Goal: Task Accomplishment & Management: Use online tool/utility

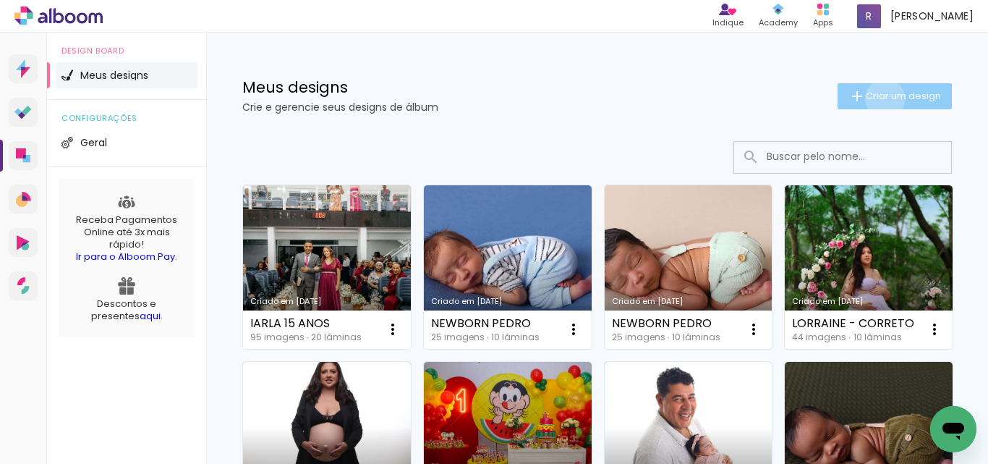
click at [872, 98] on span "Criar um design" at bounding box center [903, 95] width 75 height 9
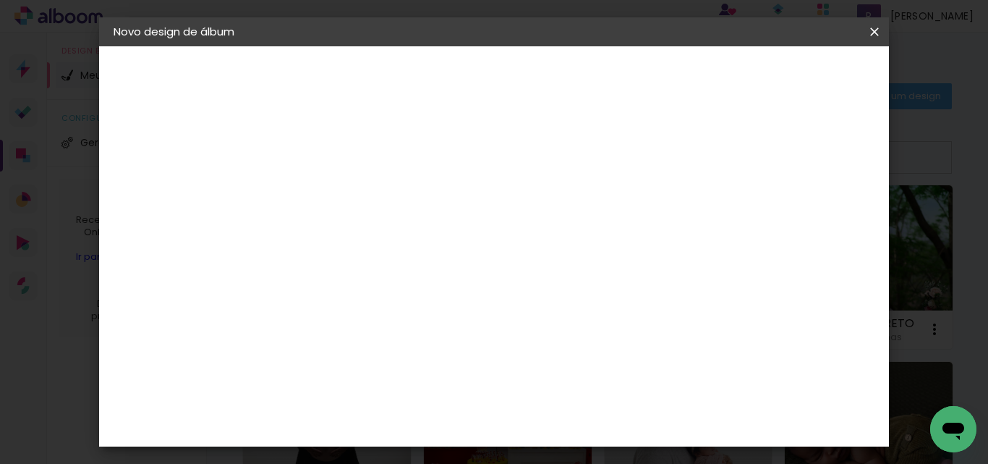
click at [350, 187] on input at bounding box center [350, 194] width 0 height 22
type input "ISIS 1 ANO"
type paper-input "ISIS 1 ANO"
click at [0, 0] on slot "Avançar" at bounding box center [0, 0] width 0 height 0
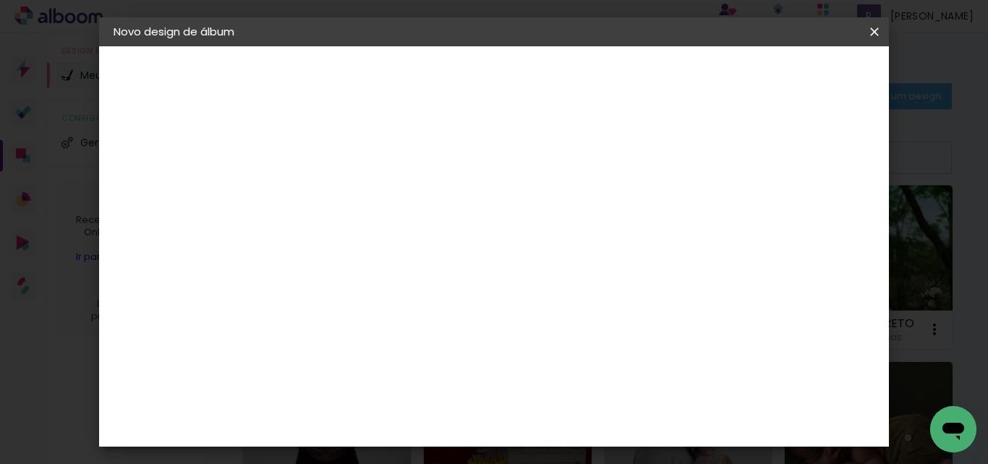
click at [385, 384] on div "Canaan Álbuns" at bounding box center [362, 395] width 45 height 23
click at [0, 0] on slot "Avançar" at bounding box center [0, 0] width 0 height 0
click at [448, 289] on span "20 × 30" at bounding box center [414, 304] width 67 height 30
click at [0, 0] on slot "Avançar" at bounding box center [0, 0] width 0 height 0
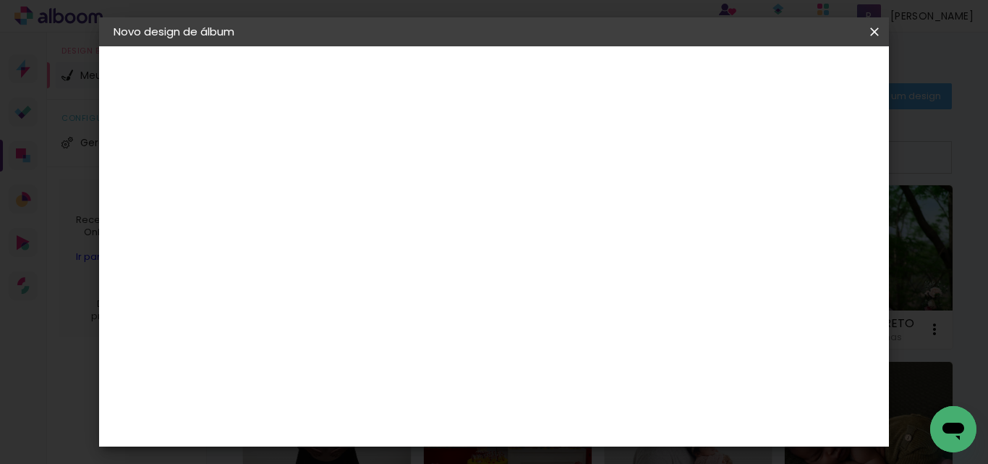
click at [703, 156] on div at bounding box center [696, 156] width 13 height 13
type paper-checkbox "on"
click at [799, 66] on paper-button "Iniciar design" at bounding box center [751, 76] width 95 height 25
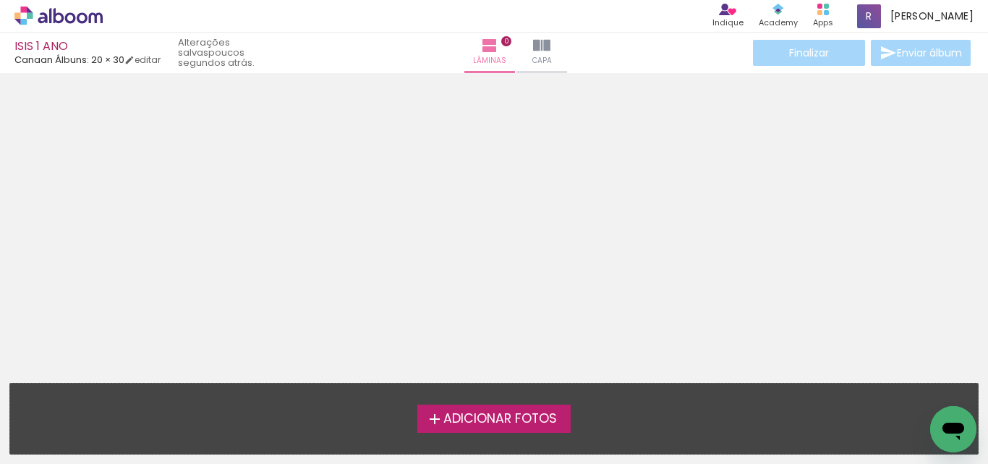
click at [501, 421] on span "Adicionar Fotos" at bounding box center [501, 418] width 114 height 13
click at [0, 0] on input "file" at bounding box center [0, 0] width 0 height 0
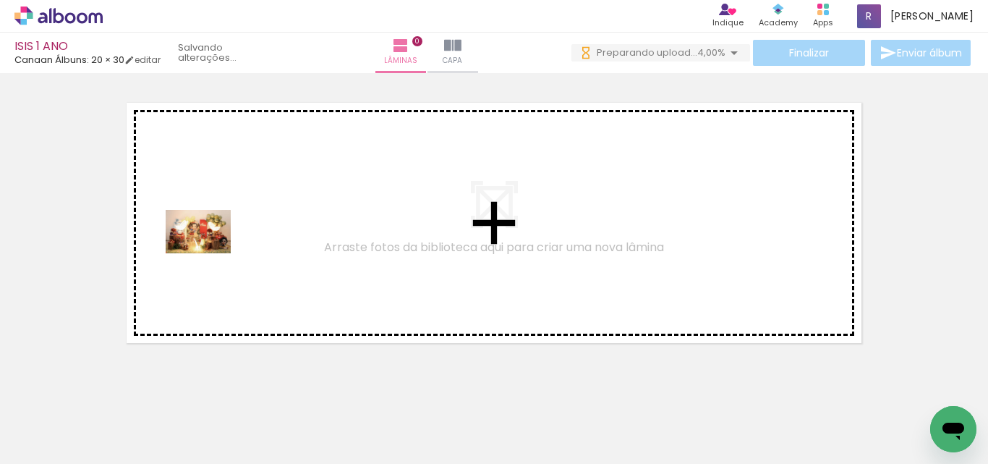
drag, startPoint x: 165, startPoint y: 424, endPoint x: 209, endPoint y: 253, distance: 176.4
click at [209, 253] on quentale-workspace at bounding box center [494, 232] width 988 height 464
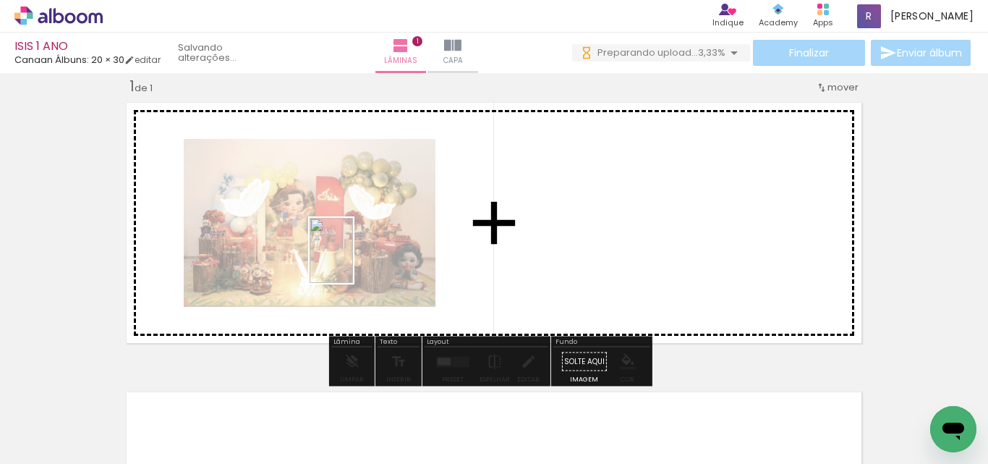
drag, startPoint x: 242, startPoint y: 441, endPoint x: 359, endPoint y: 412, distance: 120.9
click at [353, 261] on quentale-workspace at bounding box center [494, 232] width 988 height 464
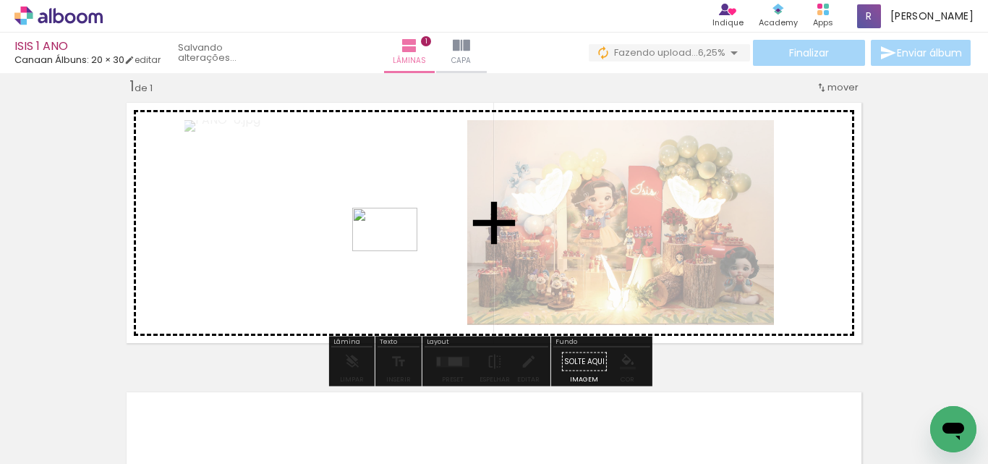
drag, startPoint x: 322, startPoint y: 425, endPoint x: 379, endPoint y: 410, distance: 59.3
click at [395, 252] on quentale-workspace at bounding box center [494, 232] width 988 height 464
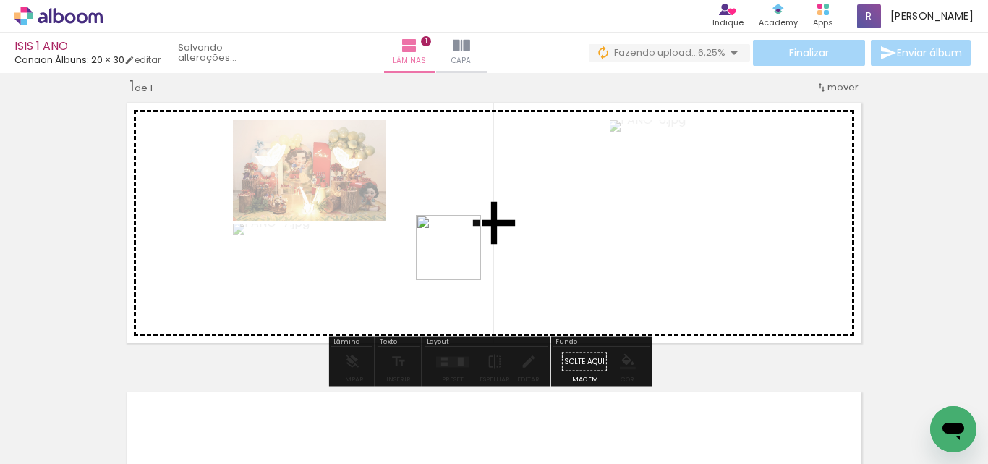
drag, startPoint x: 391, startPoint y: 412, endPoint x: 477, endPoint y: 407, distance: 85.5
click at [463, 251] on quentale-workspace at bounding box center [494, 232] width 988 height 464
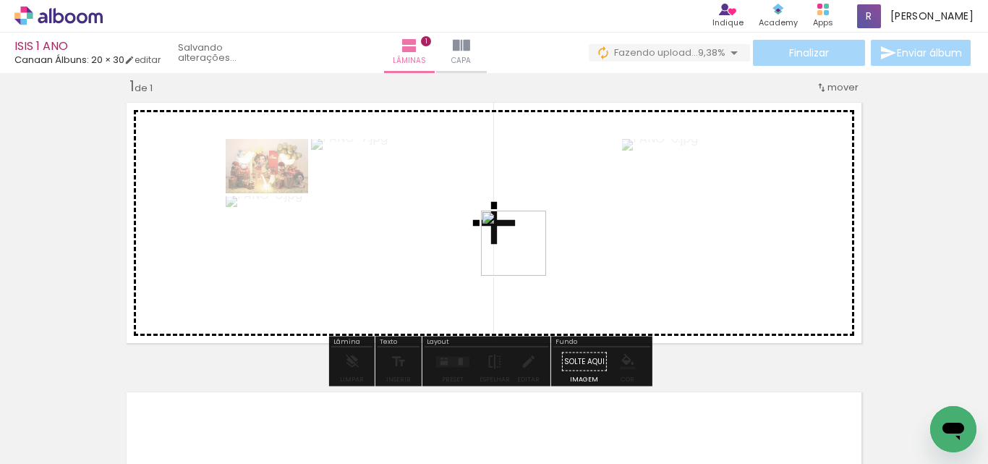
drag, startPoint x: 475, startPoint y: 418, endPoint x: 540, endPoint y: 396, distance: 68.2
click at [527, 250] on quentale-workspace at bounding box center [494, 232] width 988 height 464
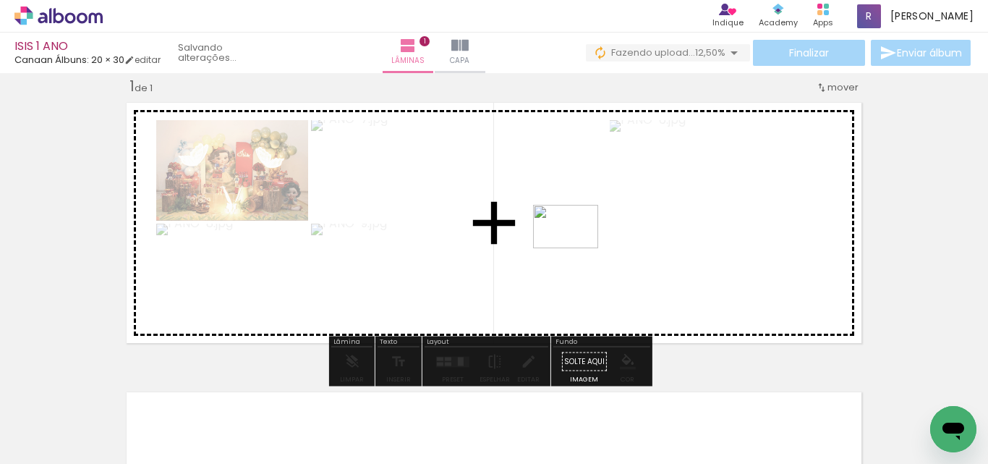
drag, startPoint x: 559, startPoint y: 420, endPoint x: 577, endPoint y: 248, distance: 172.4
click at [577, 248] on quentale-workspace at bounding box center [494, 232] width 988 height 464
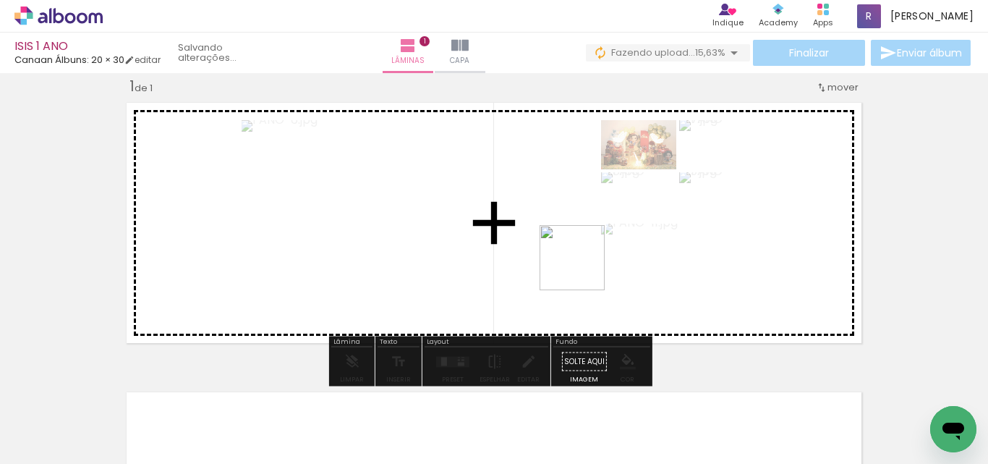
drag, startPoint x: 627, startPoint y: 423, endPoint x: 713, endPoint y: 429, distance: 85.6
click at [577, 265] on quentale-workspace at bounding box center [494, 232] width 988 height 464
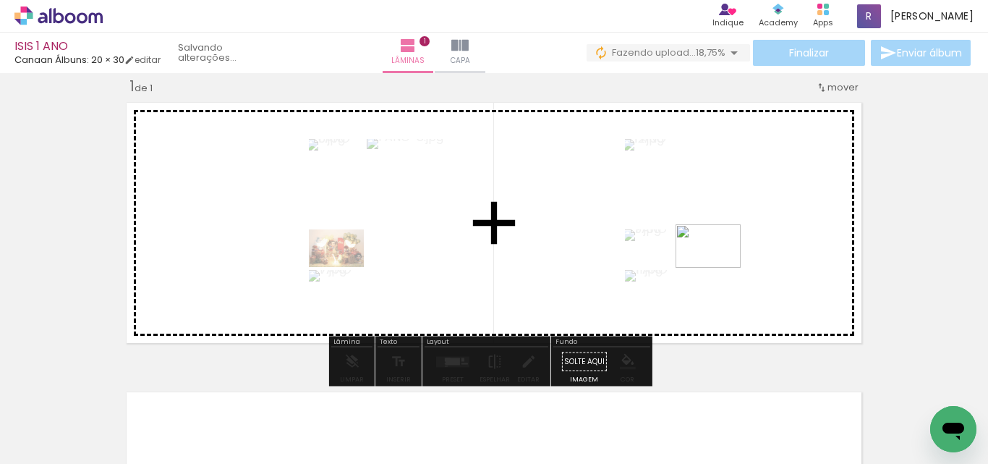
drag, startPoint x: 715, startPoint y: 429, endPoint x: 719, endPoint y: 267, distance: 162.1
click at [719, 267] on quentale-workspace at bounding box center [494, 232] width 988 height 464
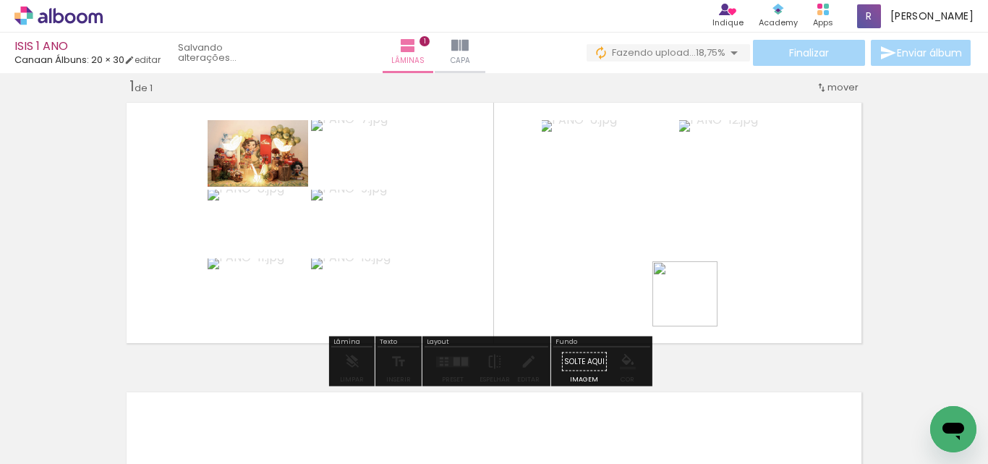
click at [695, 301] on quentale-workspace at bounding box center [494, 232] width 988 height 464
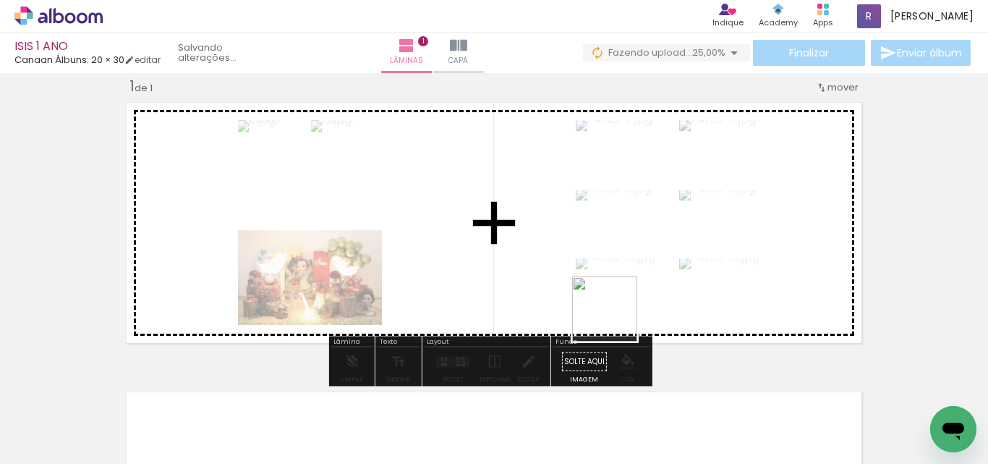
drag, startPoint x: 887, startPoint y: 422, endPoint x: 700, endPoint y: 445, distance: 188.1
click at [575, 292] on quentale-workspace at bounding box center [494, 232] width 988 height 464
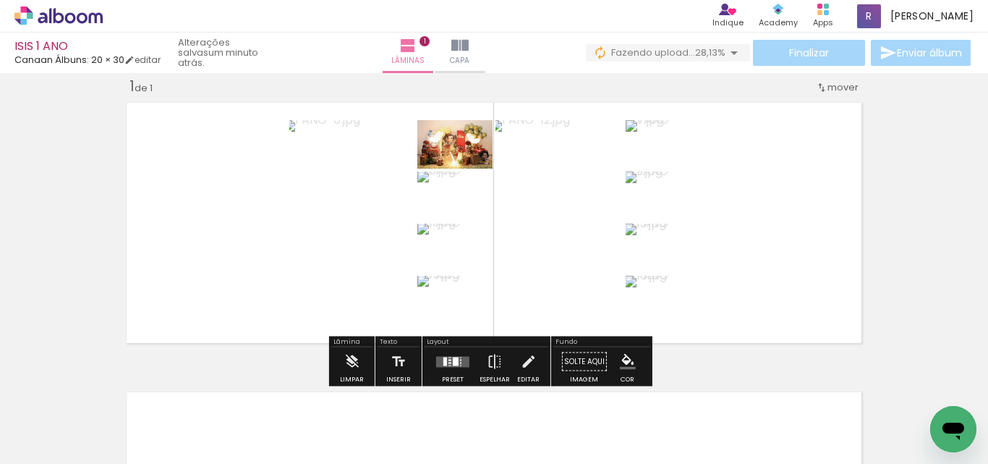
scroll to position [0, 418]
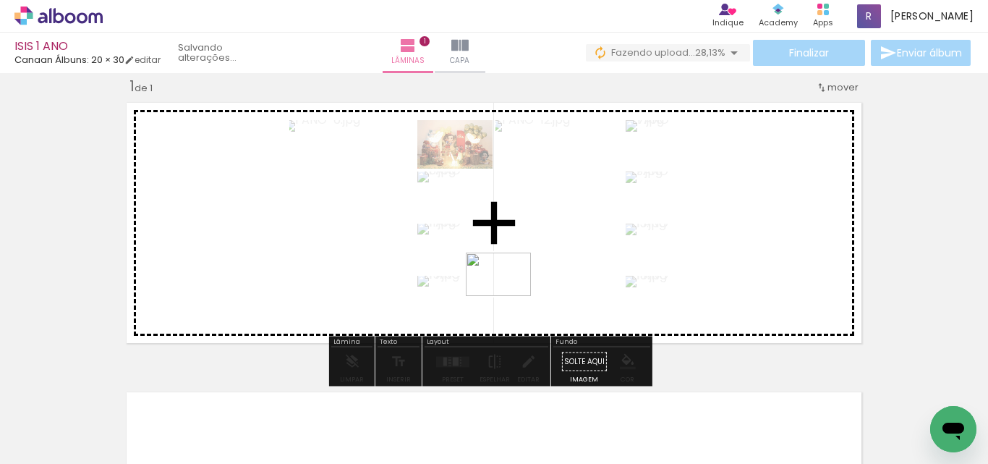
drag, startPoint x: 543, startPoint y: 427, endPoint x: 597, endPoint y: 431, distance: 53.7
click at [509, 295] on quentale-workspace at bounding box center [494, 232] width 988 height 464
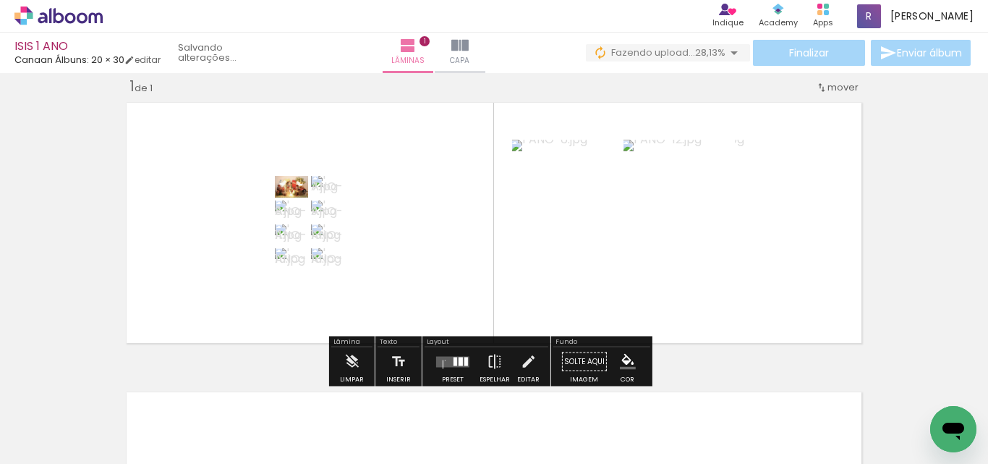
click at [566, 297] on quentale-workspace at bounding box center [494, 232] width 988 height 464
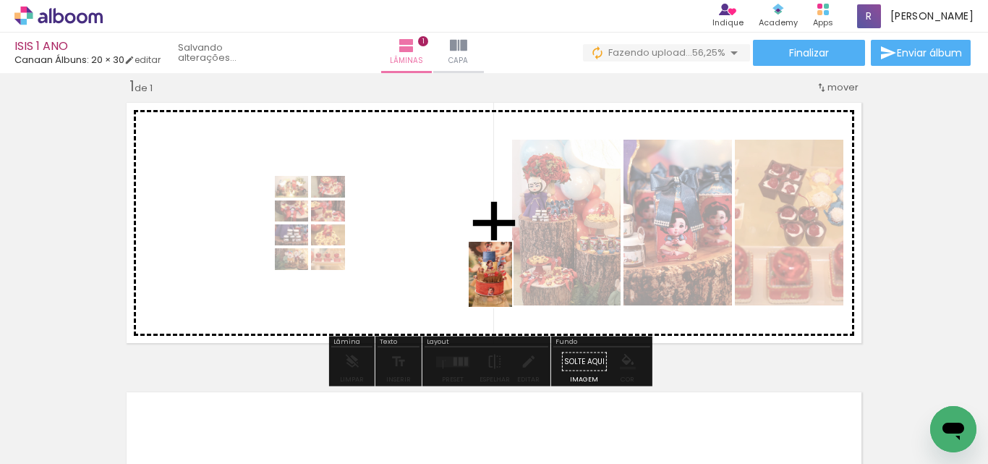
drag, startPoint x: 623, startPoint y: 410, endPoint x: 512, endPoint y: 285, distance: 167.1
click at [512, 285] on quentale-workspace at bounding box center [494, 232] width 988 height 464
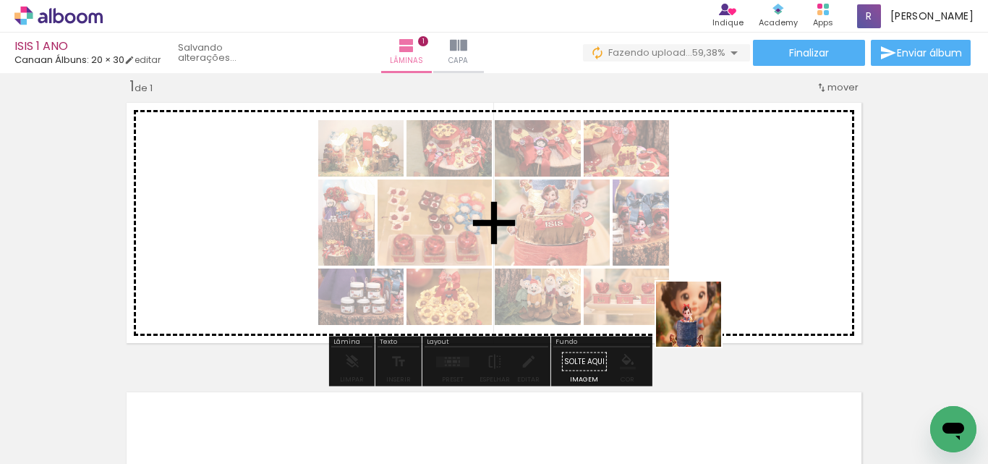
drag, startPoint x: 703, startPoint y: 432, endPoint x: 787, endPoint y: 448, distance: 85.4
click at [701, 268] on quentale-workspace at bounding box center [494, 232] width 988 height 464
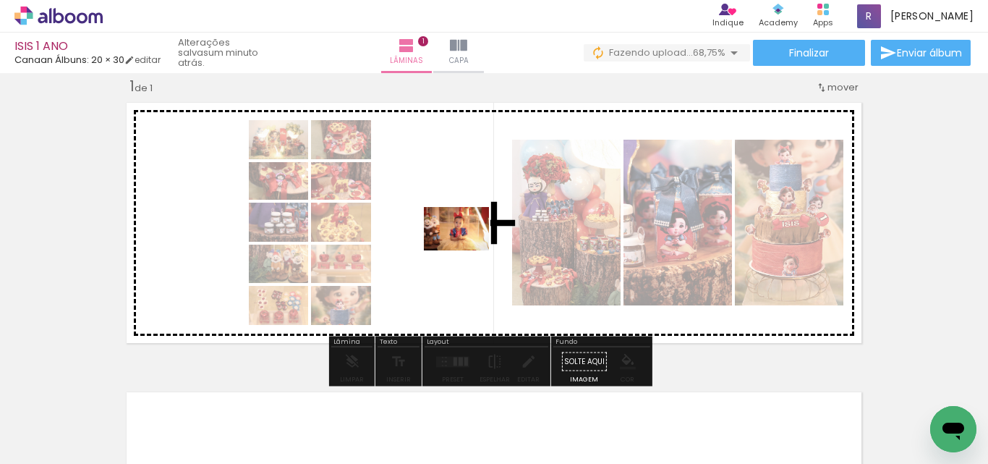
drag, startPoint x: 804, startPoint y: 421, endPoint x: 467, endPoint y: 250, distance: 377.3
click at [467, 250] on quentale-workspace at bounding box center [494, 232] width 988 height 464
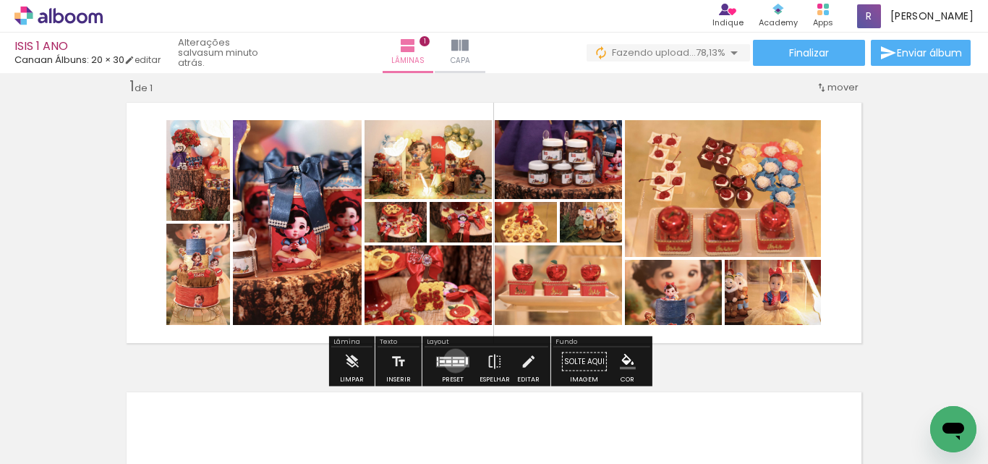
click at [453, 360] on div at bounding box center [455, 361] width 5 height 3
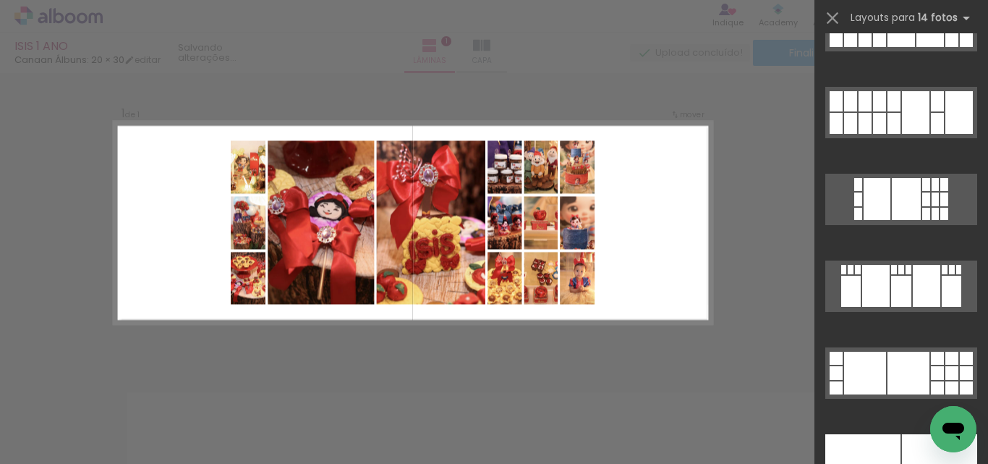
scroll to position [1060, 0]
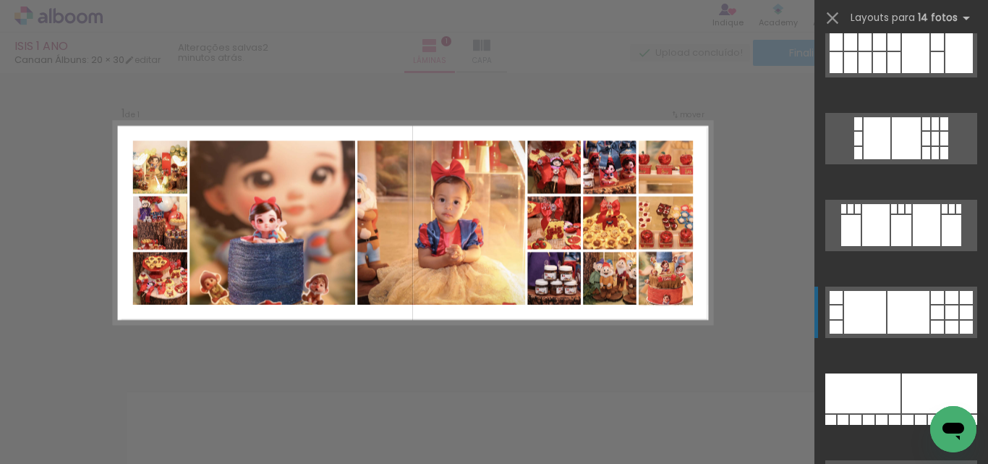
click at [906, 159] on div at bounding box center [906, 138] width 29 height 42
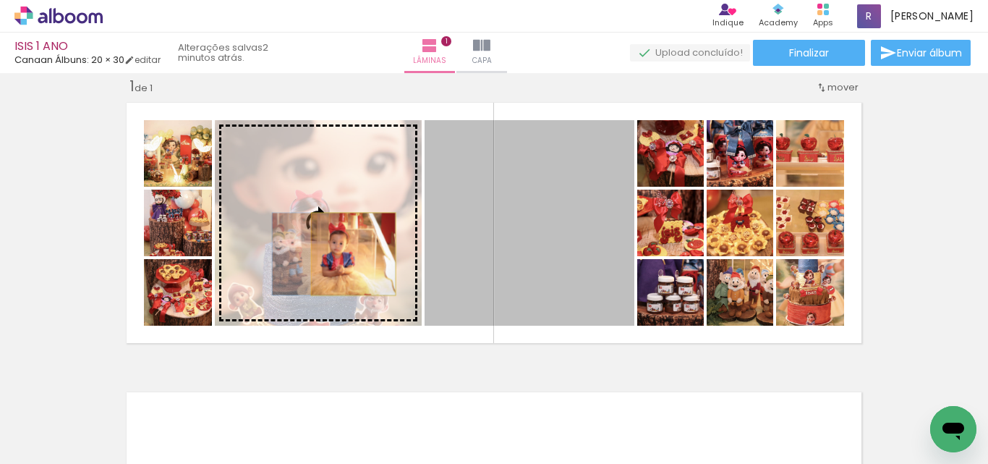
drag, startPoint x: 530, startPoint y: 271, endPoint x: 348, endPoint y: 254, distance: 182.5
click at [0, 0] on slot at bounding box center [0, 0] width 0 height 0
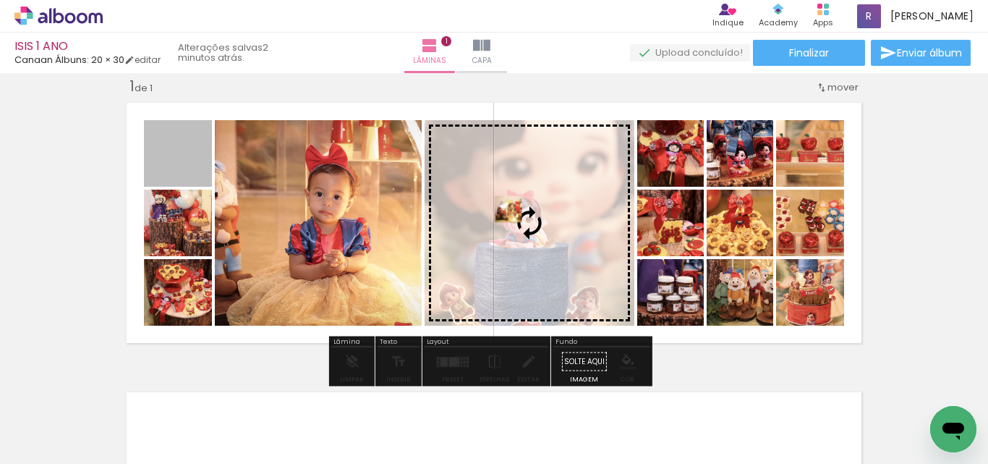
drag, startPoint x: 182, startPoint y: 157, endPoint x: 504, endPoint y: 206, distance: 324.9
click at [0, 0] on slot at bounding box center [0, 0] width 0 height 0
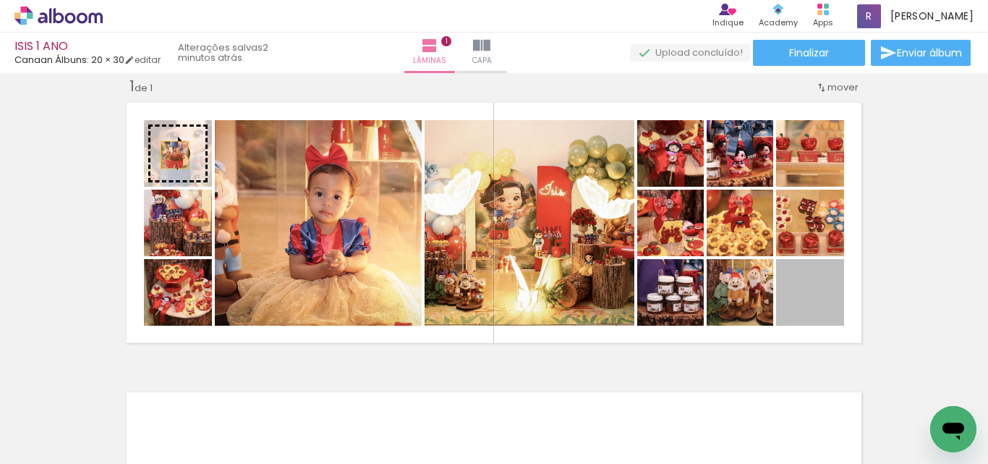
drag, startPoint x: 813, startPoint y: 313, endPoint x: 176, endPoint y: 158, distance: 656.0
click at [0, 0] on slot at bounding box center [0, 0] width 0 height 0
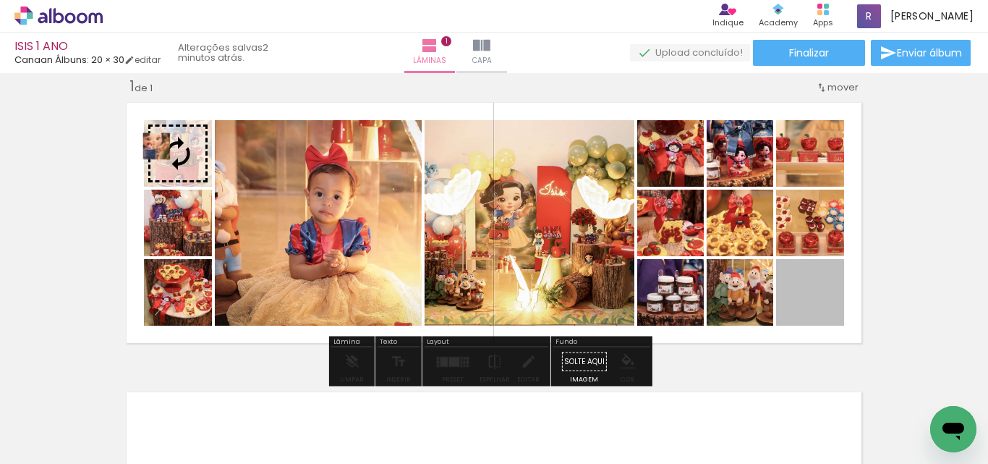
drag, startPoint x: 820, startPoint y: 305, endPoint x: 190, endPoint y: 182, distance: 641.5
click at [0, 0] on slot at bounding box center [0, 0] width 0 height 0
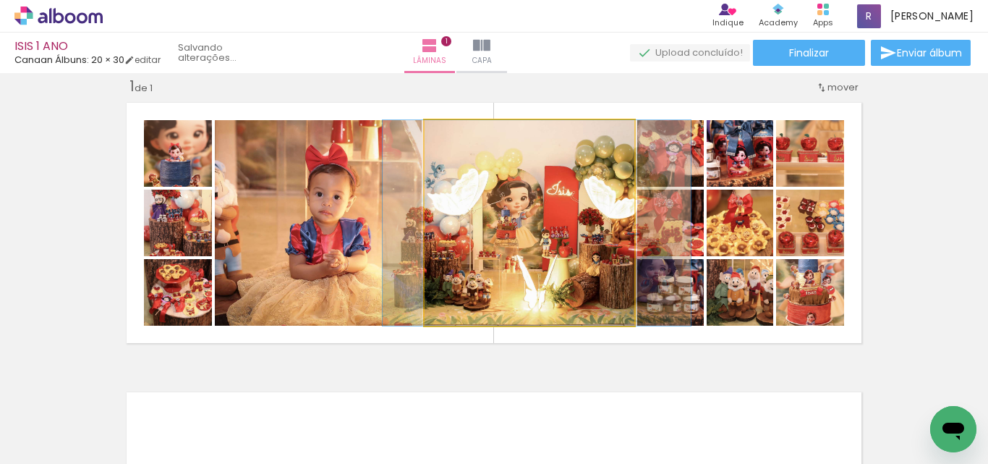
drag, startPoint x: 530, startPoint y: 228, endPoint x: 538, endPoint y: 217, distance: 13.0
click at [527, 224] on quentale-photo at bounding box center [530, 223] width 210 height 206
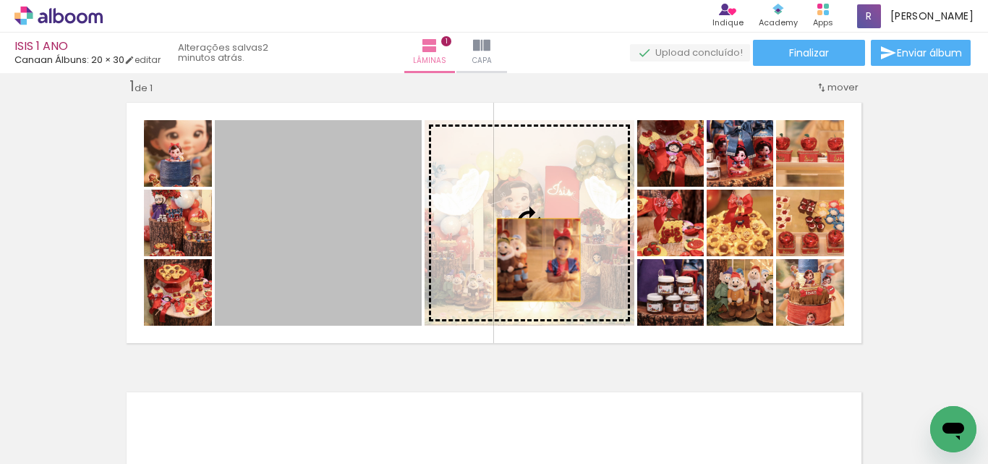
drag, startPoint x: 315, startPoint y: 258, endPoint x: 533, endPoint y: 260, distance: 218.5
click at [0, 0] on slot at bounding box center [0, 0] width 0 height 0
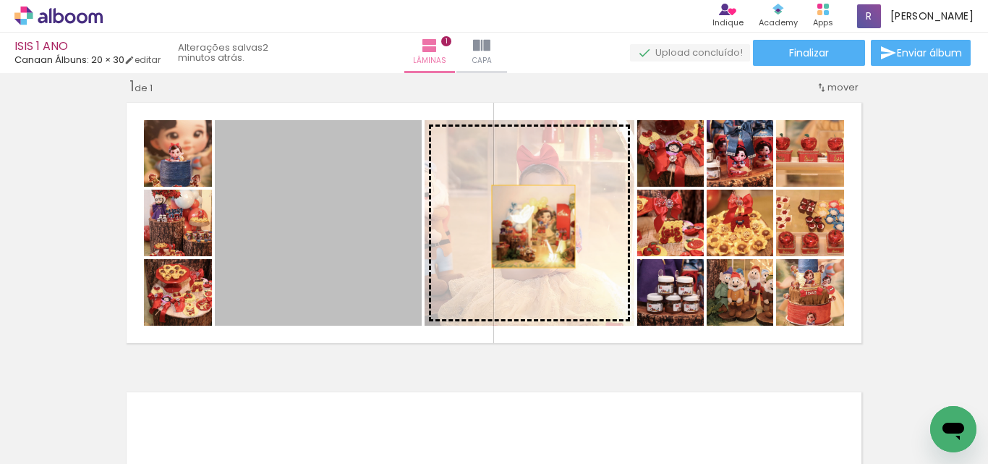
drag, startPoint x: 335, startPoint y: 239, endPoint x: 528, endPoint y: 226, distance: 193.6
click at [0, 0] on slot at bounding box center [0, 0] width 0 height 0
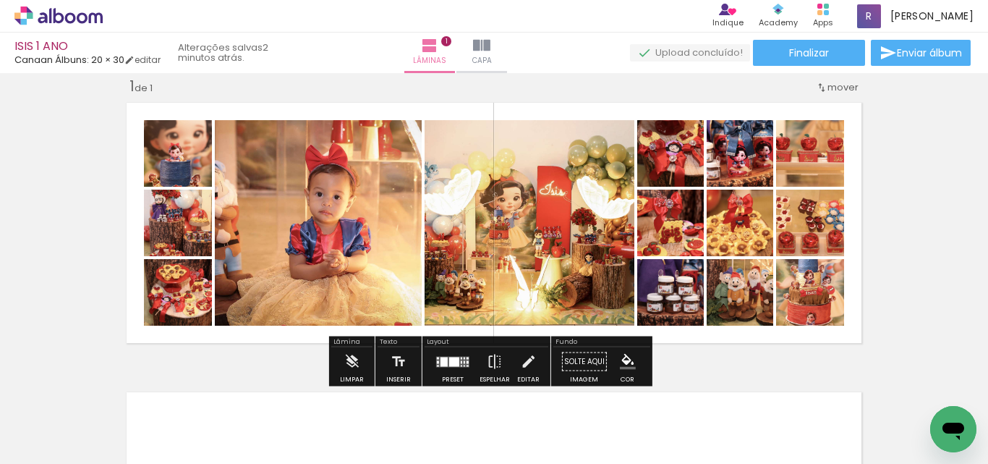
click at [462, 356] on quentale-layouter at bounding box center [452, 361] width 33 height 11
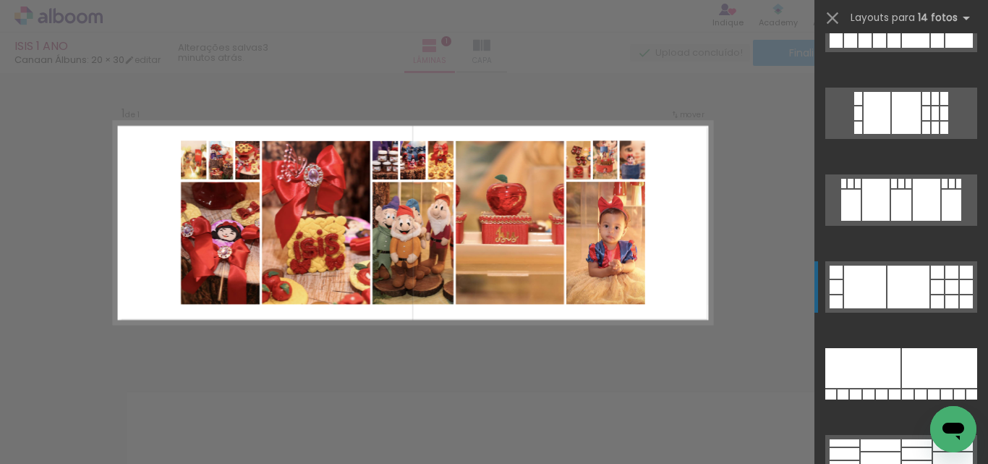
scroll to position [1132, 0]
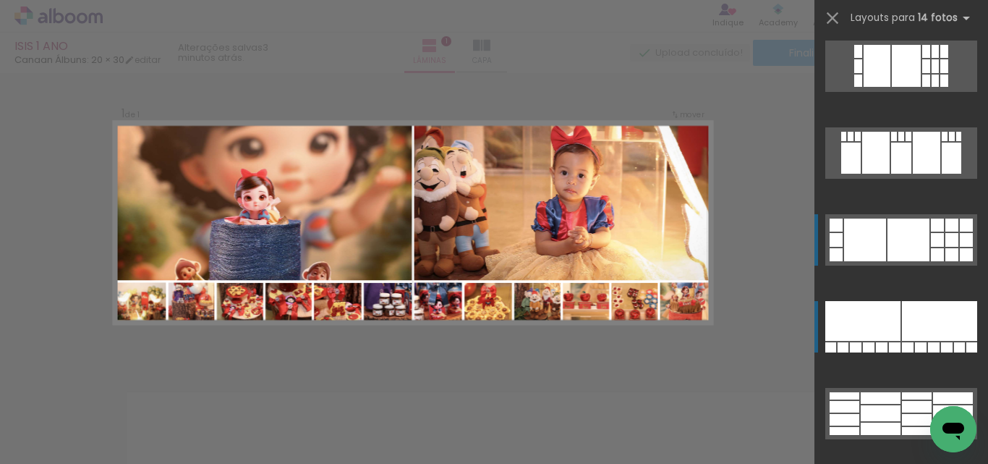
click at [873, 330] on div at bounding box center [863, 321] width 75 height 40
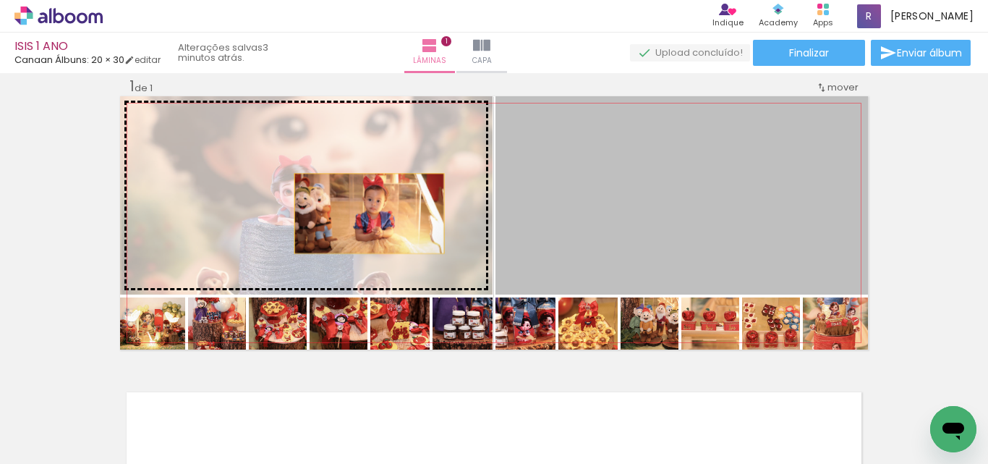
drag, startPoint x: 722, startPoint y: 242, endPoint x: 359, endPoint y: 247, distance: 363.3
click at [0, 0] on slot at bounding box center [0, 0] width 0 height 0
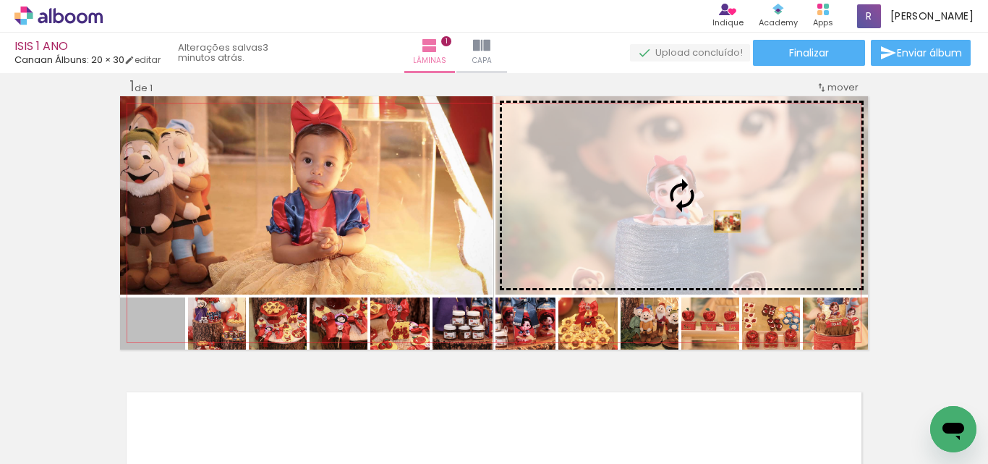
drag, startPoint x: 179, startPoint y: 331, endPoint x: 741, endPoint y: 213, distance: 573.6
click at [0, 0] on slot at bounding box center [0, 0] width 0 height 0
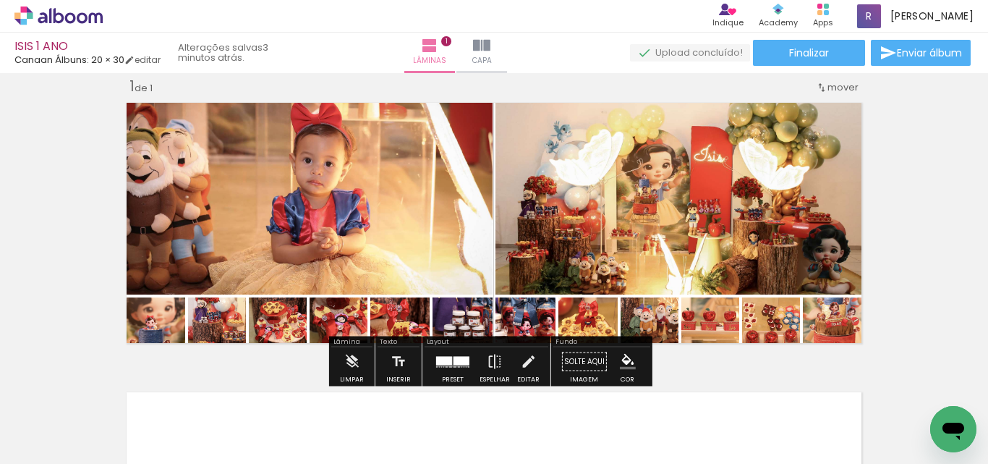
scroll to position [91, 0]
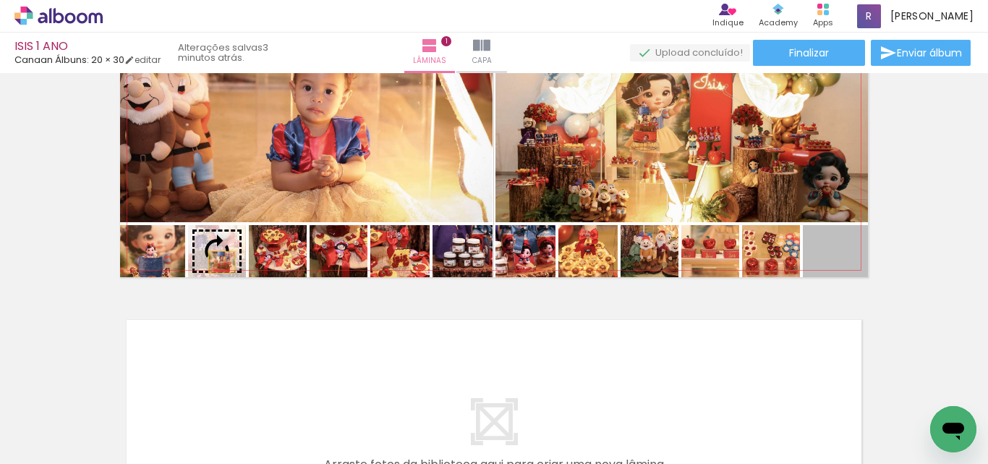
drag, startPoint x: 810, startPoint y: 227, endPoint x: 216, endPoint y: 262, distance: 595.1
click at [0, 0] on slot at bounding box center [0, 0] width 0 height 0
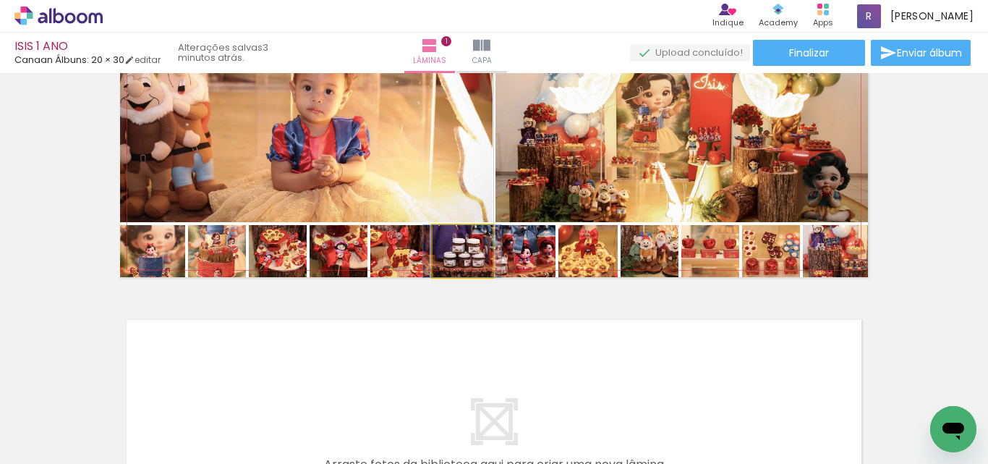
drag, startPoint x: 464, startPoint y: 249, endPoint x: 338, endPoint y: 253, distance: 126.0
type paper-slider "100"
click at [0, 0] on slot at bounding box center [0, 0] width 0 height 0
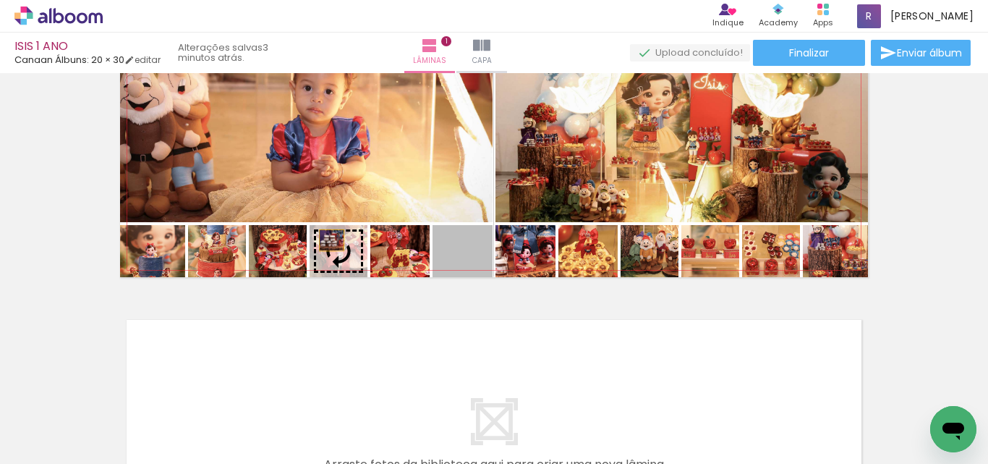
drag, startPoint x: 436, startPoint y: 225, endPoint x: 326, endPoint y: 240, distance: 111.0
click at [0, 0] on slot at bounding box center [0, 0] width 0 height 0
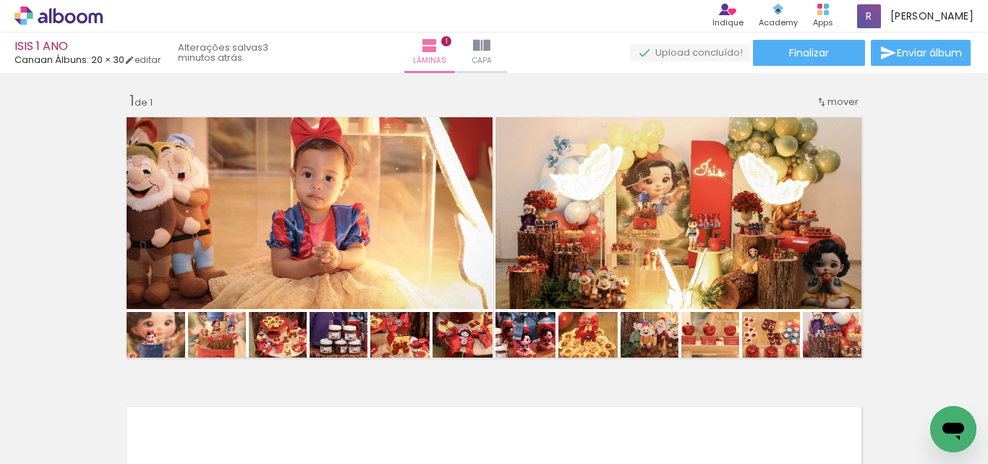
scroll to position [0, 0]
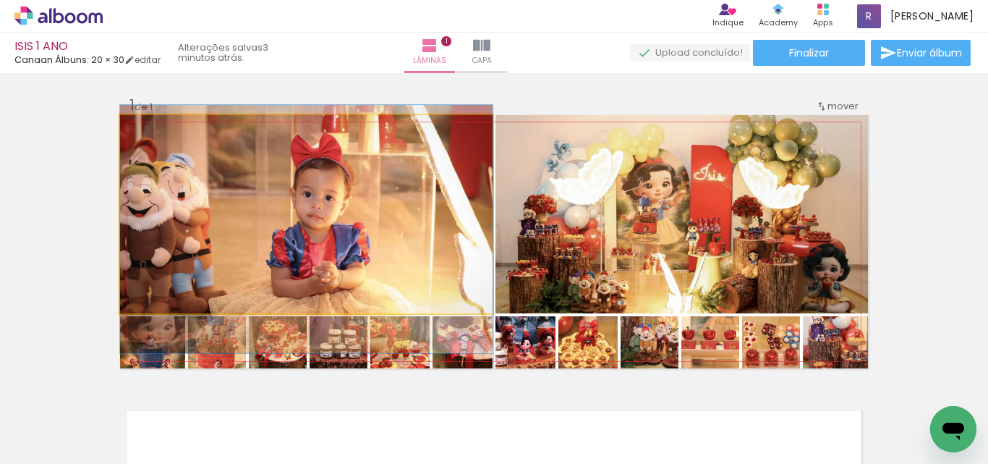
drag, startPoint x: 354, startPoint y: 198, endPoint x: 354, endPoint y: 208, distance: 10.9
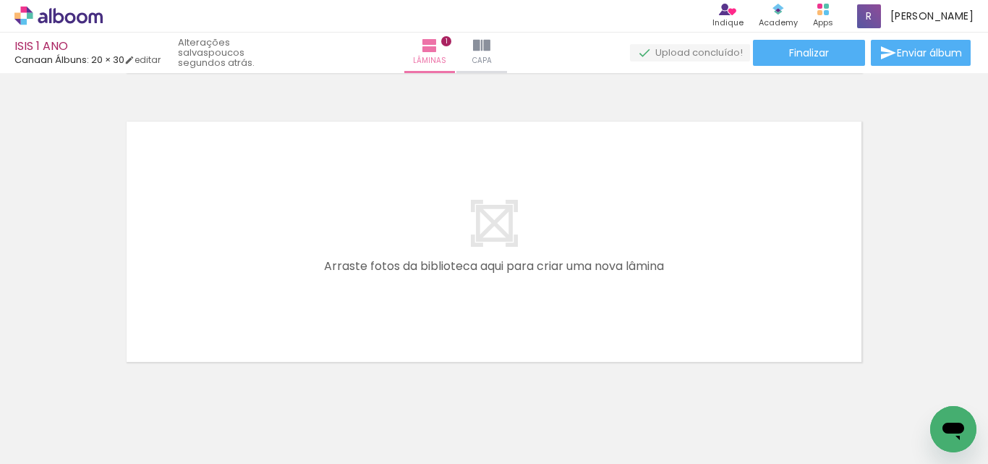
scroll to position [0, 907]
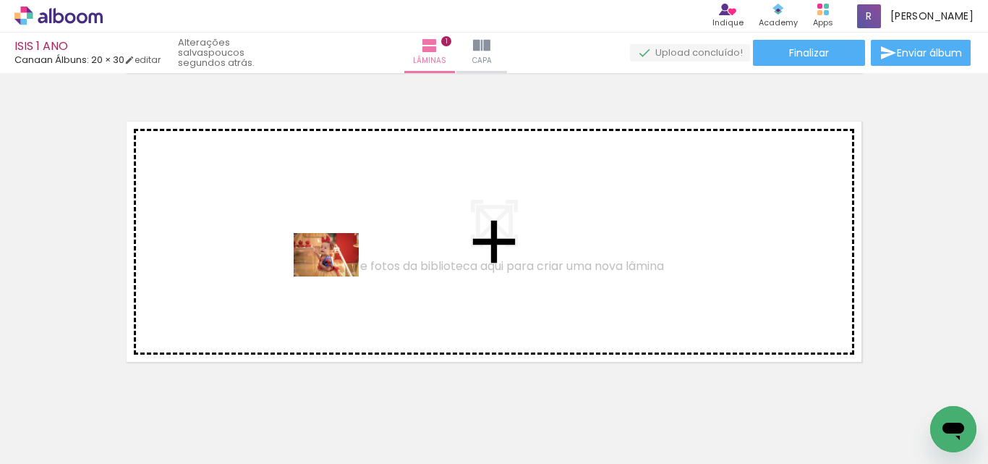
drag, startPoint x: 470, startPoint y: 423, endPoint x: 635, endPoint y: 440, distance: 165.9
click at [338, 276] on quentale-workspace at bounding box center [494, 232] width 988 height 464
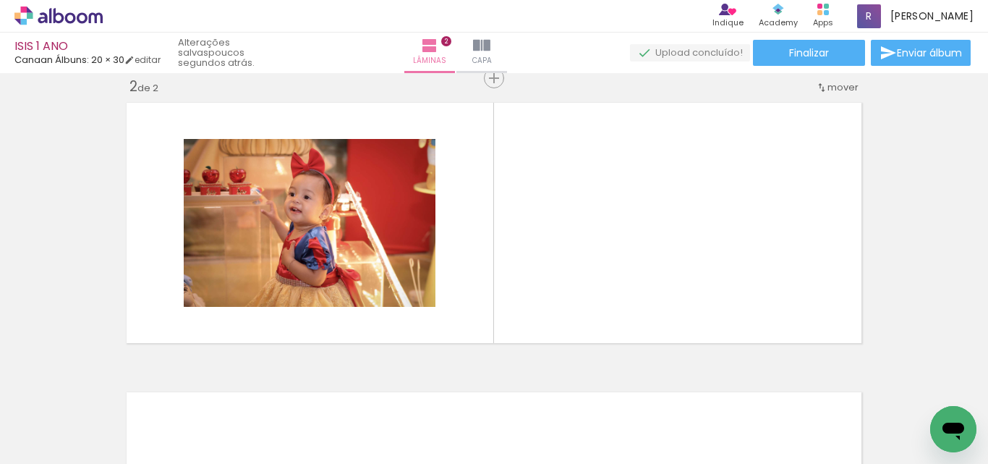
scroll to position [0, 1728]
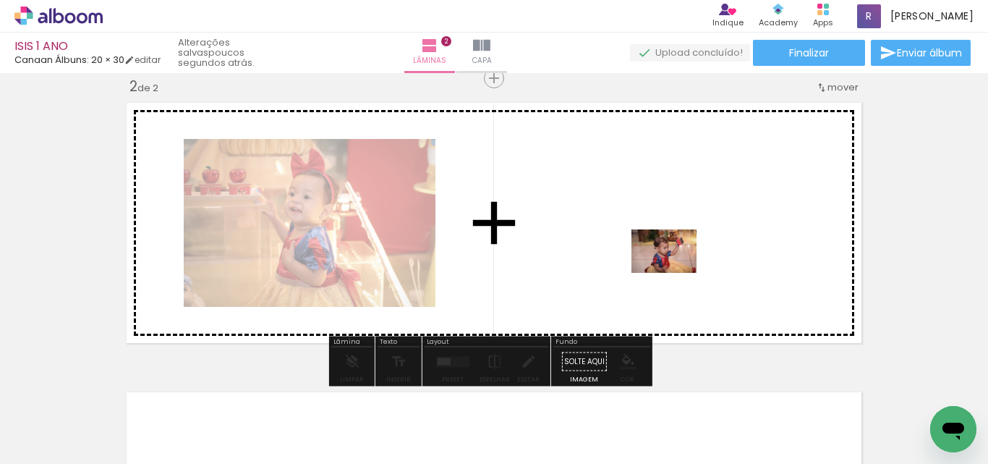
drag, startPoint x: 868, startPoint y: 429, endPoint x: 675, endPoint y: 273, distance: 248.0
click at [675, 273] on quentale-workspace at bounding box center [494, 232] width 988 height 464
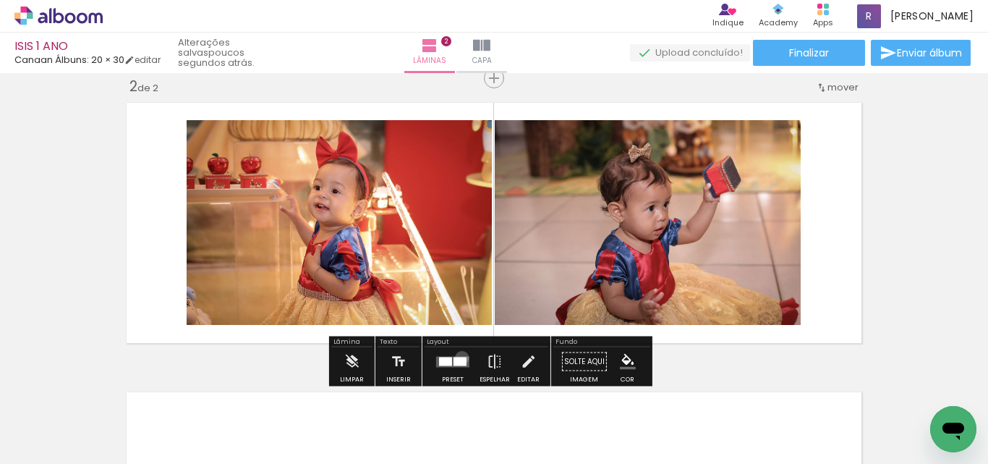
click at [459, 357] on div at bounding box center [460, 361] width 13 height 9
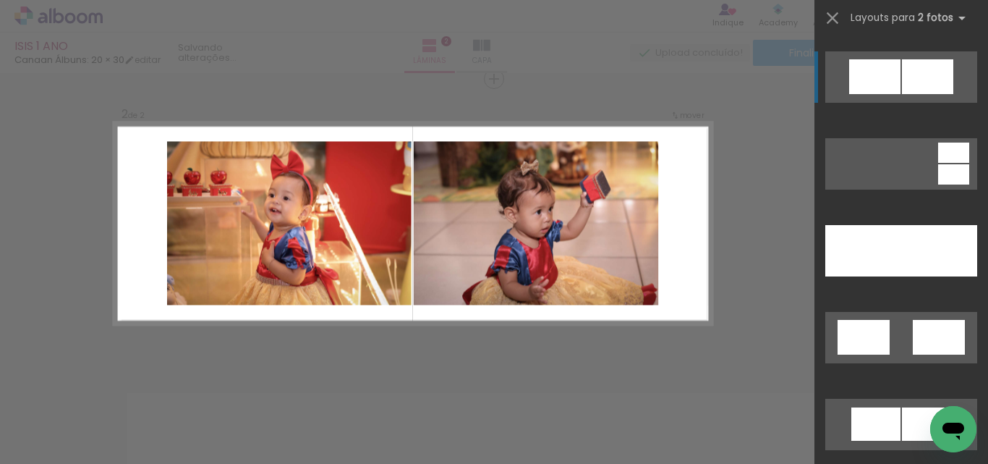
scroll to position [796, 0]
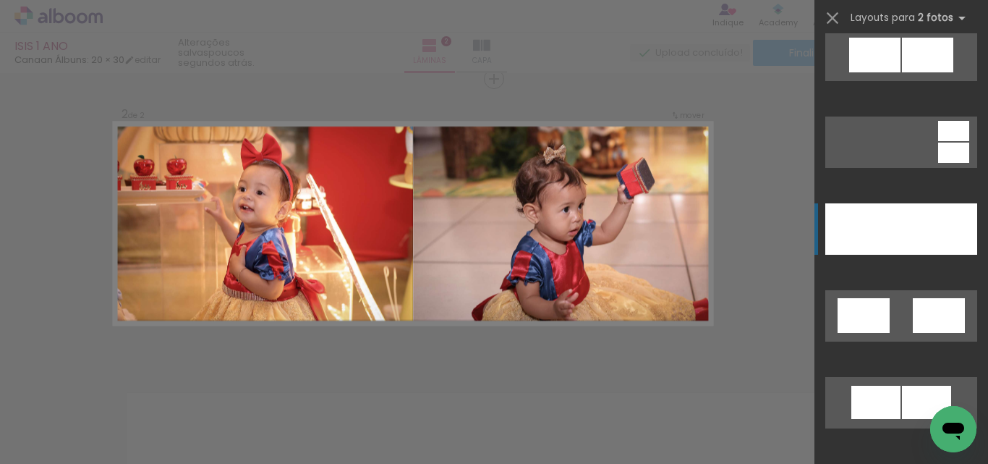
click at [906, 226] on div at bounding box center [940, 228] width 76 height 51
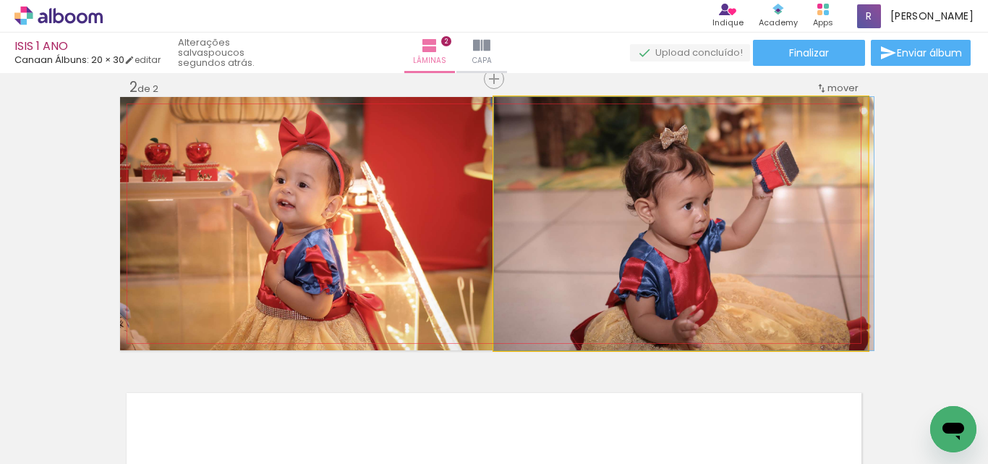
drag, startPoint x: 716, startPoint y: 239, endPoint x: 727, endPoint y: 195, distance: 44.8
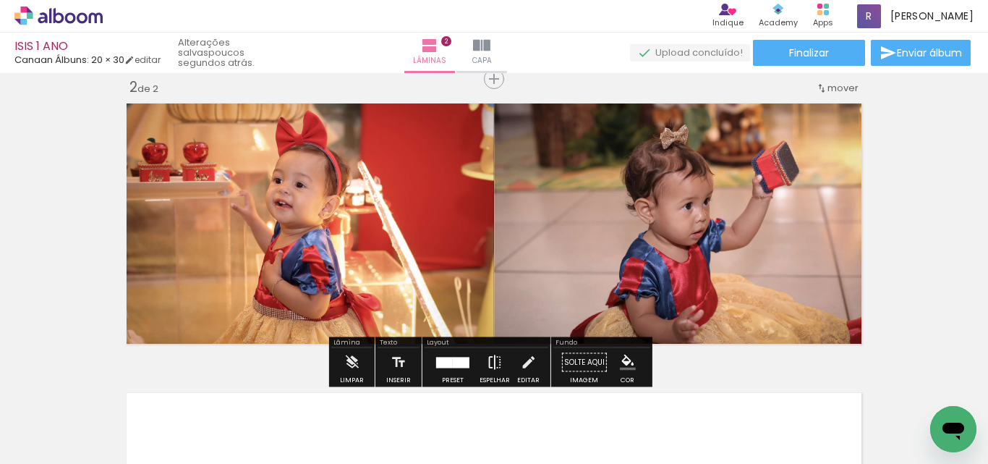
click at [487, 363] on iron-icon at bounding box center [495, 362] width 16 height 29
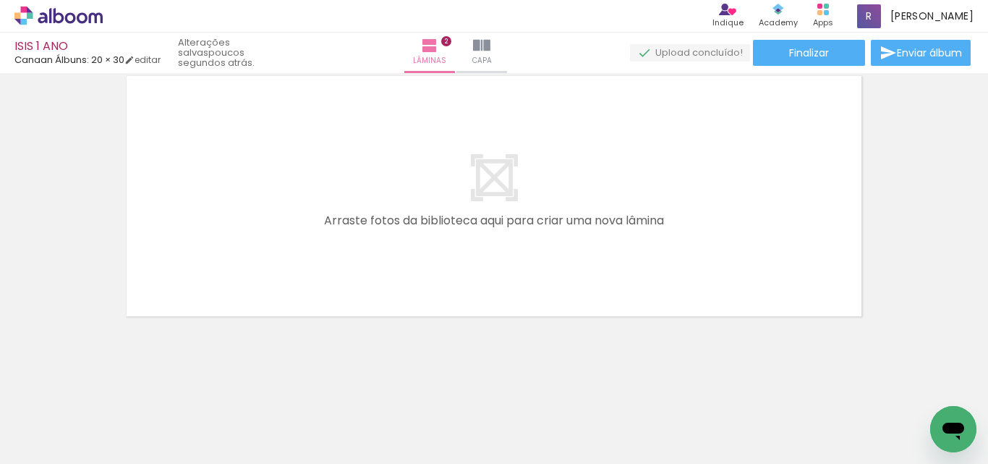
scroll to position [0, 860]
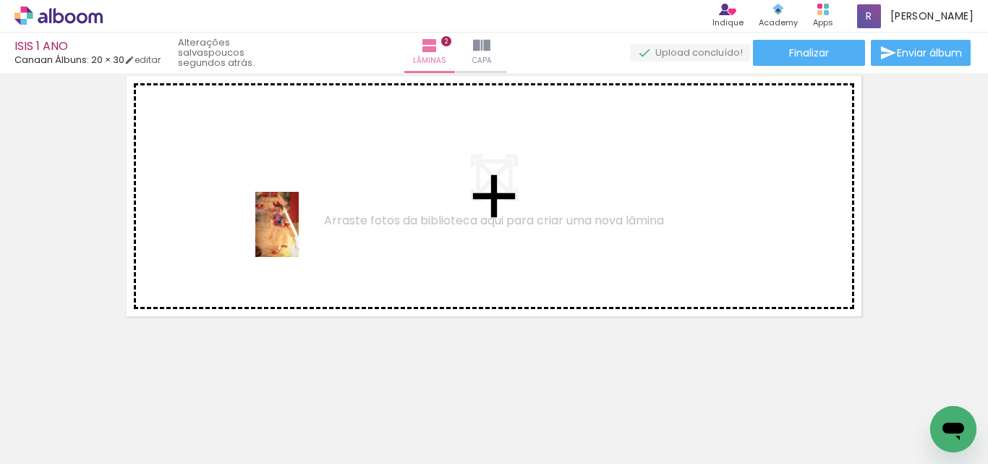
drag, startPoint x: 424, startPoint y: 424, endPoint x: 299, endPoint y: 235, distance: 226.6
click at [299, 235] on quentale-workspace at bounding box center [494, 232] width 988 height 464
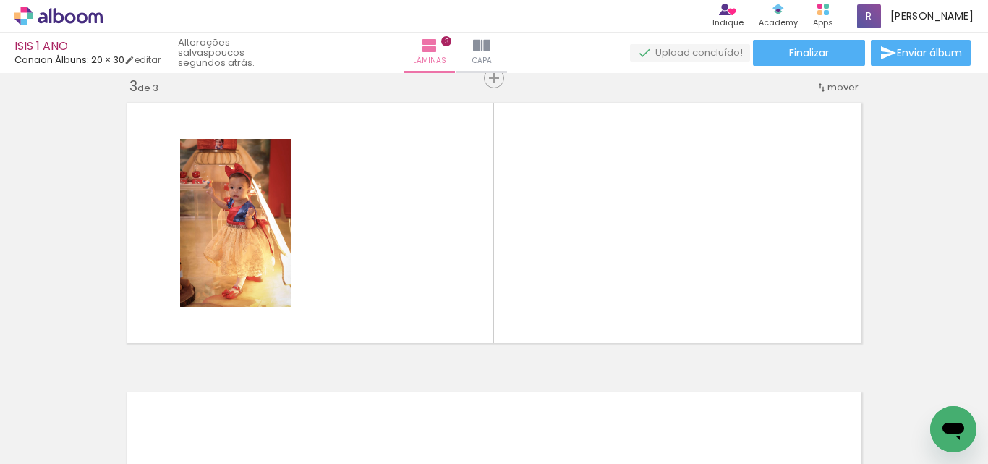
scroll to position [0, 1337]
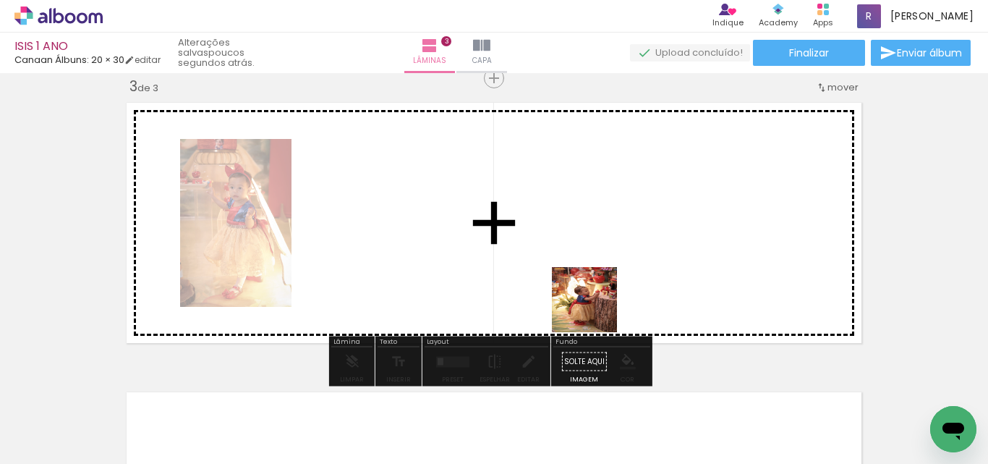
drag, startPoint x: 819, startPoint y: 408, endPoint x: 899, endPoint y: 444, distance: 88.1
click at [563, 294] on quentale-workspace at bounding box center [494, 232] width 988 height 464
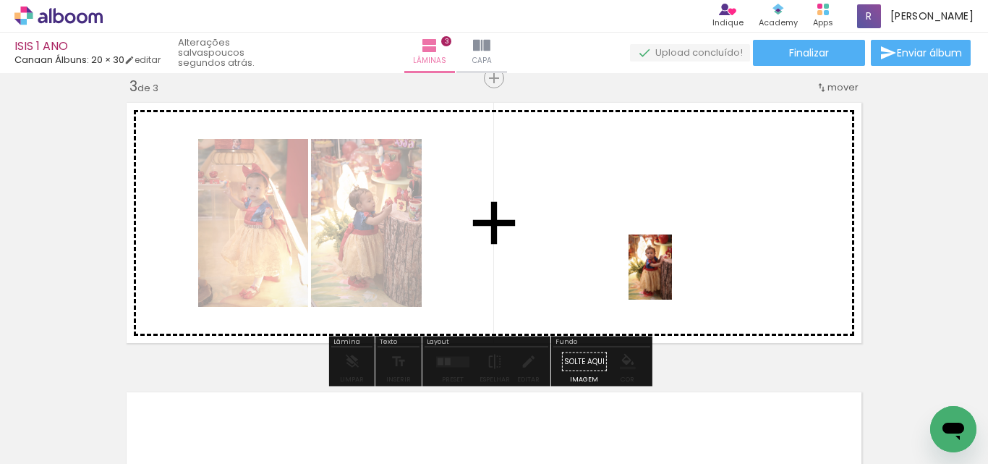
drag, startPoint x: 917, startPoint y: 421, endPoint x: 739, endPoint y: 460, distance: 182.2
click at [616, 249] on quentale-workspace at bounding box center [494, 232] width 988 height 464
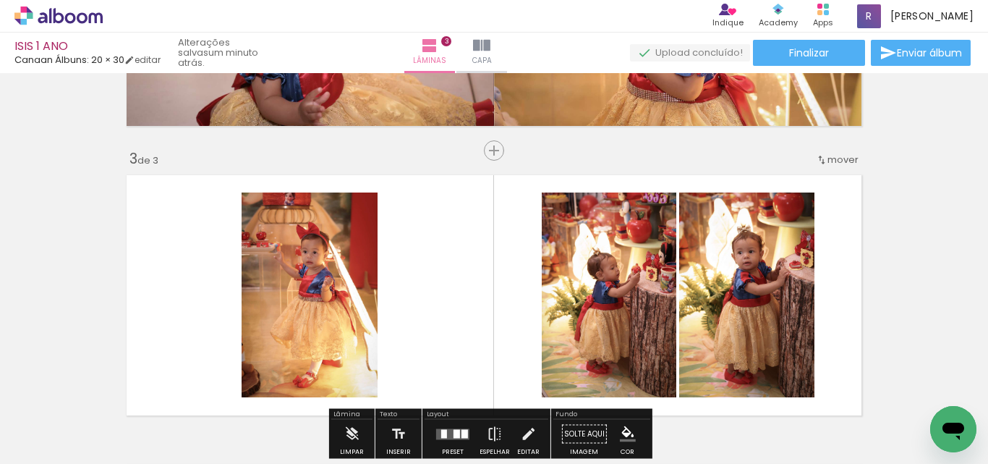
scroll to position [598, 0]
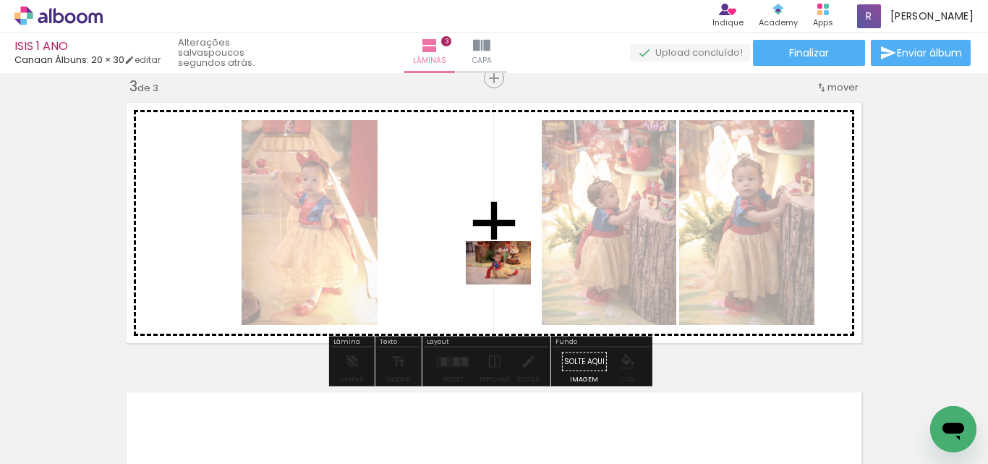
drag, startPoint x: 708, startPoint y: 421, endPoint x: 508, endPoint y: 276, distance: 246.6
click at [508, 276] on quentale-workspace at bounding box center [494, 232] width 988 height 464
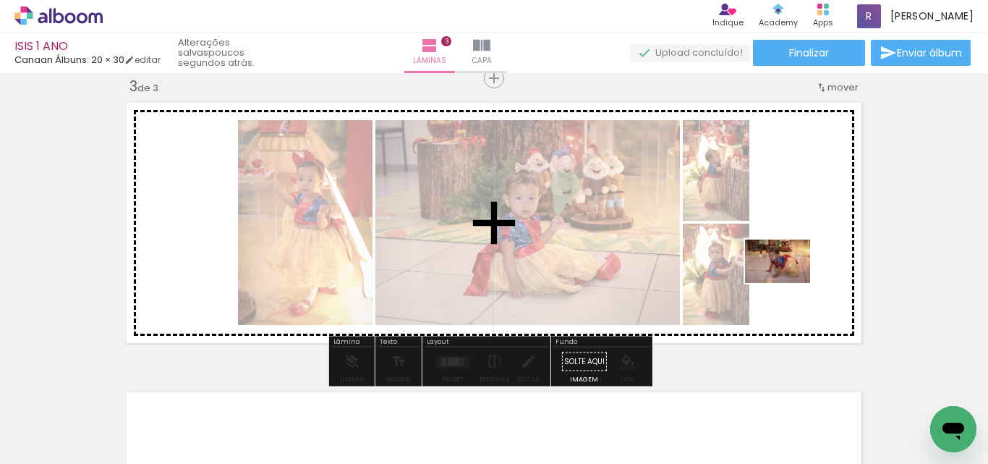
drag, startPoint x: 766, startPoint y: 423, endPoint x: 789, endPoint y: 283, distance: 142.3
click at [789, 283] on quentale-workspace at bounding box center [494, 232] width 988 height 464
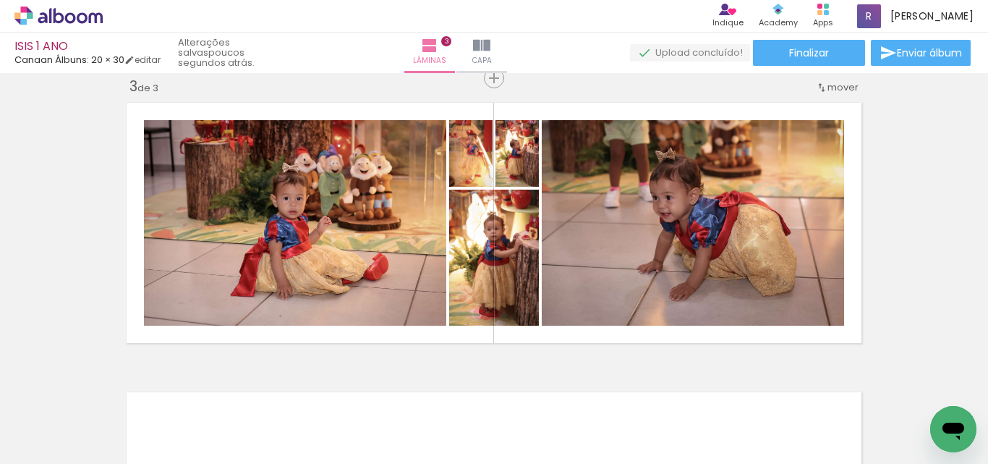
scroll to position [0, 1402]
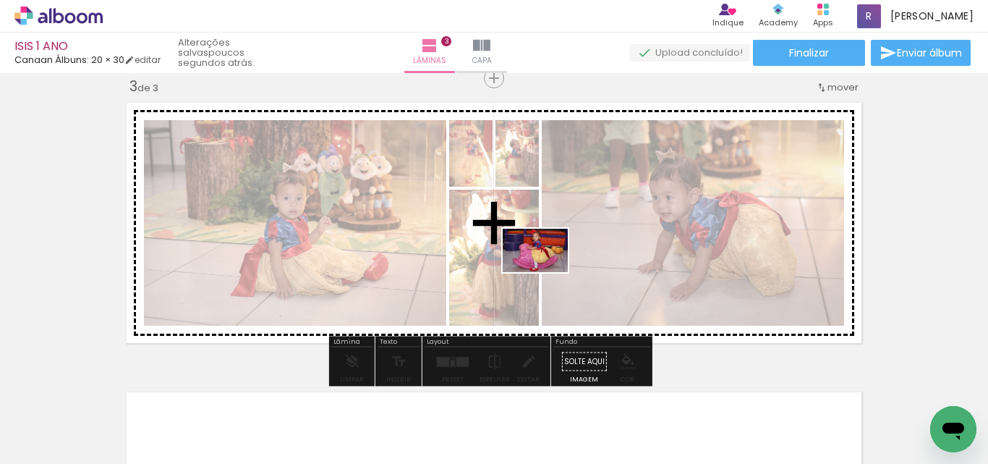
drag, startPoint x: 618, startPoint y: 426, endPoint x: 546, endPoint y: 266, distance: 176.2
click at [546, 266] on quentale-workspace at bounding box center [494, 232] width 988 height 464
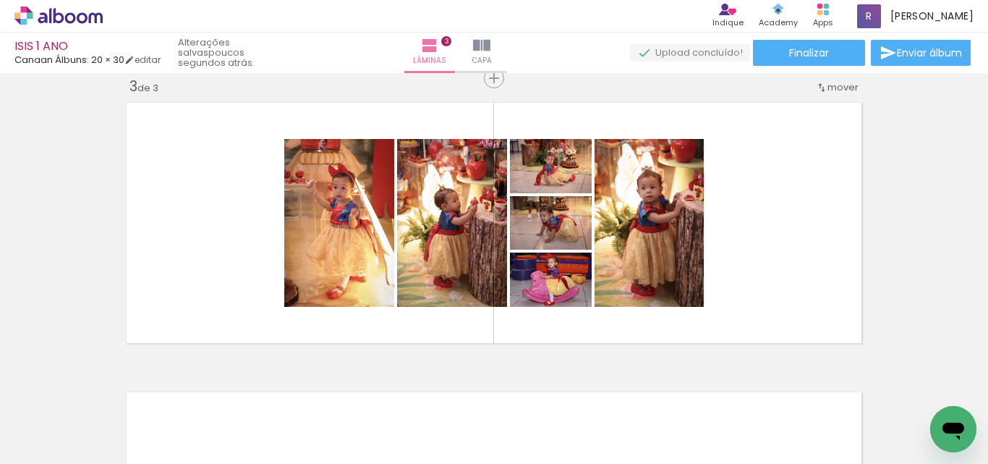
scroll to position [0, 1728]
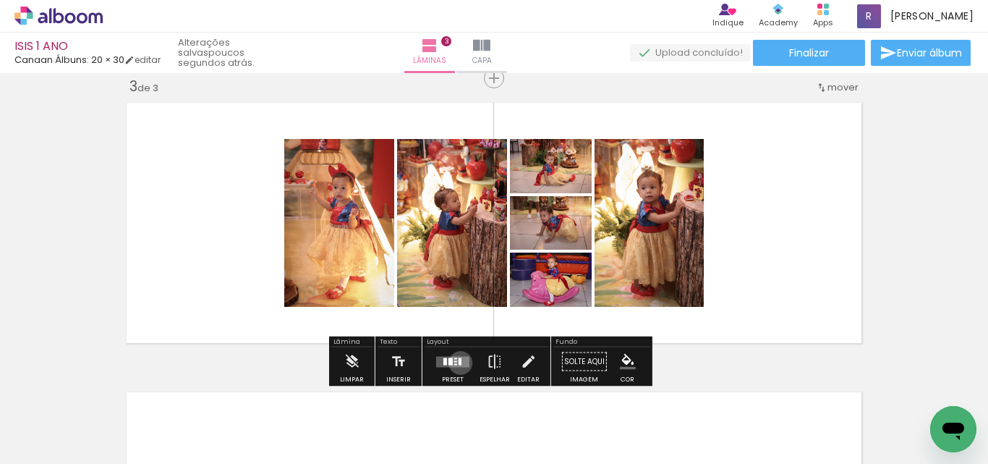
click at [459, 362] on div at bounding box center [460, 360] width 3 height 7
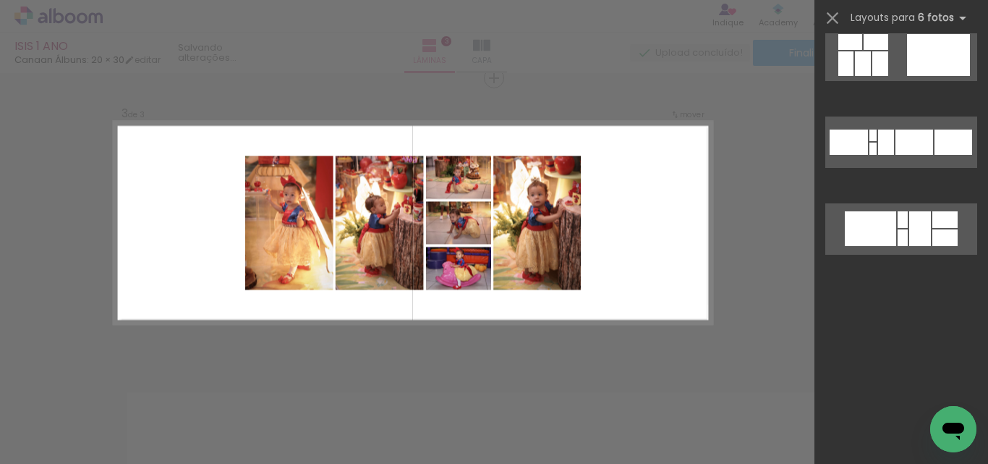
scroll to position [0, 0]
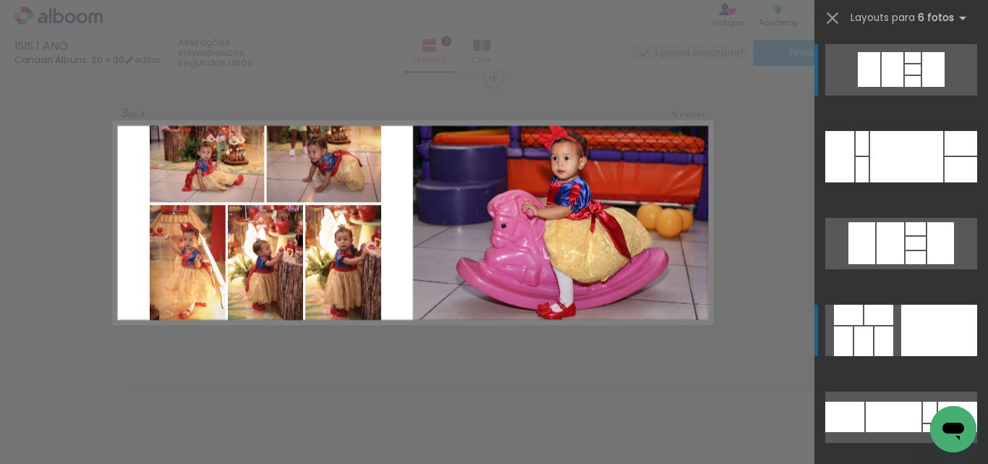
click at [945, 182] on div at bounding box center [961, 169] width 33 height 25
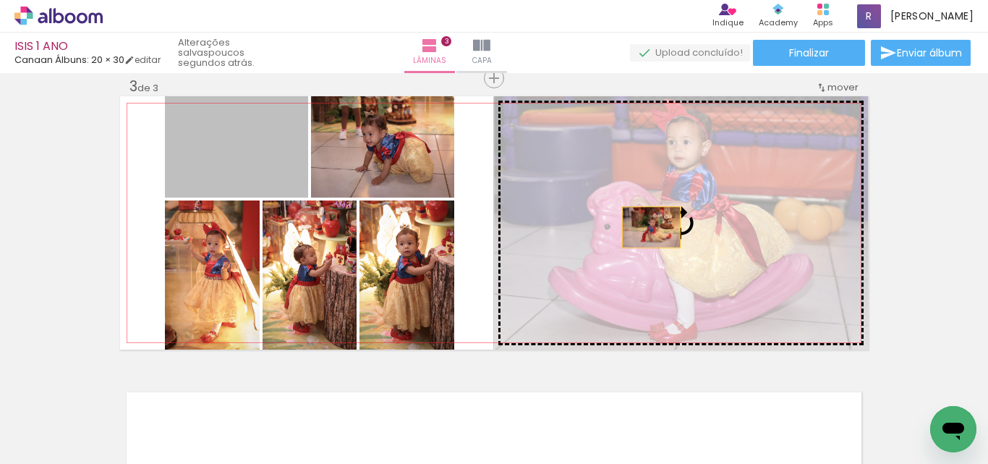
drag, startPoint x: 261, startPoint y: 176, endPoint x: 646, endPoint y: 227, distance: 389.1
click at [0, 0] on slot at bounding box center [0, 0] width 0 height 0
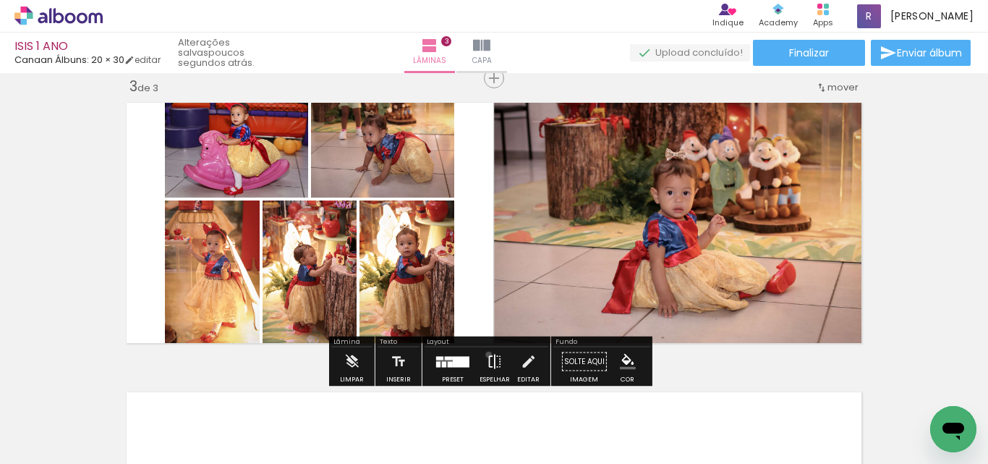
click at [487, 353] on iron-icon at bounding box center [495, 361] width 16 height 29
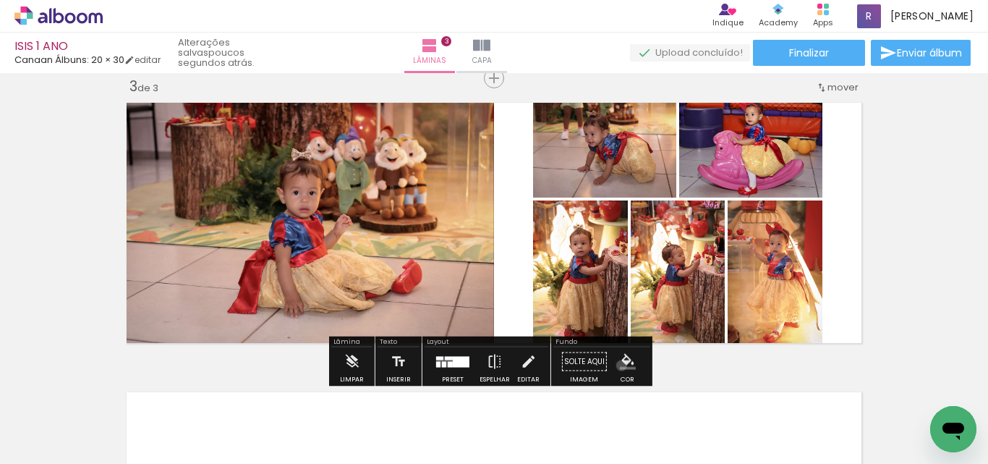
click at [620, 365] on iron-icon "color picker" at bounding box center [628, 362] width 16 height 16
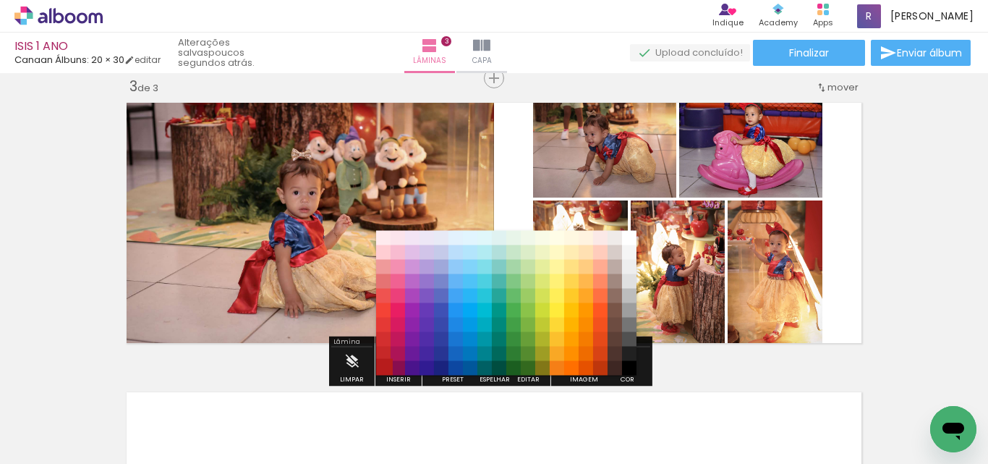
click at [383, 363] on paper-item "#b71c1c" at bounding box center [383, 368] width 14 height 14
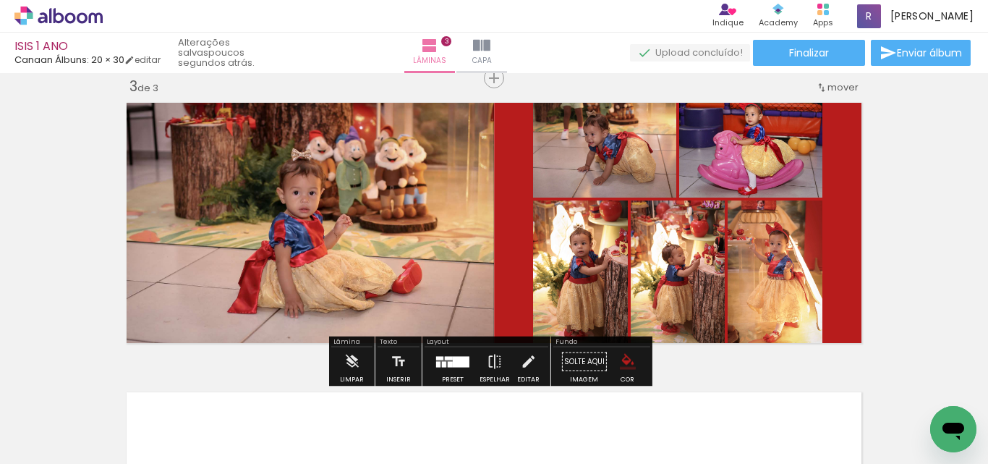
click at [620, 363] on iron-icon "color picker" at bounding box center [628, 362] width 16 height 16
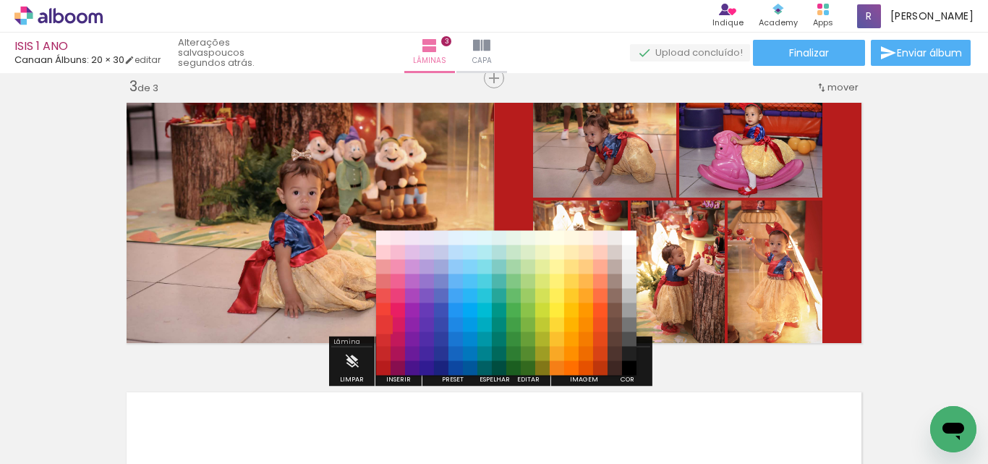
click at [382, 323] on paper-item "#e53935" at bounding box center [383, 325] width 14 height 14
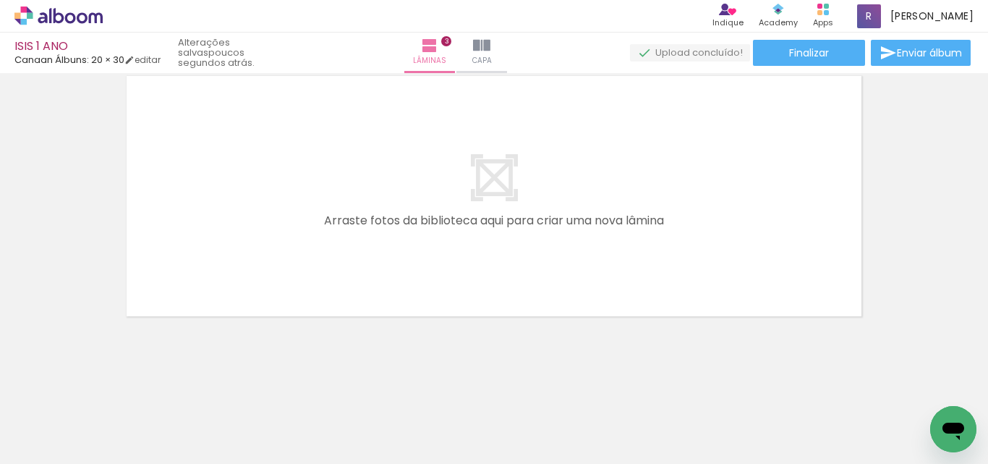
scroll to position [0, 1046]
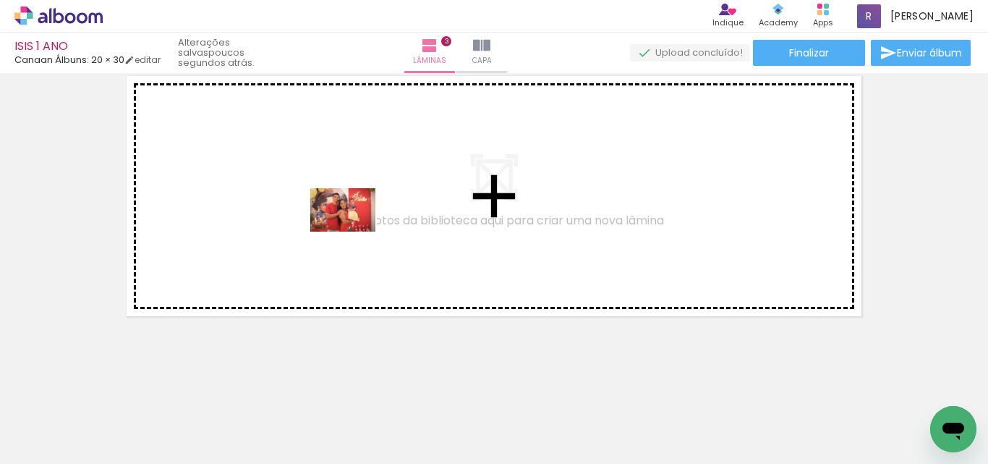
drag, startPoint x: 716, startPoint y: 412, endPoint x: 733, endPoint y: 463, distance: 54.0
click at [353, 232] on quentale-workspace at bounding box center [494, 232] width 988 height 464
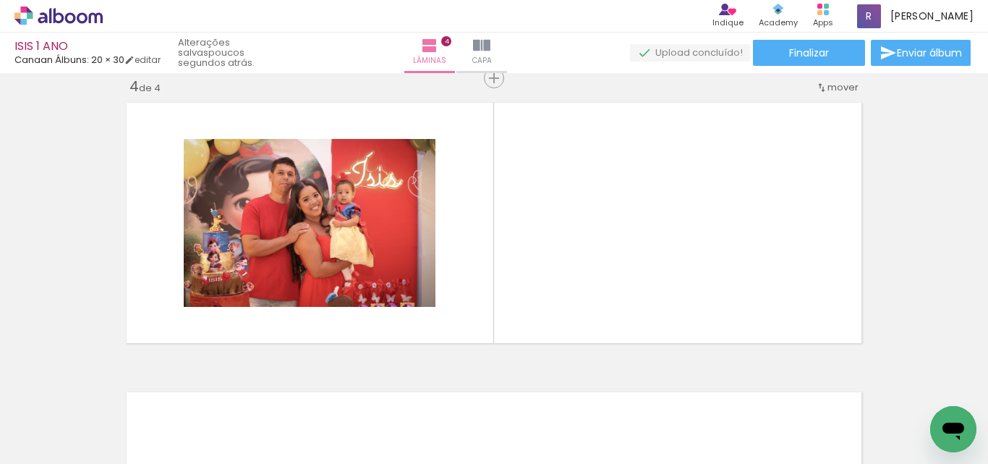
scroll to position [0, 1184]
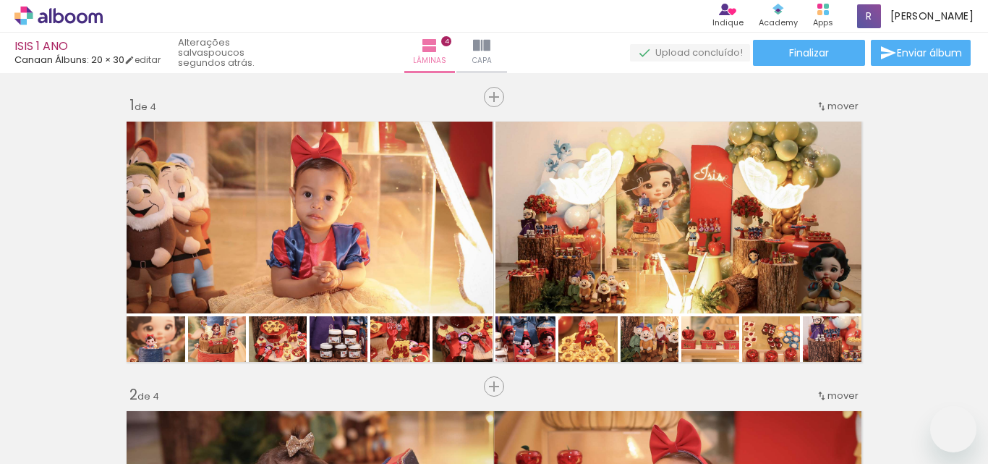
click at [717, 304] on quentale-workspace at bounding box center [494, 232] width 988 height 464
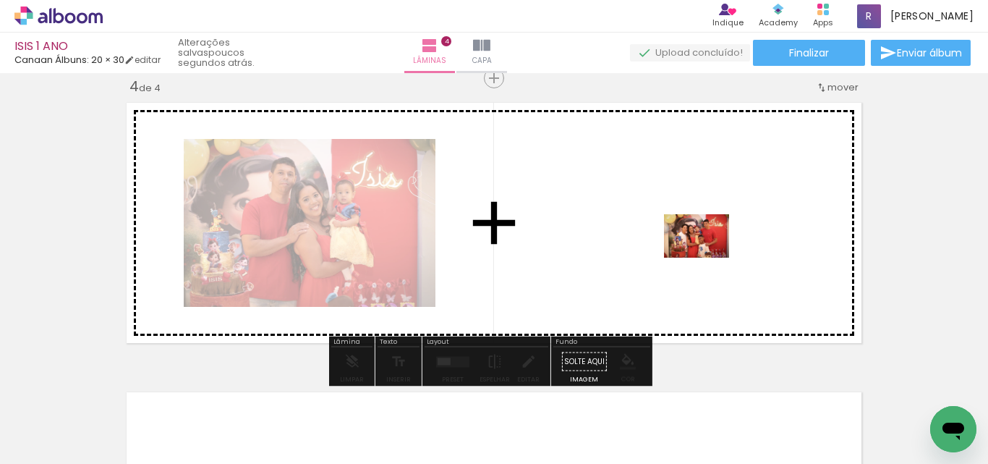
drag, startPoint x: 750, startPoint y: 426, endPoint x: 708, endPoint y: 258, distance: 173.7
click at [708, 258] on quentale-workspace at bounding box center [494, 232] width 988 height 464
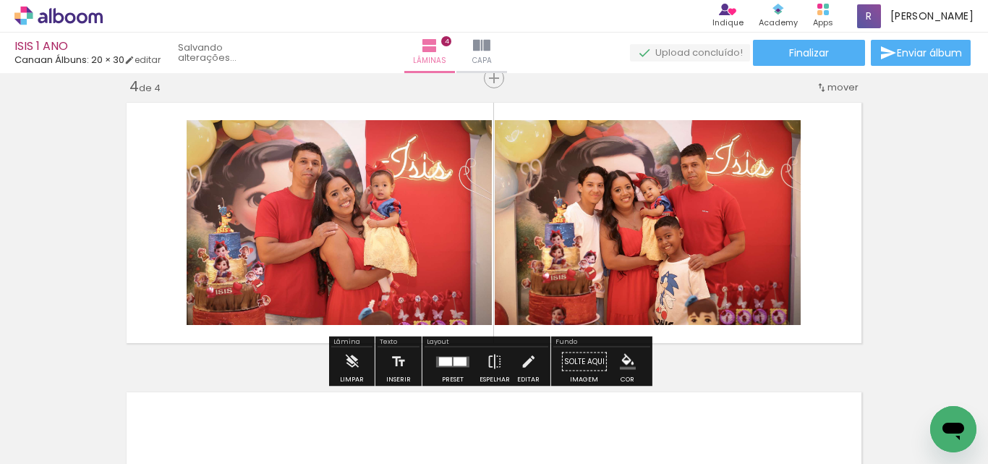
scroll to position [0, 1186]
click at [449, 360] on div at bounding box center [445, 361] width 13 height 9
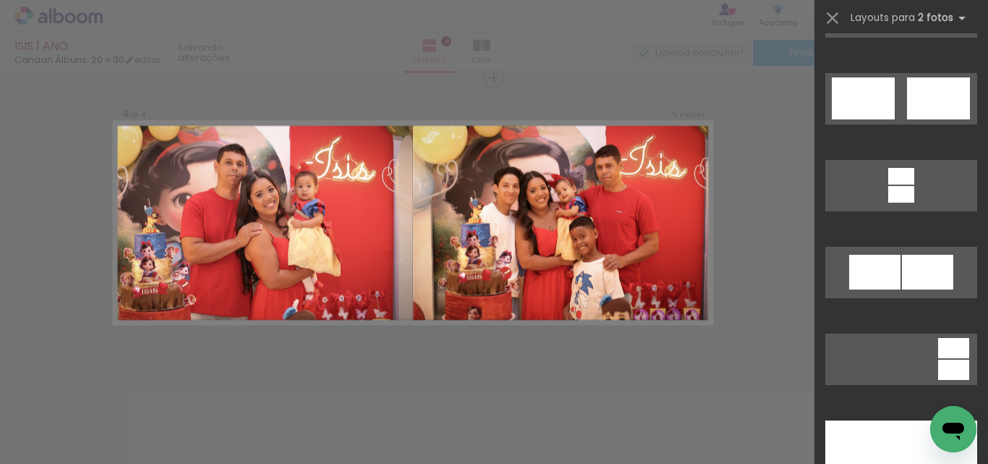
scroll to position [724, 0]
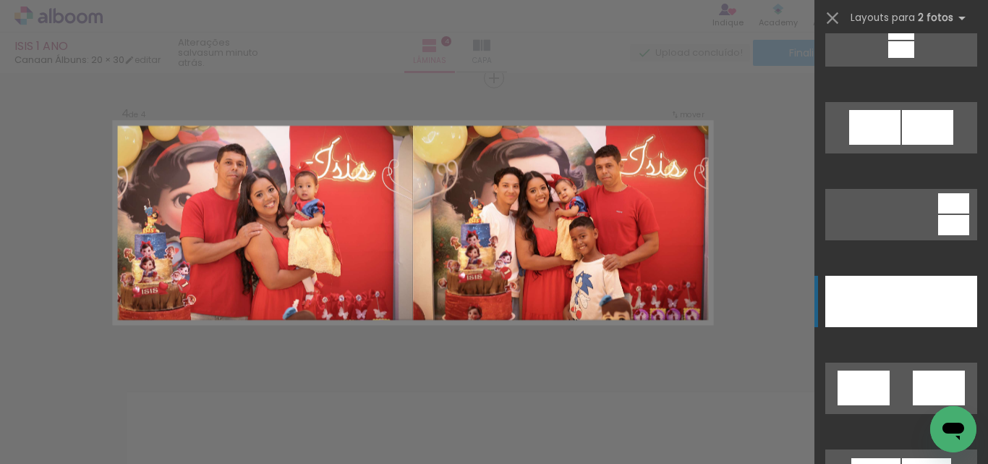
click at [902, 310] on div at bounding box center [940, 301] width 76 height 51
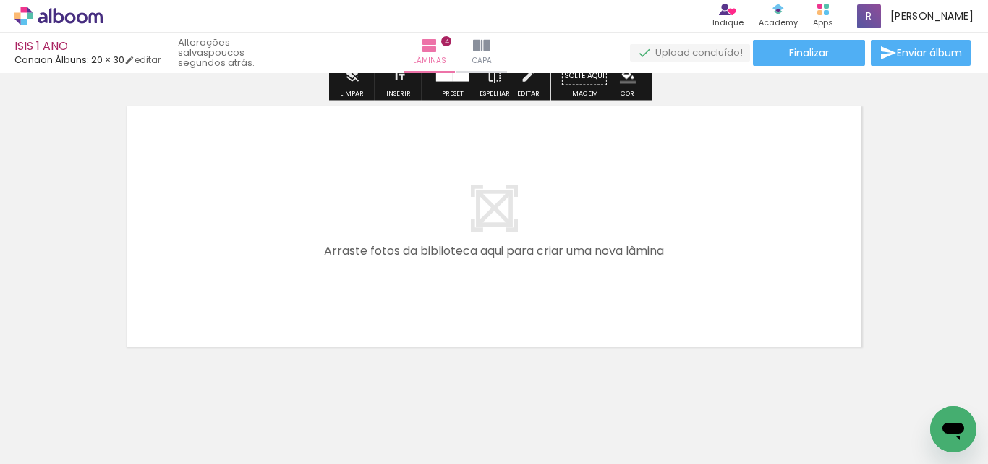
scroll to position [1177, 0]
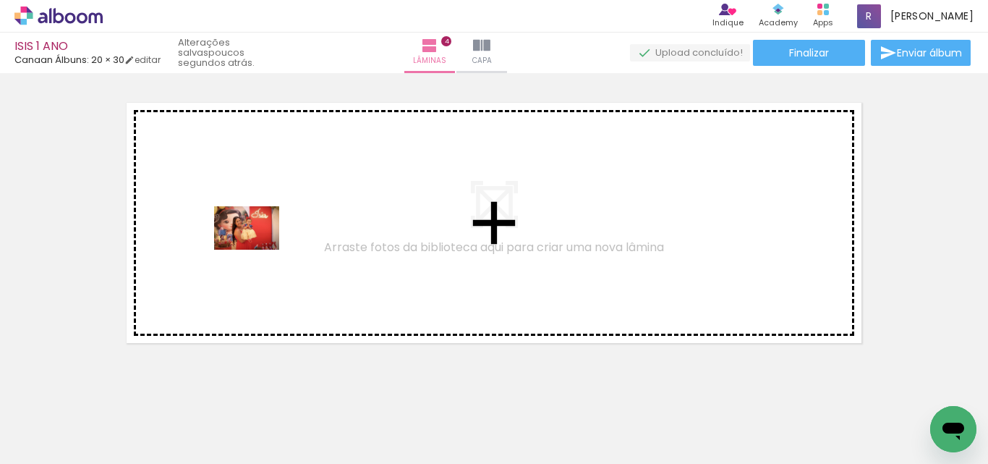
drag, startPoint x: 263, startPoint y: 421, endPoint x: 258, endPoint y: 250, distance: 171.6
click at [258, 250] on quentale-workspace at bounding box center [494, 232] width 988 height 464
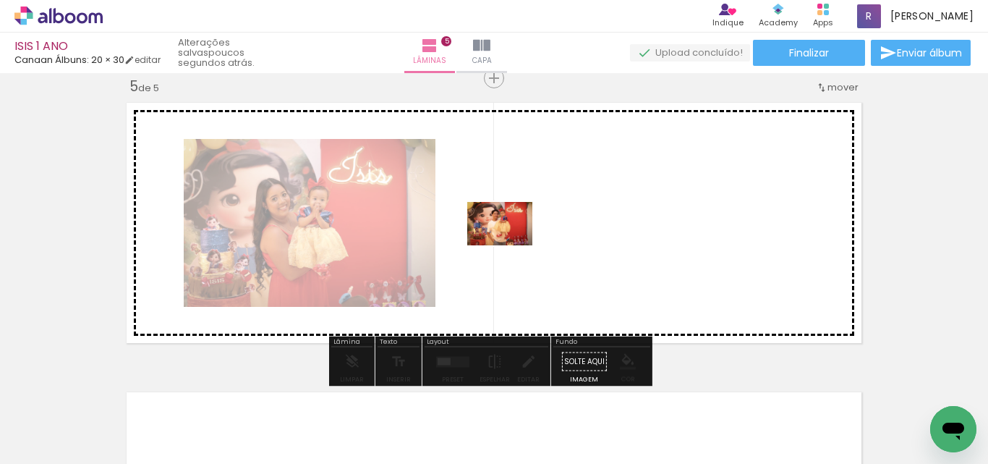
drag, startPoint x: 343, startPoint y: 422, endPoint x: 425, endPoint y: 402, distance: 84.1
click at [510, 247] on quentale-workspace at bounding box center [494, 232] width 988 height 464
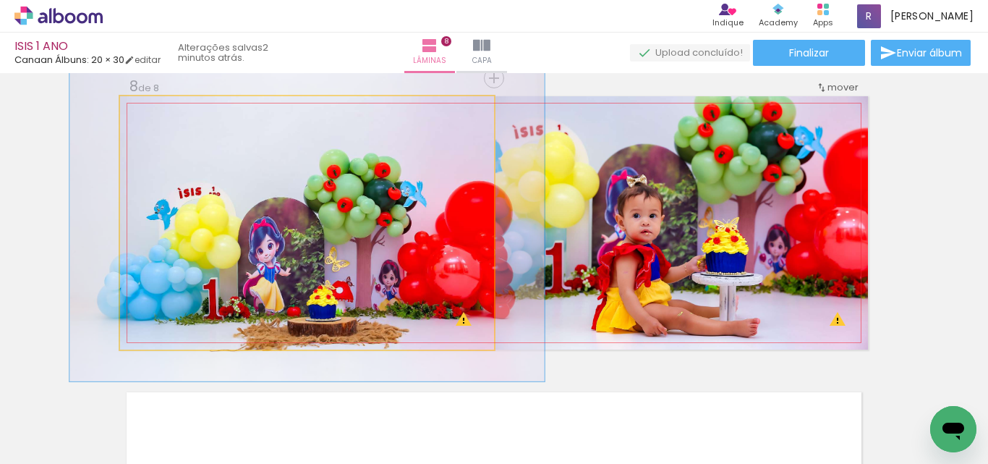
scroll to position [0, 2803]
drag, startPoint x: 150, startPoint y: 114, endPoint x: 162, endPoint y: 106, distance: 14.3
type paper-slider "125"
click at [162, 106] on div at bounding box center [166, 111] width 13 height 13
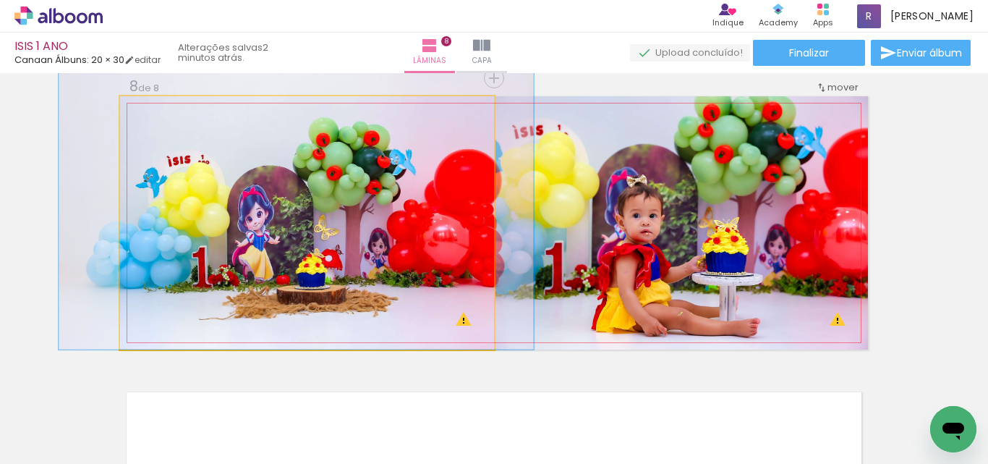
drag, startPoint x: 274, startPoint y: 239, endPoint x: 263, endPoint y: 203, distance: 37.8
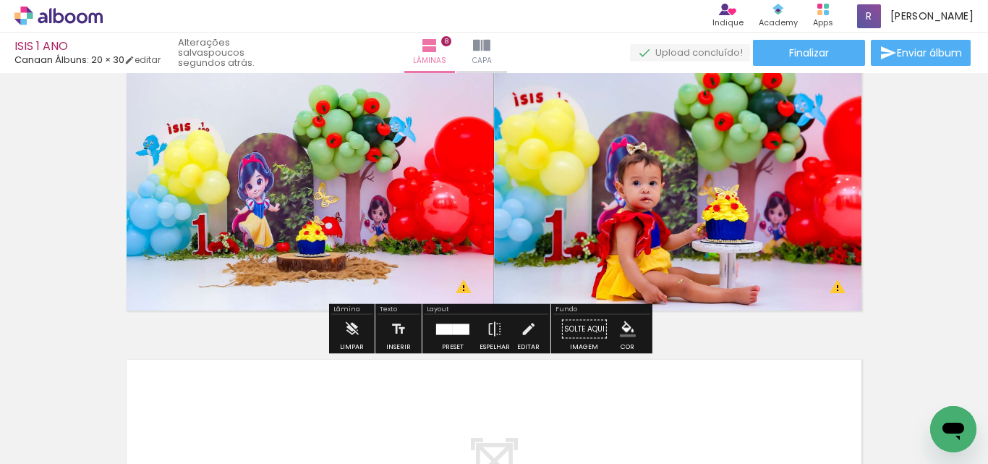
scroll to position [2117, 0]
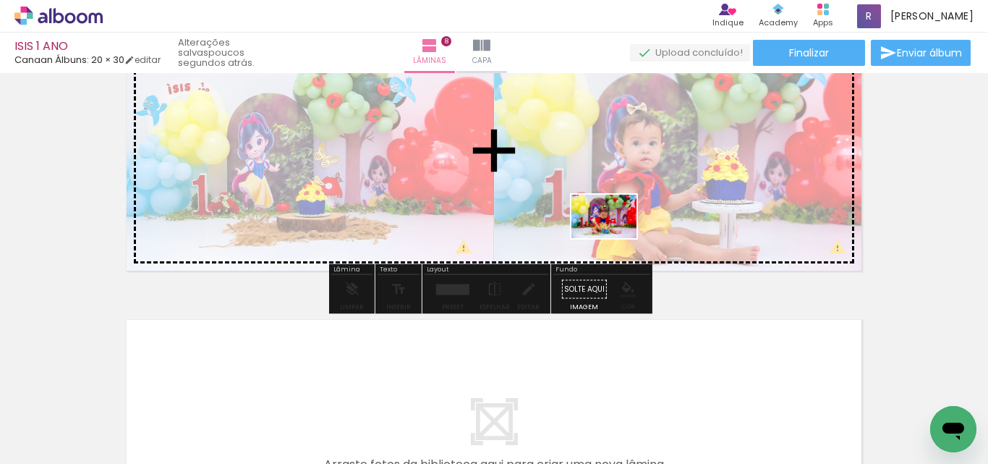
drag, startPoint x: 361, startPoint y: 414, endPoint x: 615, endPoint y: 238, distance: 308.9
click at [615, 238] on quentale-workspace at bounding box center [494, 232] width 988 height 464
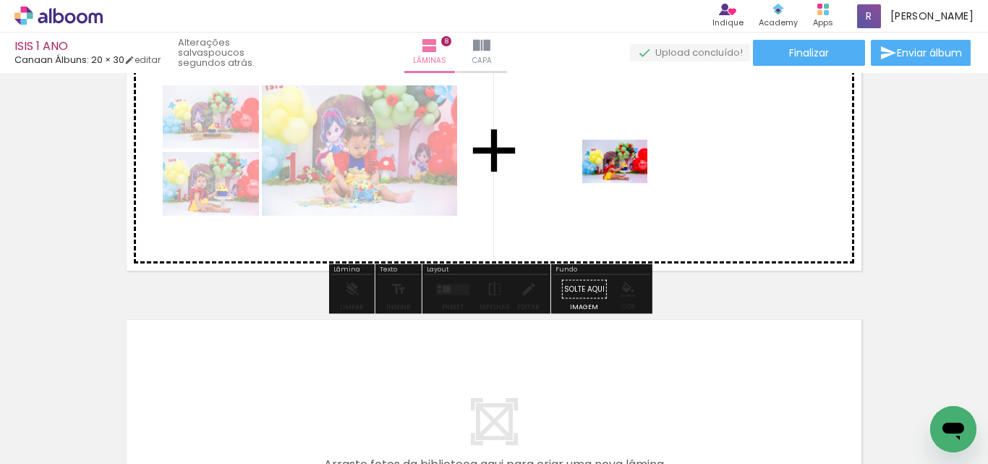
drag, startPoint x: 839, startPoint y: 394, endPoint x: 626, endPoint y: 183, distance: 299.8
click at [626, 183] on quentale-workspace at bounding box center [494, 232] width 988 height 464
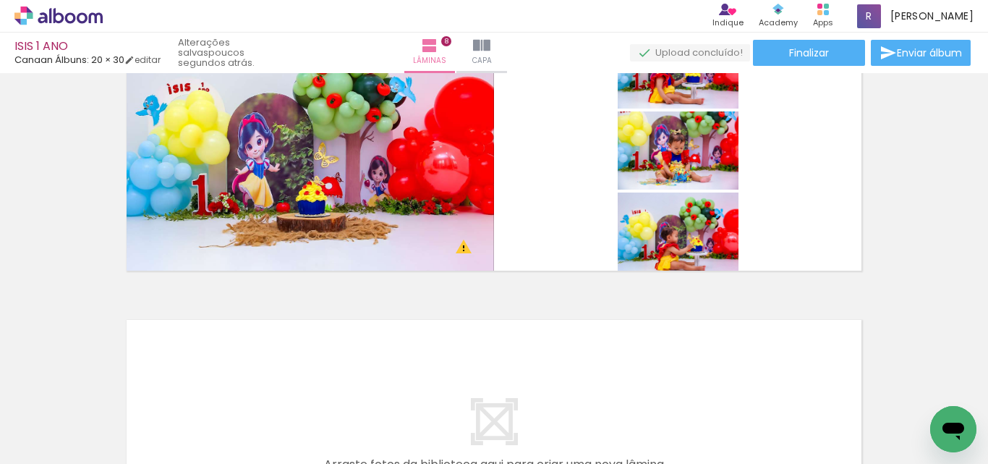
scroll to position [0, 2252]
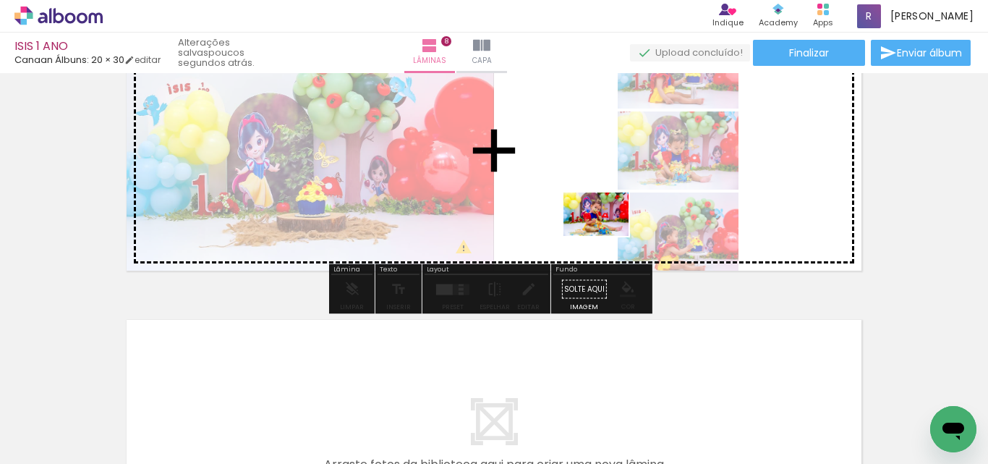
drag, startPoint x: 667, startPoint y: 425, endPoint x: 607, endPoint y: 236, distance: 198.2
click at [607, 236] on quentale-workspace at bounding box center [494, 232] width 988 height 464
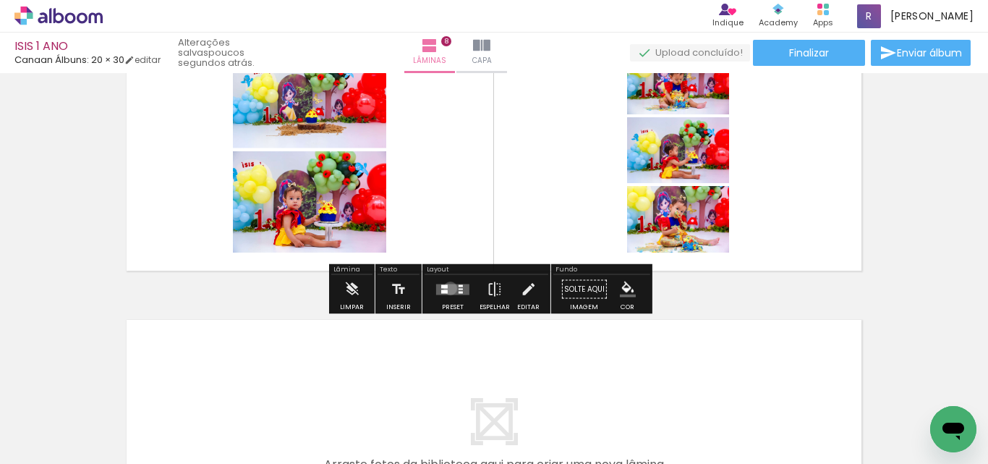
click at [447, 288] on quentale-layouter at bounding box center [452, 289] width 33 height 11
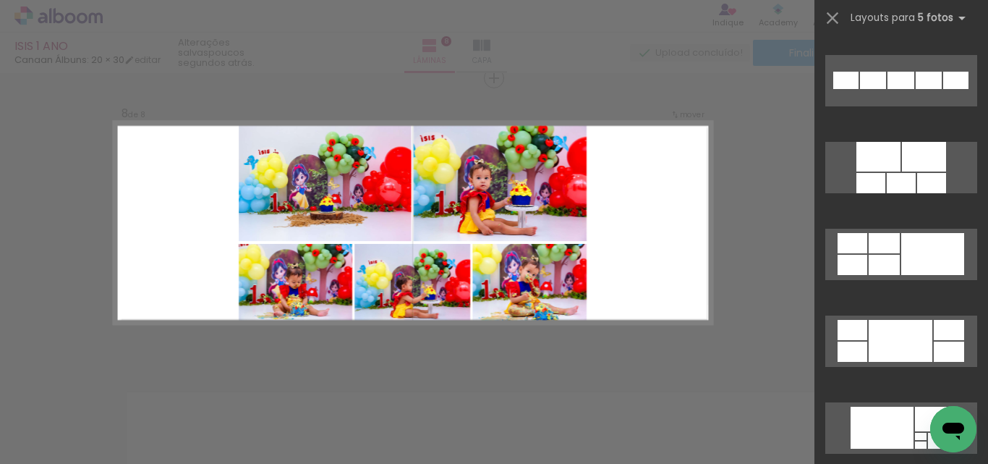
scroll to position [868, 0]
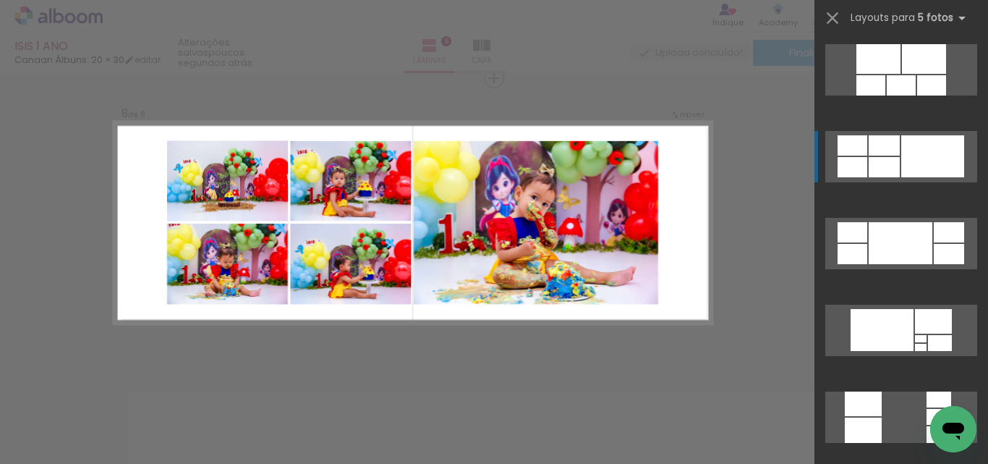
click at [927, 344] on div at bounding box center [921, 347] width 12 height 7
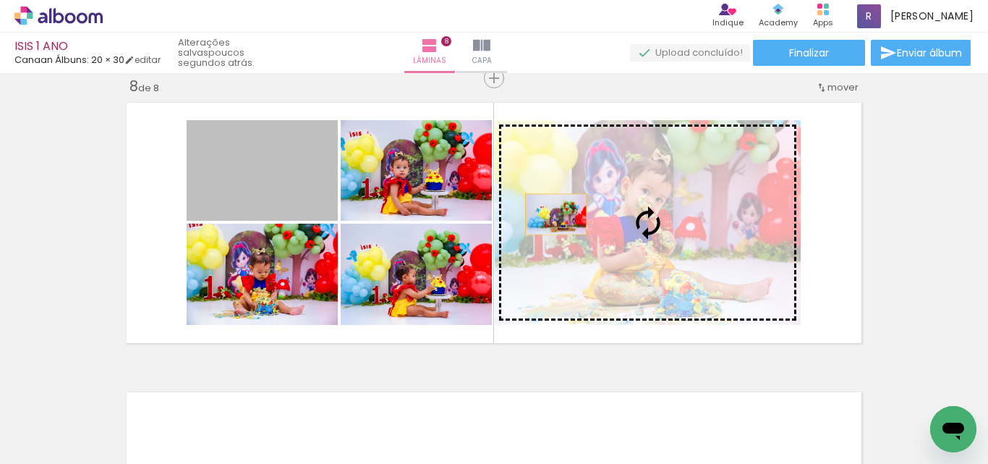
drag, startPoint x: 286, startPoint y: 192, endPoint x: 614, endPoint y: 214, distance: 329.2
click at [0, 0] on slot at bounding box center [0, 0] width 0 height 0
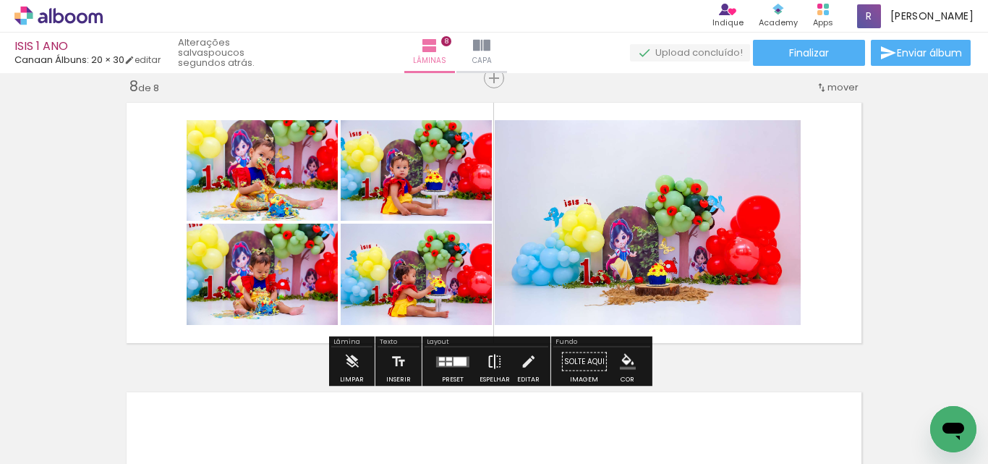
click at [490, 358] on iron-icon at bounding box center [495, 361] width 16 height 29
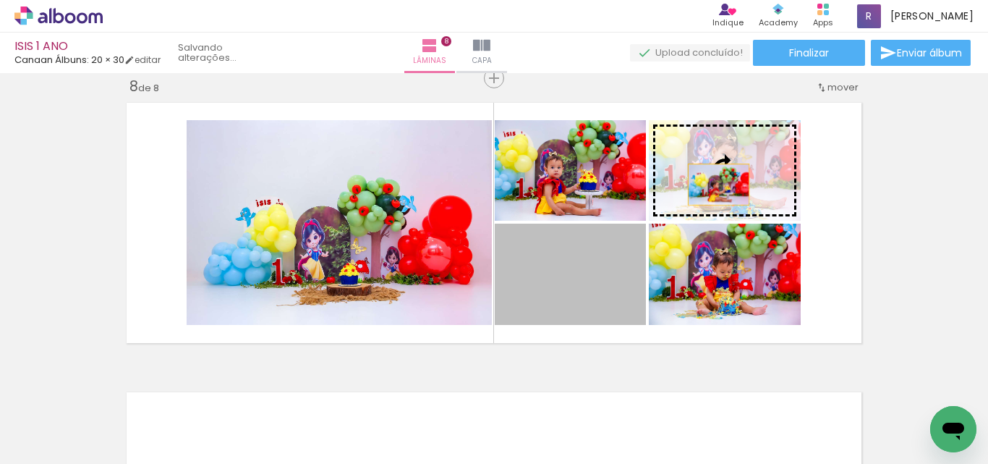
drag, startPoint x: 602, startPoint y: 300, endPoint x: 713, endPoint y: 185, distance: 160.2
click at [0, 0] on slot at bounding box center [0, 0] width 0 height 0
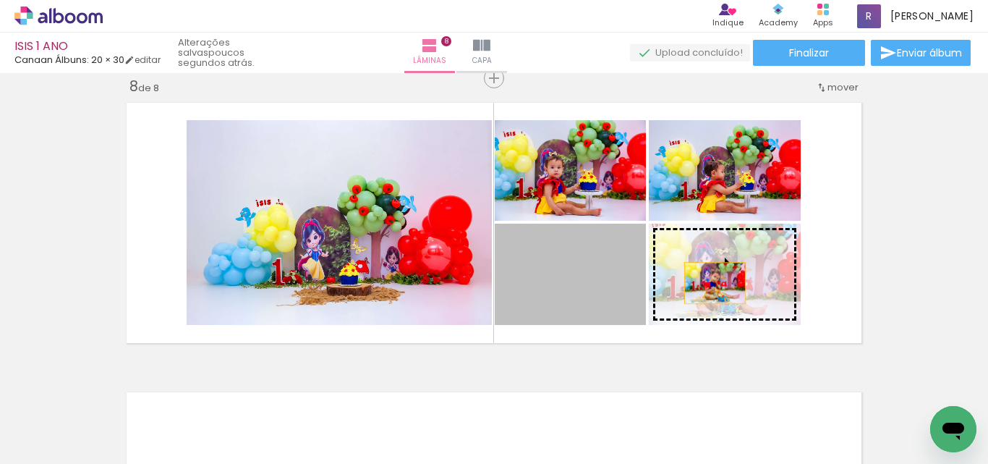
drag, startPoint x: 574, startPoint y: 297, endPoint x: 711, endPoint y: 294, distance: 137.5
click at [0, 0] on slot at bounding box center [0, 0] width 0 height 0
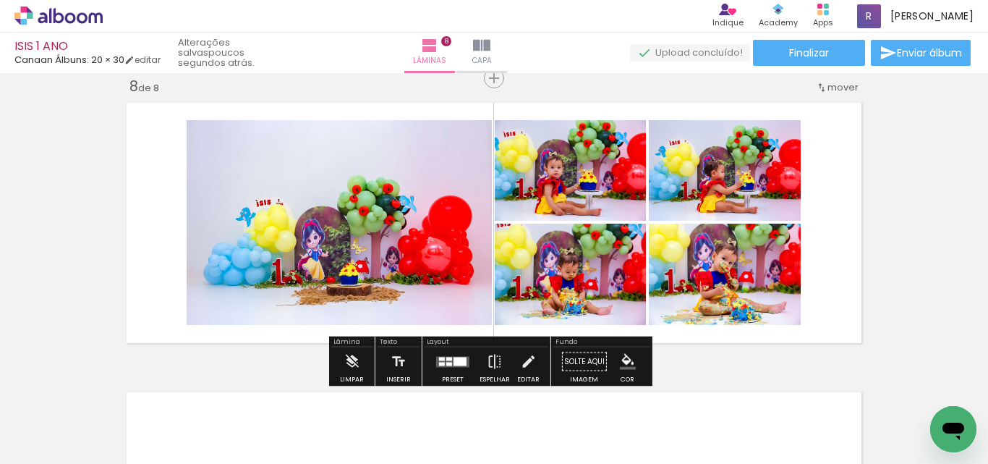
click at [456, 356] on quentale-layouter at bounding box center [452, 361] width 33 height 11
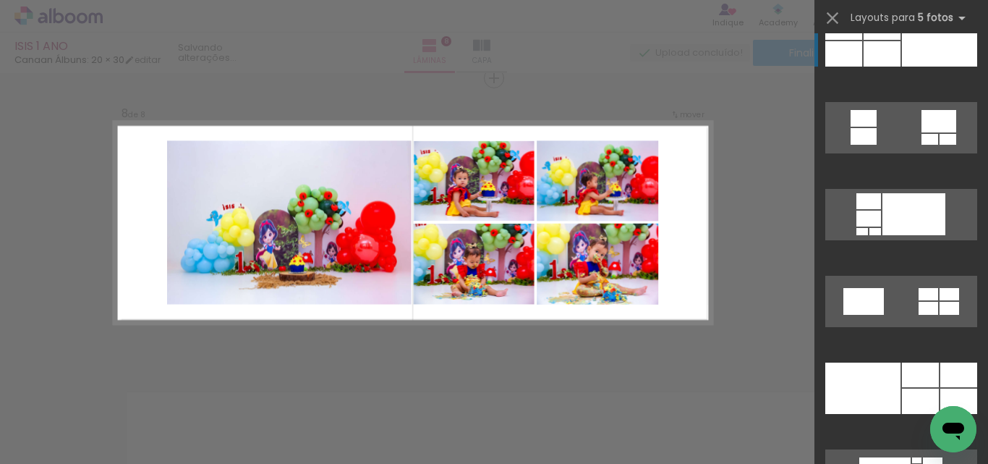
scroll to position [2402, 0]
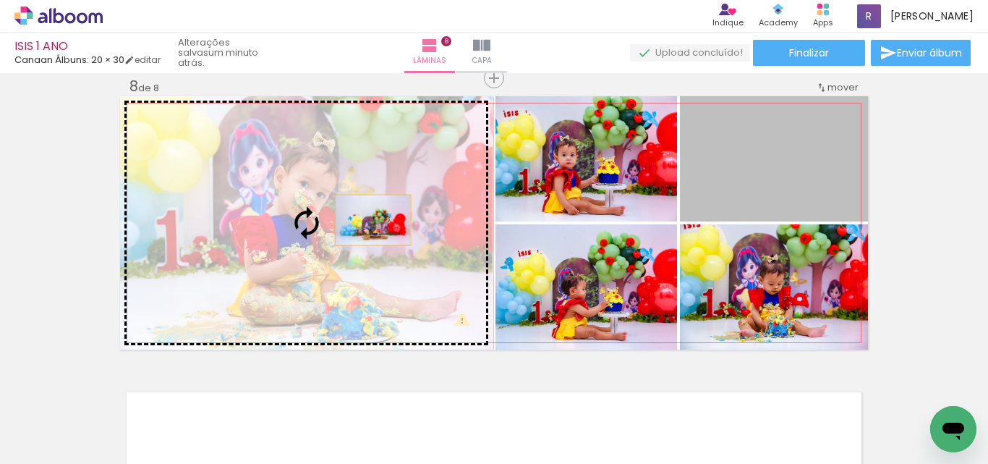
drag, startPoint x: 788, startPoint y: 202, endPoint x: 343, endPoint y: 224, distance: 445.6
click at [0, 0] on slot at bounding box center [0, 0] width 0 height 0
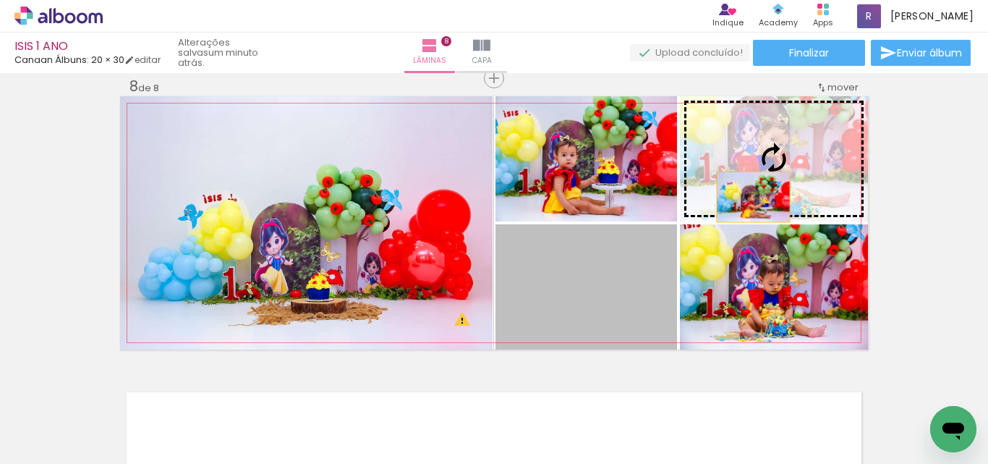
drag, startPoint x: 621, startPoint y: 304, endPoint x: 753, endPoint y: 174, distance: 184.7
click at [0, 0] on slot at bounding box center [0, 0] width 0 height 0
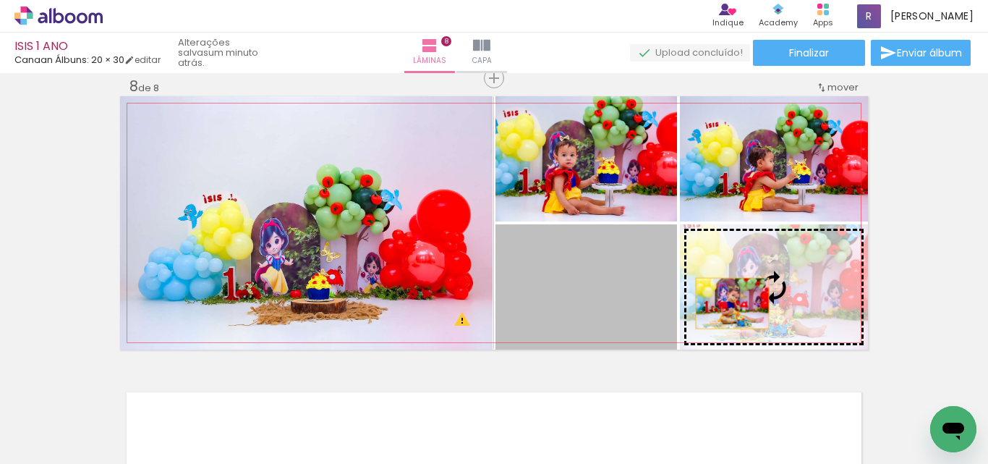
drag, startPoint x: 695, startPoint y: 303, endPoint x: 765, endPoint y: 302, distance: 70.2
click at [0, 0] on slot at bounding box center [0, 0] width 0 height 0
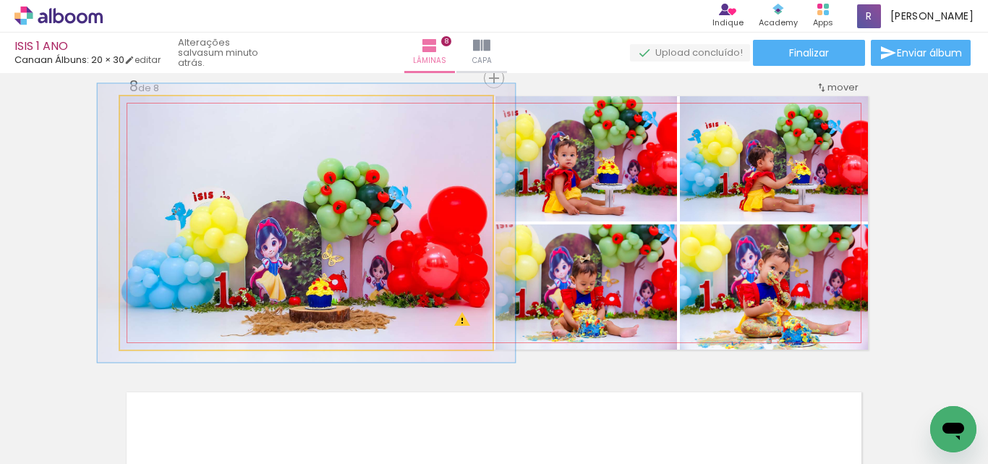
type paper-slider "110"
click at [153, 109] on div at bounding box center [159, 111] width 13 height 13
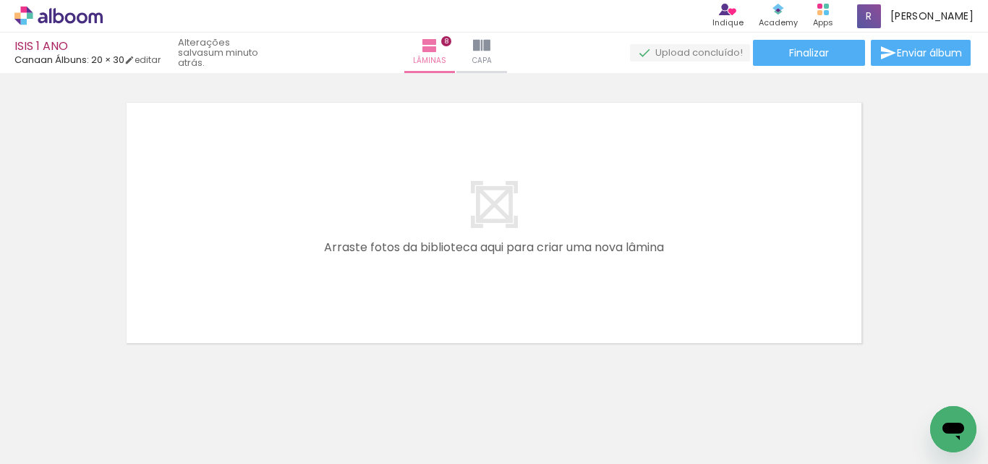
scroll to position [0, 2863]
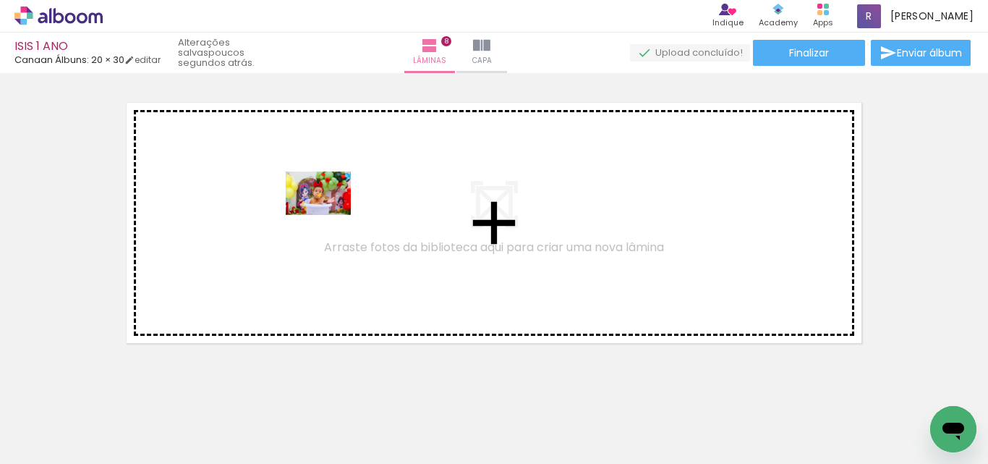
drag, startPoint x: 873, startPoint y: 415, endPoint x: 773, endPoint y: 401, distance: 100.9
click at [313, 211] on quentale-workspace at bounding box center [494, 232] width 988 height 464
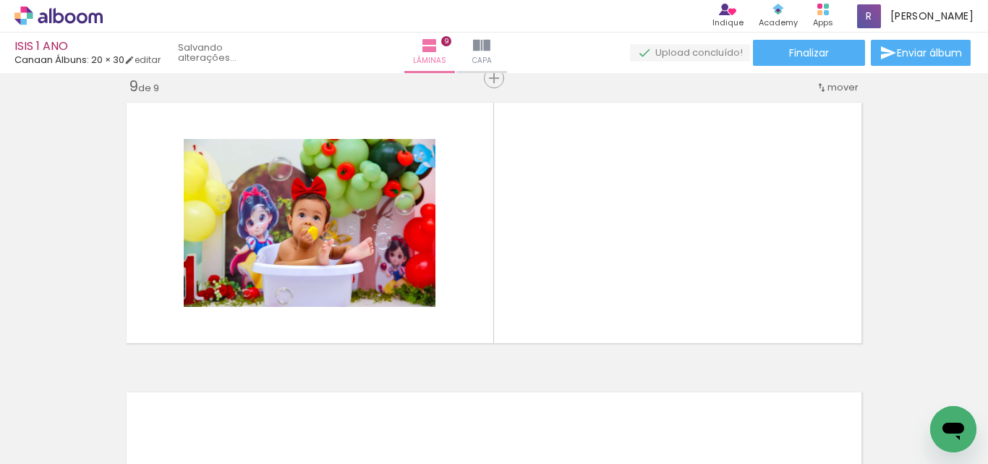
scroll to position [2334, 0]
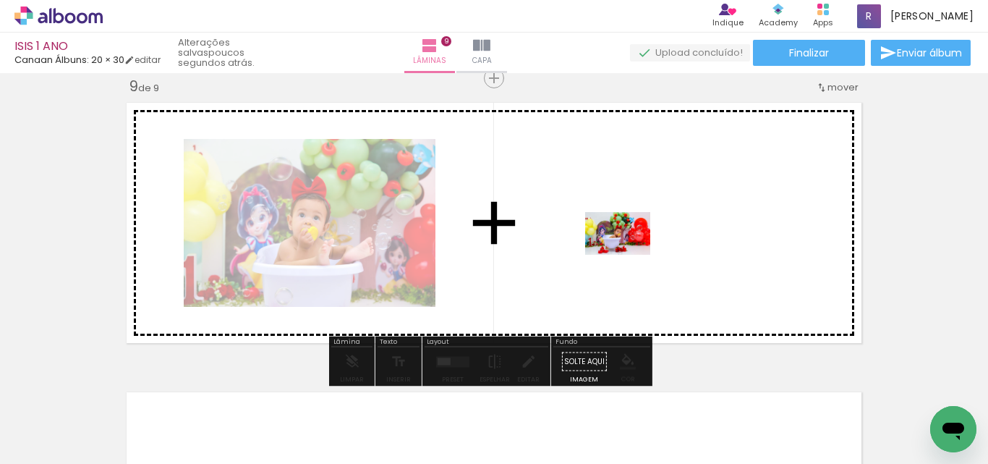
drag, startPoint x: 915, startPoint y: 420, endPoint x: 624, endPoint y: 255, distance: 334.1
click at [624, 255] on quentale-workspace at bounding box center [494, 232] width 988 height 464
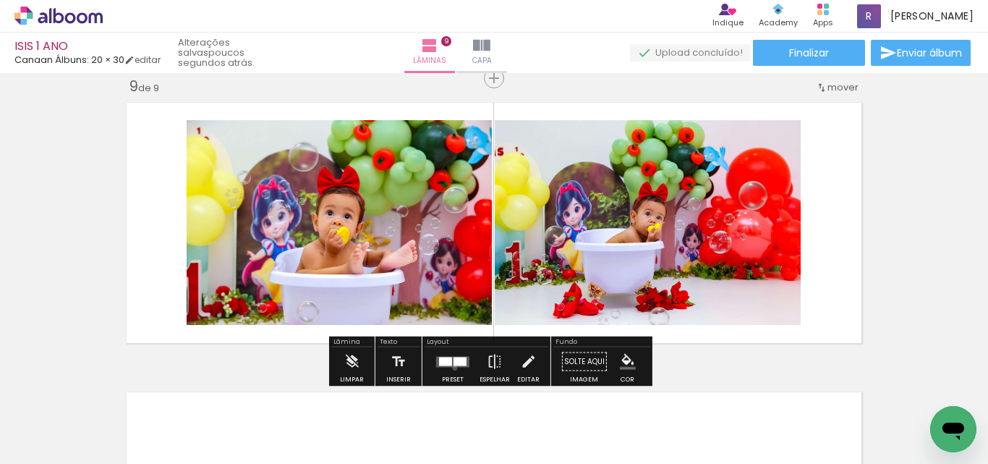
click at [452, 368] on div at bounding box center [452, 361] width 39 height 29
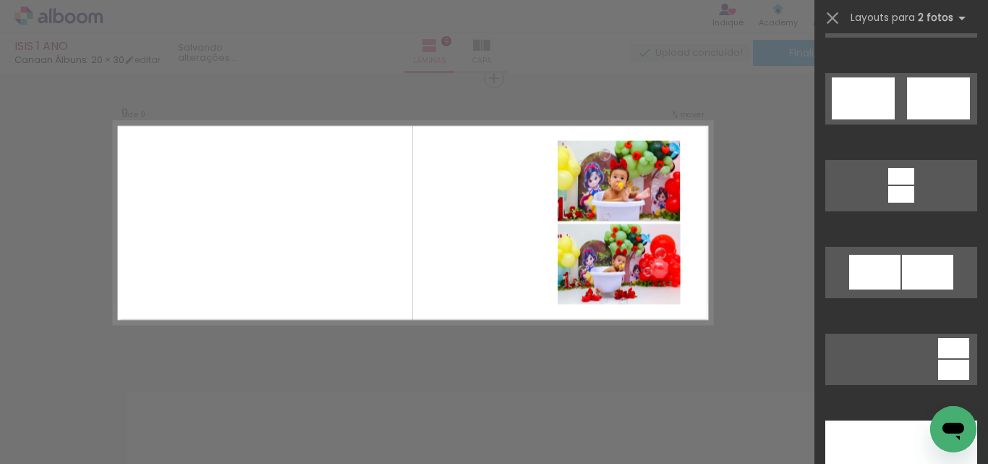
scroll to position [724, 0]
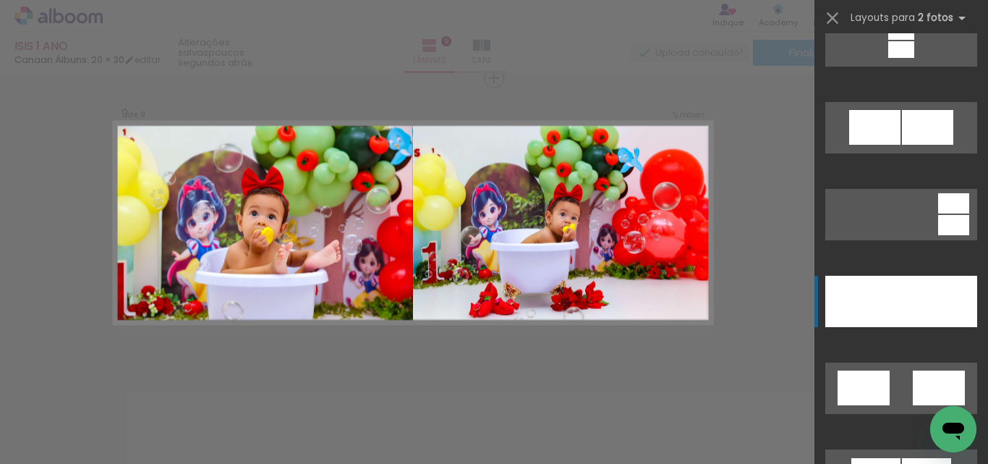
click at [895, 298] on div at bounding box center [864, 301] width 76 height 51
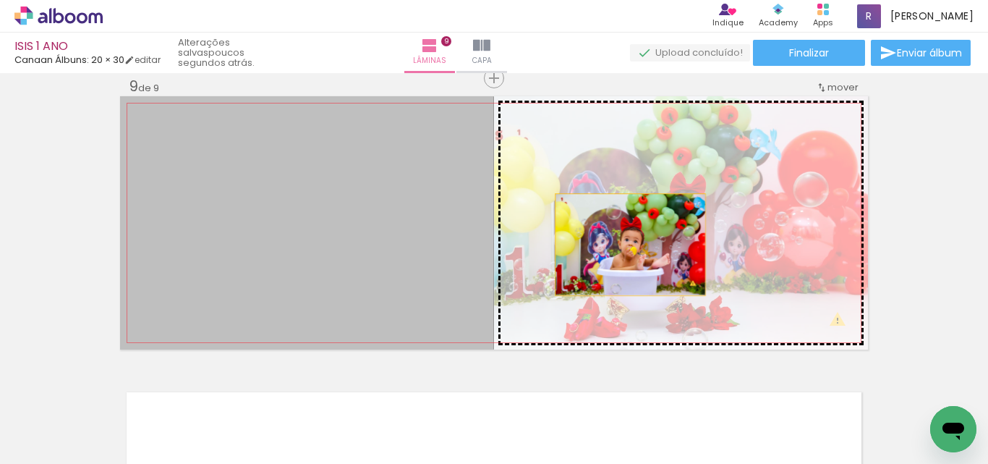
drag, startPoint x: 393, startPoint y: 261, endPoint x: 627, endPoint y: 260, distance: 233.7
click at [0, 0] on slot at bounding box center [0, 0] width 0 height 0
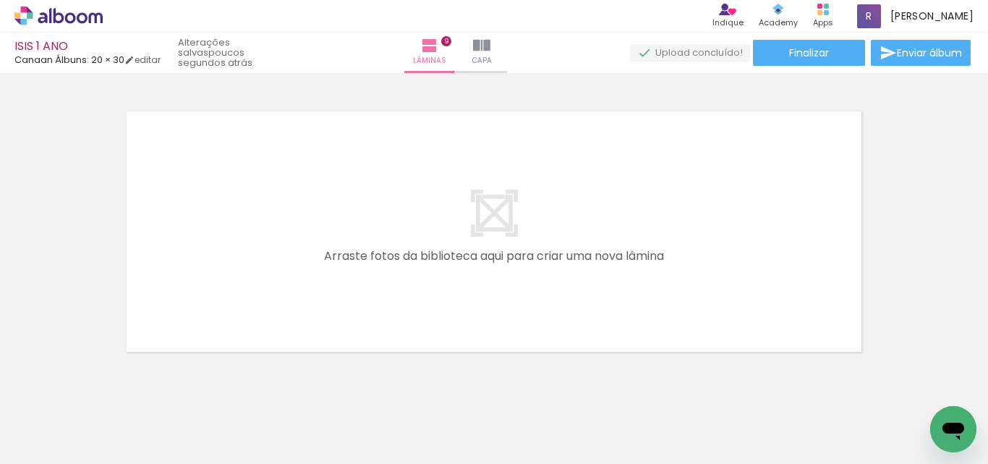
scroll to position [2624, 0]
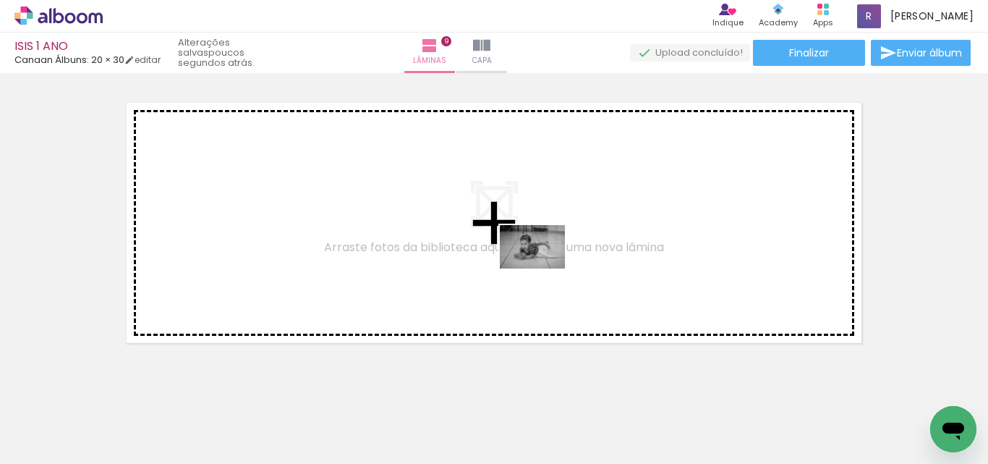
drag, startPoint x: 593, startPoint y: 387, endPoint x: 543, endPoint y: 268, distance: 128.5
click at [543, 268] on quentale-workspace at bounding box center [494, 232] width 988 height 464
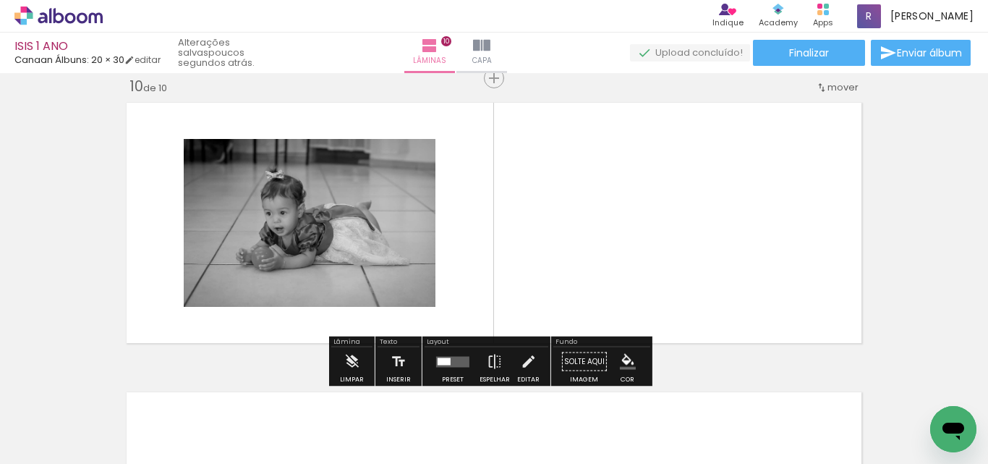
click at [456, 360] on quentale-layouter at bounding box center [452, 361] width 33 height 11
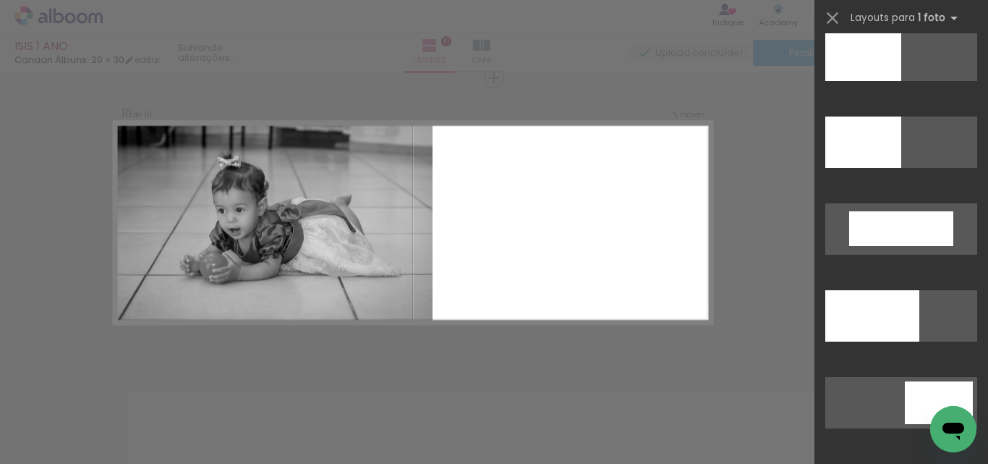
scroll to position [3835, 0]
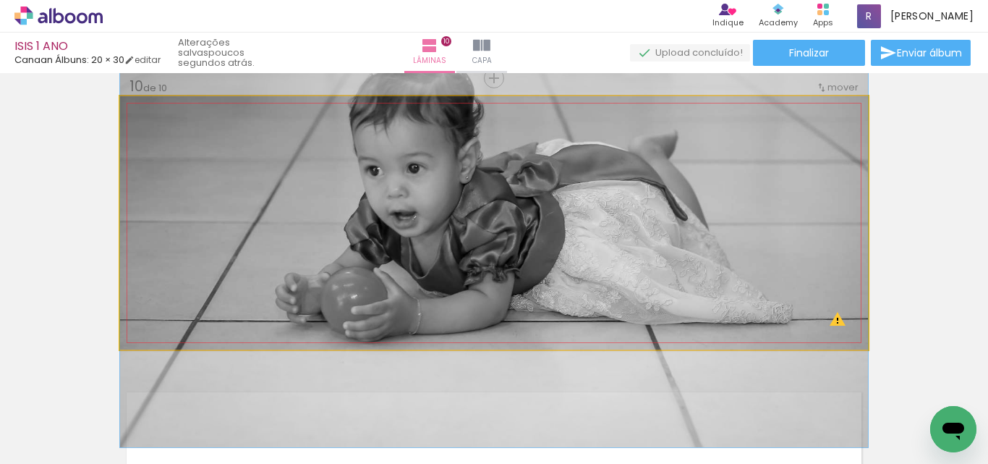
drag, startPoint x: 551, startPoint y: 260, endPoint x: 564, endPoint y: 234, distance: 28.5
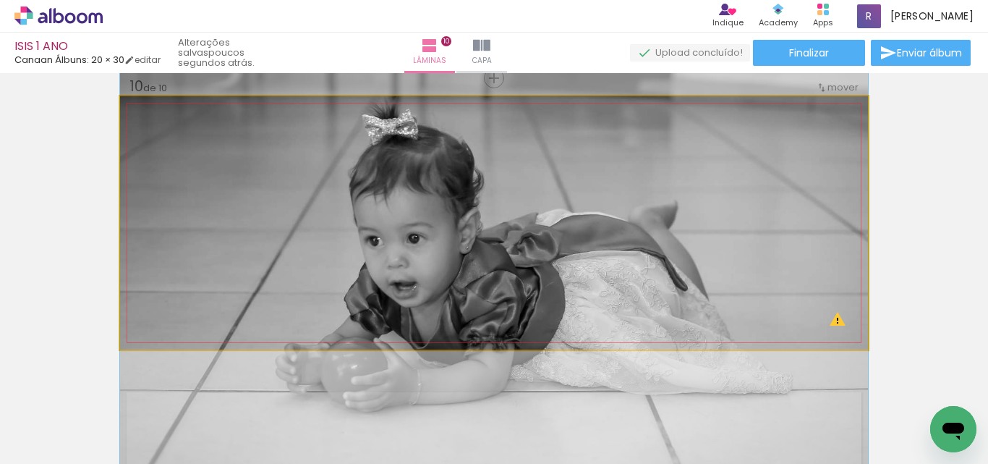
drag, startPoint x: 605, startPoint y: 245, endPoint x: 592, endPoint y: 305, distance: 60.7
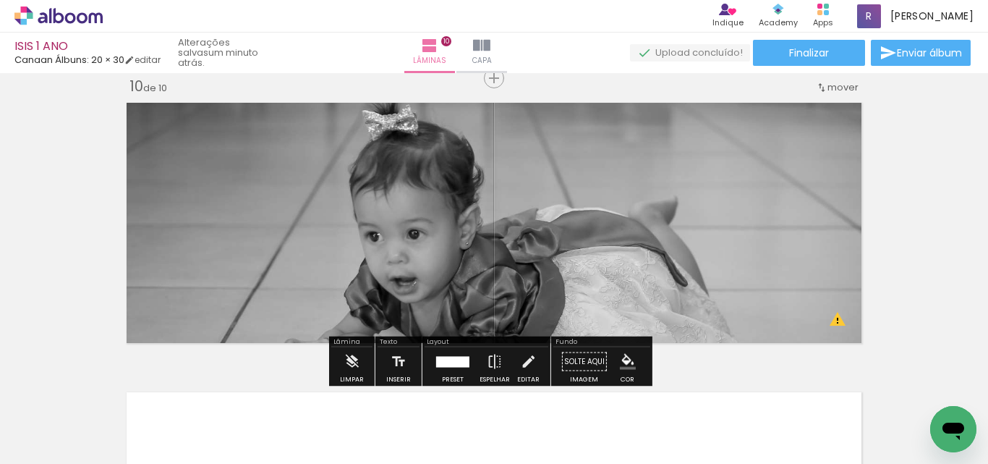
click at [448, 357] on div at bounding box center [452, 361] width 33 height 11
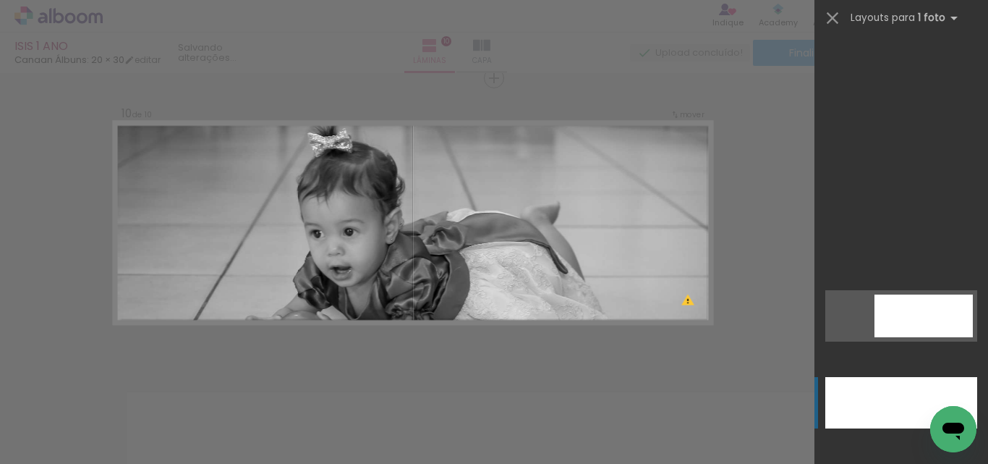
scroll to position [4168, 0]
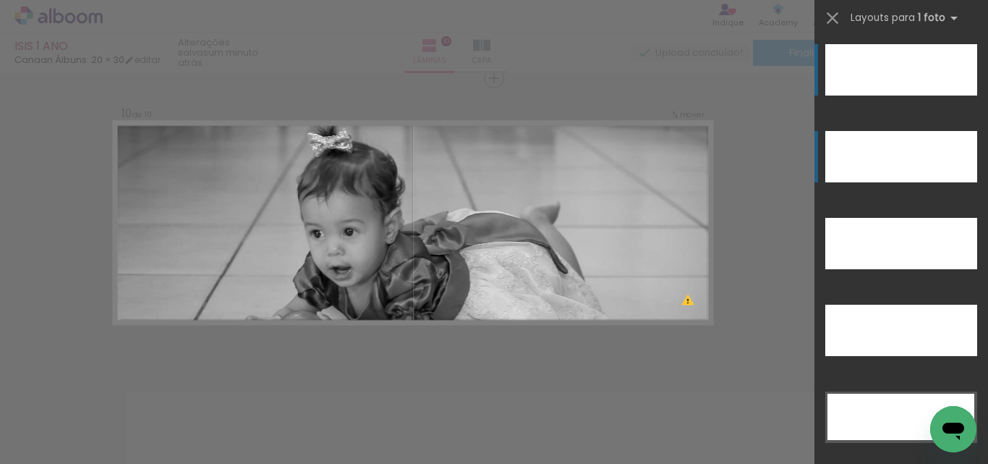
click at [889, 96] on div at bounding box center [902, 69] width 152 height 51
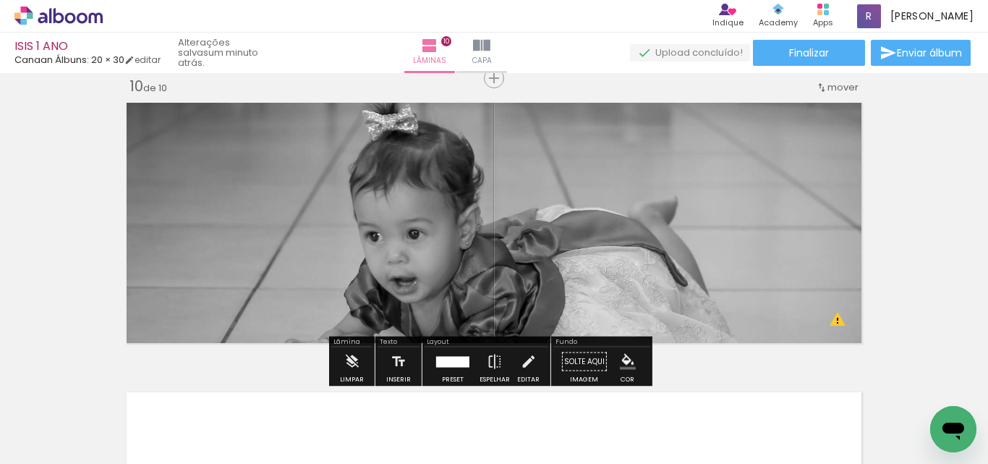
drag, startPoint x: 450, startPoint y: 358, endPoint x: 627, endPoint y: 361, distance: 177.3
click at [450, 359] on div at bounding box center [452, 361] width 33 height 11
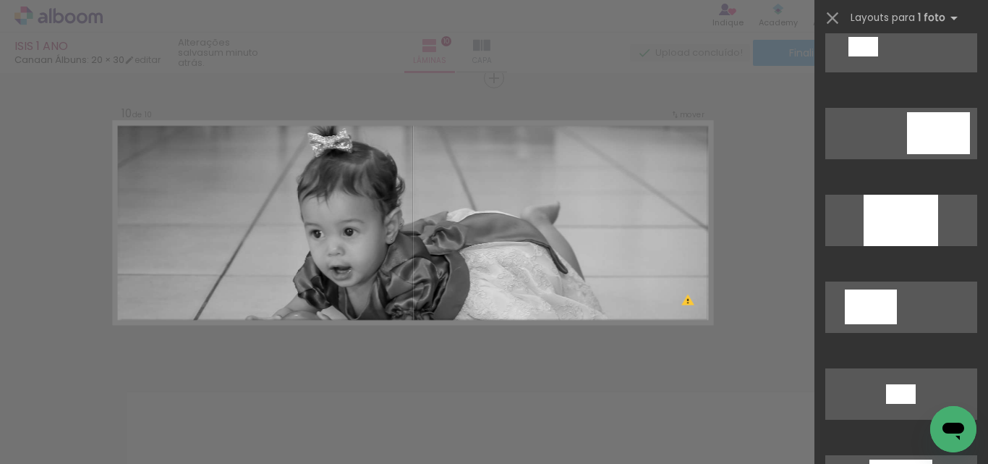
scroll to position [55, 0]
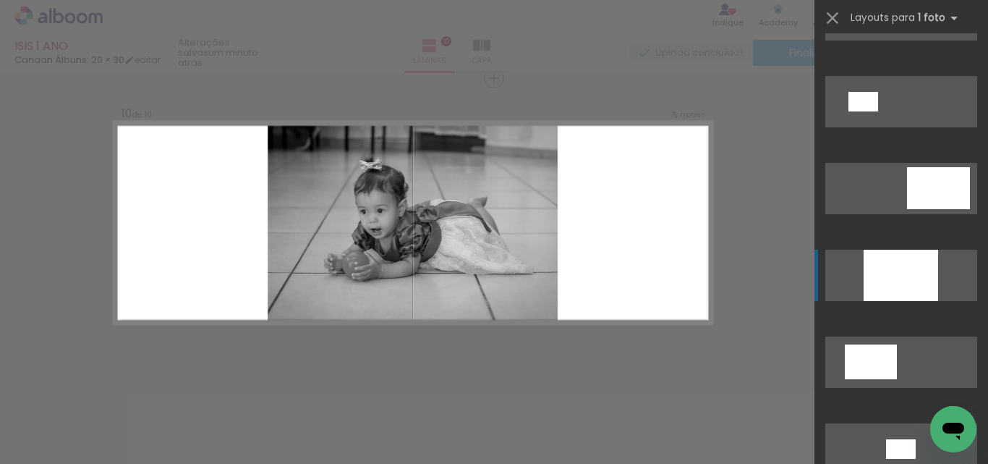
drag, startPoint x: 873, startPoint y: 276, endPoint x: 821, endPoint y: 276, distance: 52.1
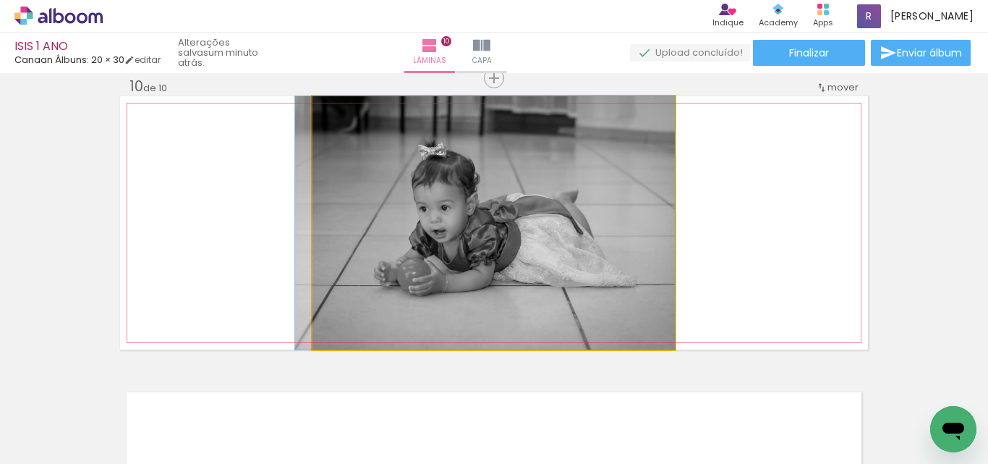
drag, startPoint x: 540, startPoint y: 229, endPoint x: 475, endPoint y: 322, distance: 112.8
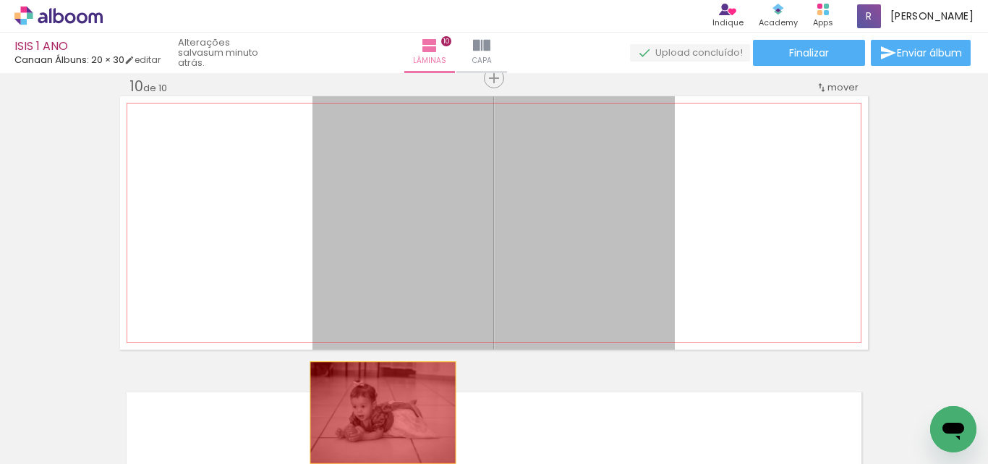
drag, startPoint x: 499, startPoint y: 256, endPoint x: 376, endPoint y: 413, distance: 199.0
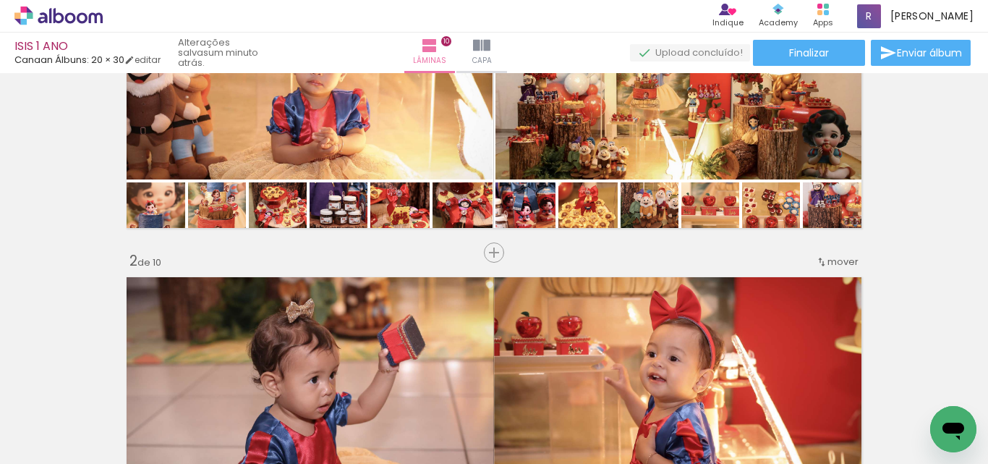
scroll to position [0, 0]
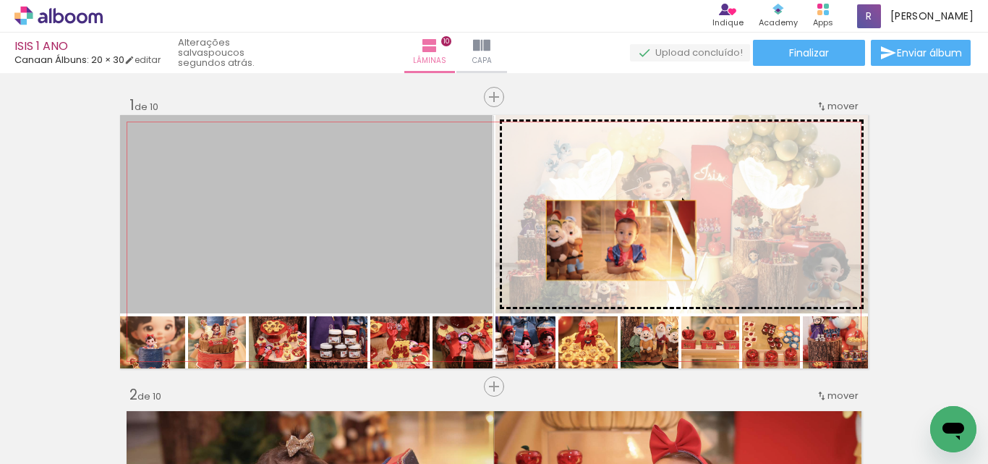
drag, startPoint x: 357, startPoint y: 255, endPoint x: 616, endPoint y: 240, distance: 259.5
click at [0, 0] on slot at bounding box center [0, 0] width 0 height 0
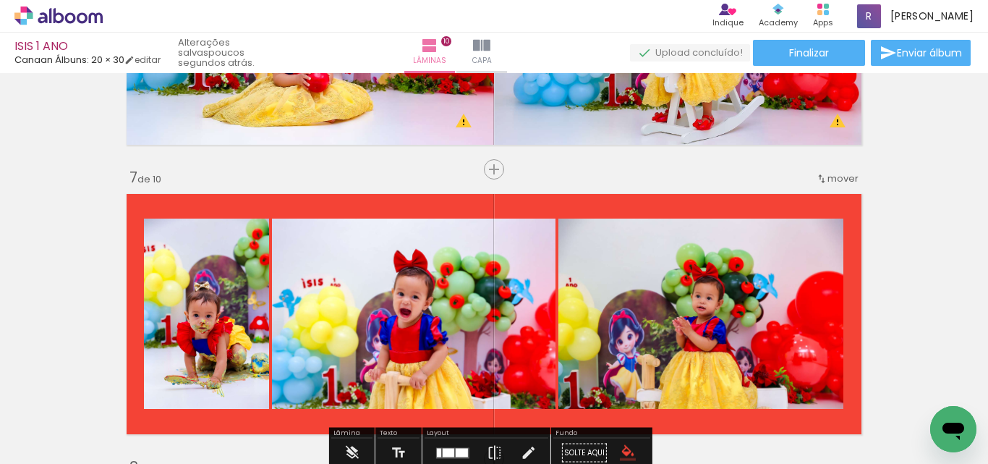
scroll to position [1809, 0]
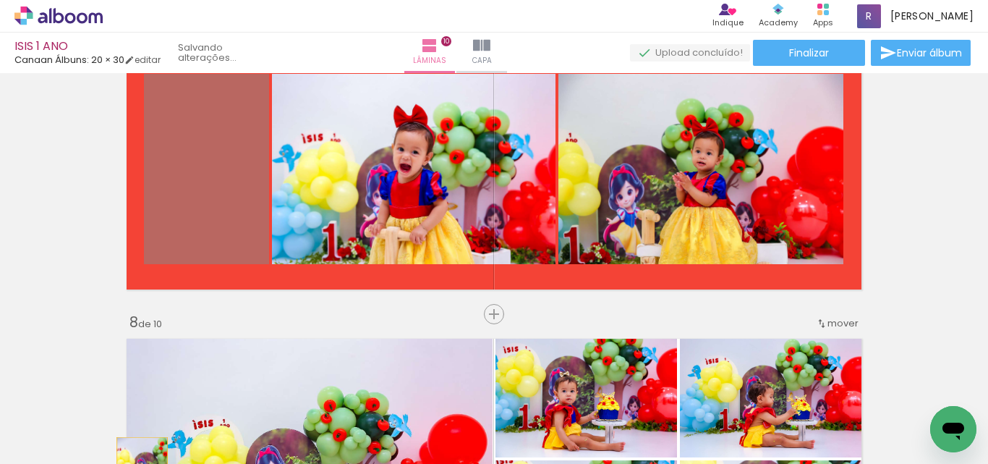
drag, startPoint x: 203, startPoint y: 180, endPoint x: 148, endPoint y: 461, distance: 286.1
click at [136, 463] on html "link( href="../../bower_components/polymer/polymer.html" rel="import" ) picture…" at bounding box center [494, 232] width 988 height 464
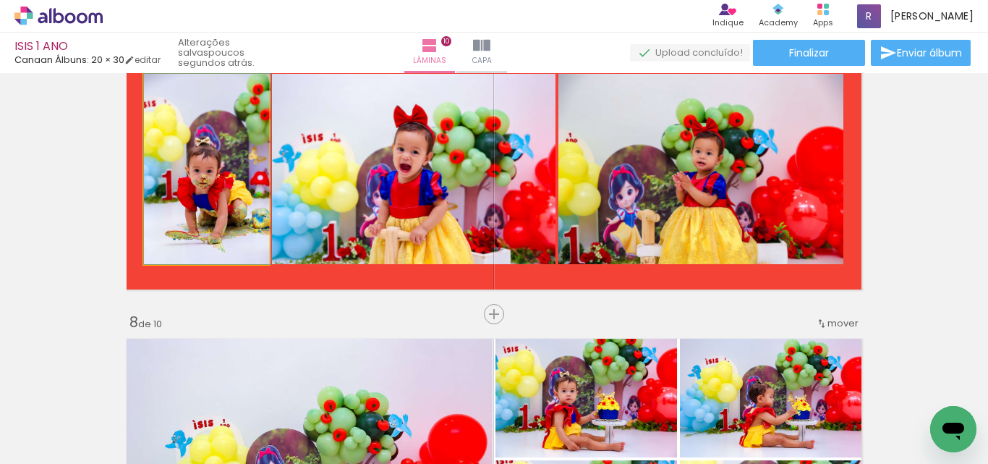
drag, startPoint x: 225, startPoint y: 180, endPoint x: 241, endPoint y: 203, distance: 28.1
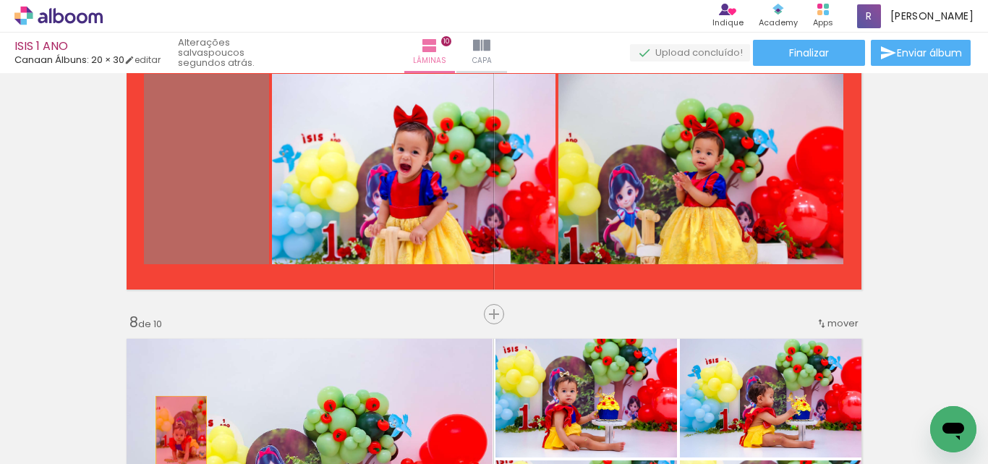
drag, startPoint x: 215, startPoint y: 200, endPoint x: 216, endPoint y: 403, distance: 202.6
click at [176, 435] on quentale-workspace at bounding box center [494, 232] width 988 height 464
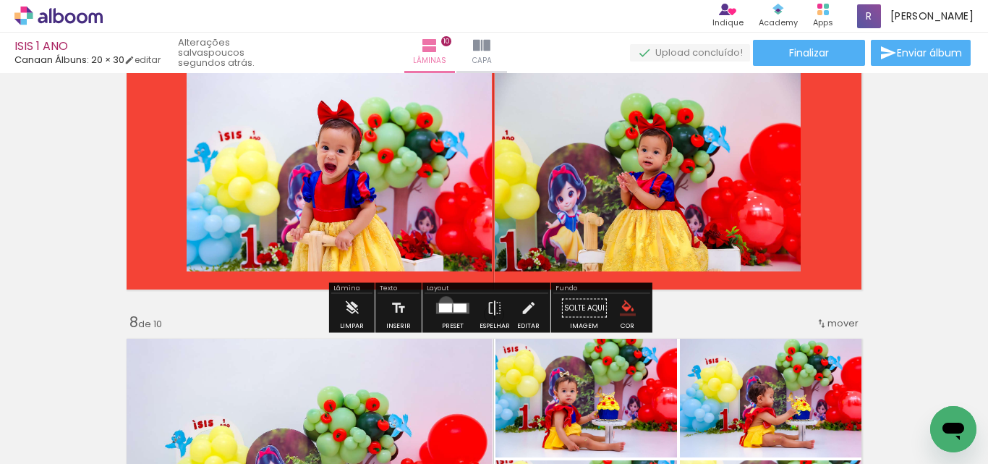
drag, startPoint x: 443, startPoint y: 303, endPoint x: 632, endPoint y: 293, distance: 189.1
click at [447, 304] on div at bounding box center [445, 307] width 13 height 9
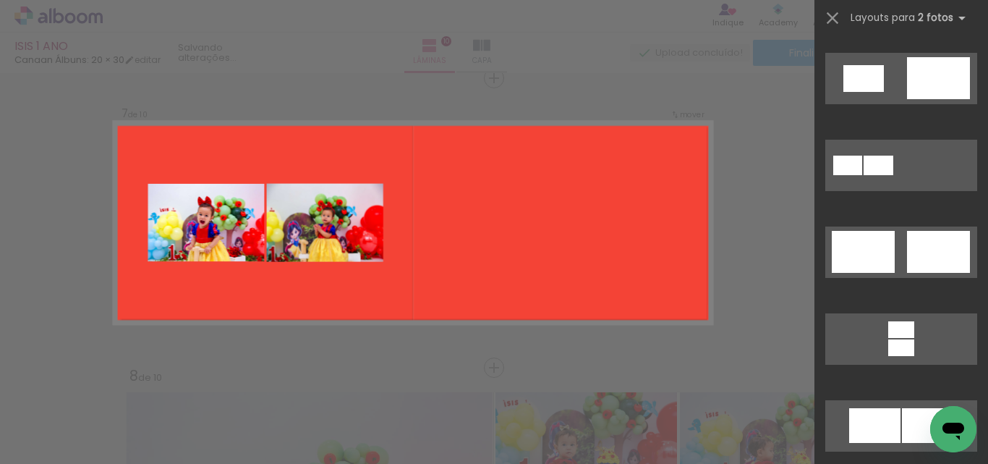
scroll to position [434, 0]
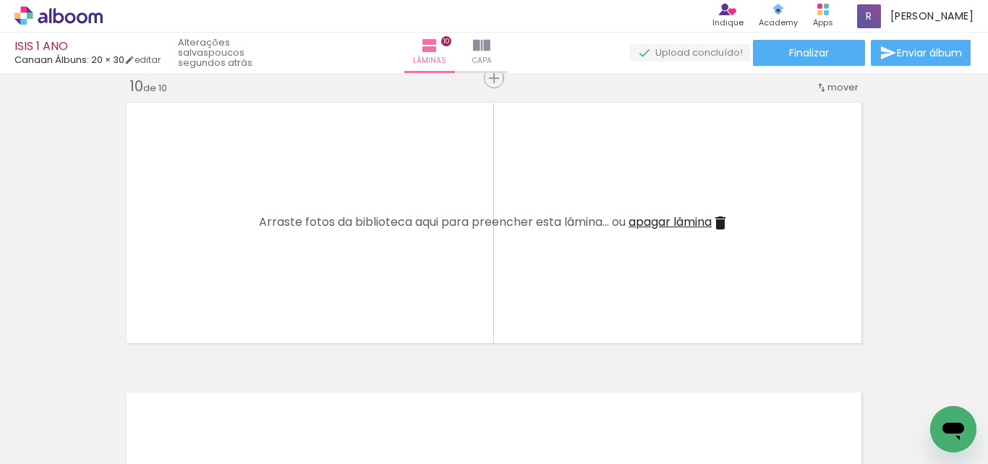
scroll to position [0, 2637]
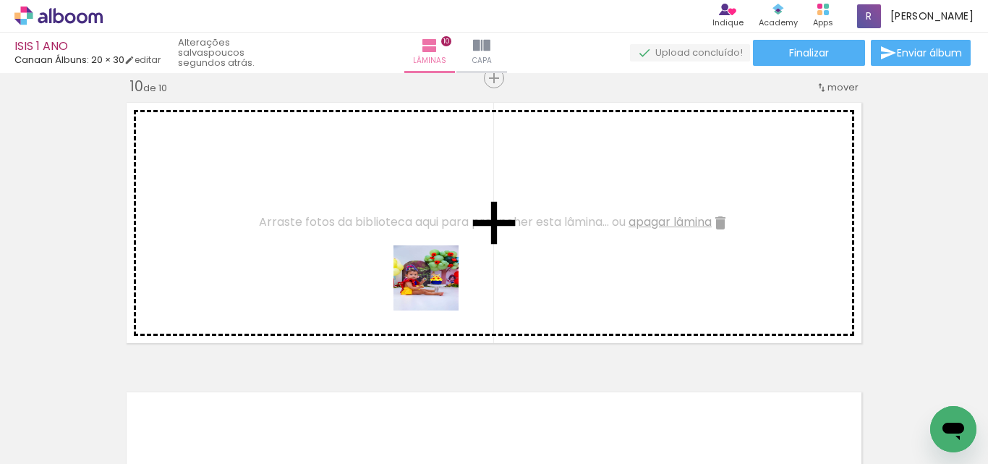
drag, startPoint x: 572, startPoint y: 383, endPoint x: 791, endPoint y: 435, distance: 225.4
click at [438, 288] on quentale-workspace at bounding box center [494, 232] width 988 height 464
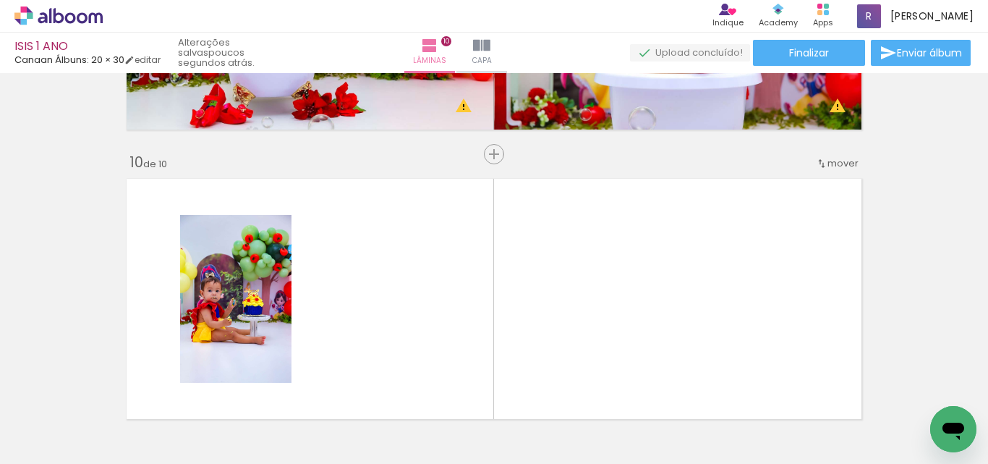
scroll to position [2551, 0]
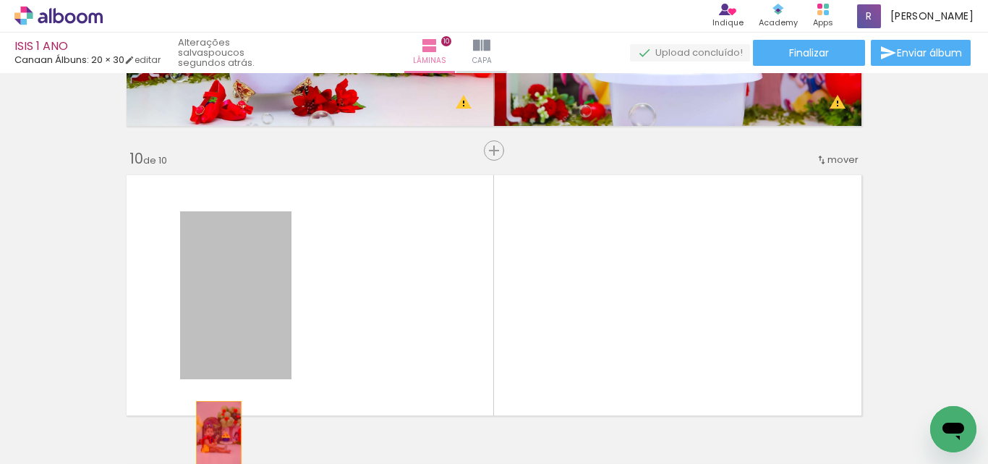
drag, startPoint x: 236, startPoint y: 297, endPoint x: 219, endPoint y: 429, distance: 133.6
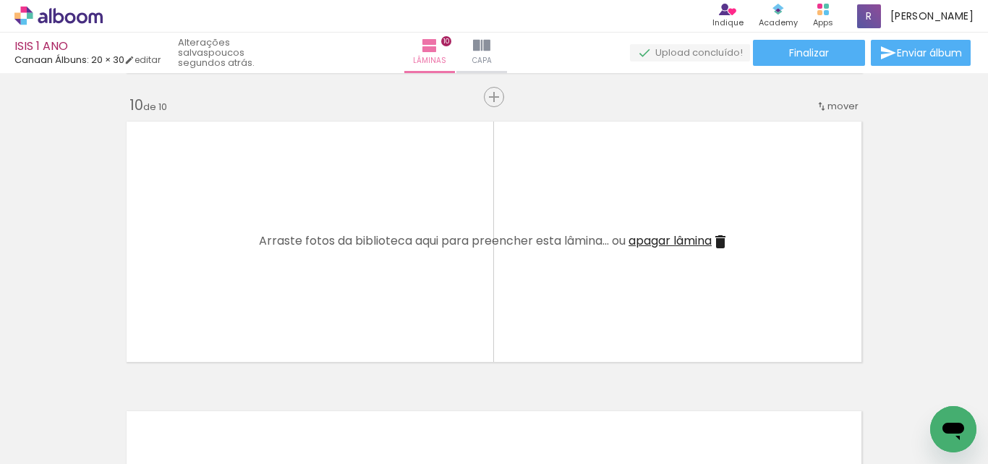
scroll to position [2624, 0]
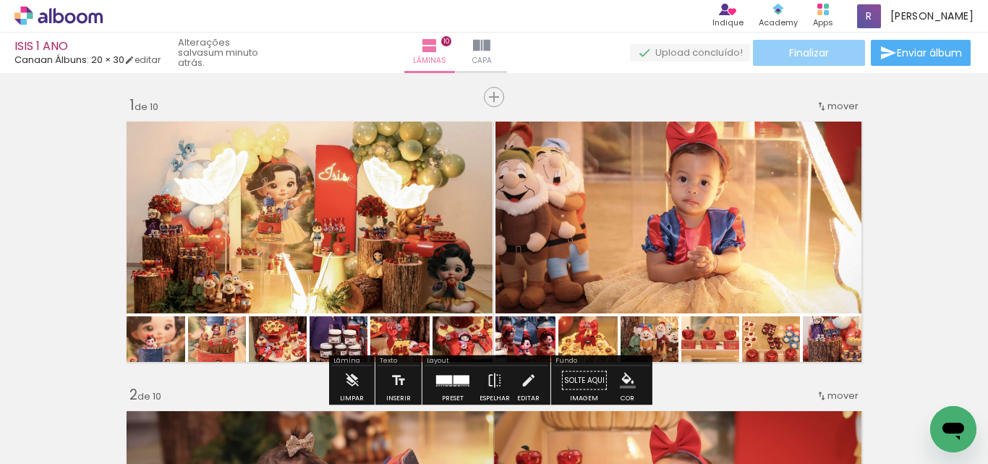
click at [813, 48] on span "Finalizar" at bounding box center [809, 53] width 40 height 10
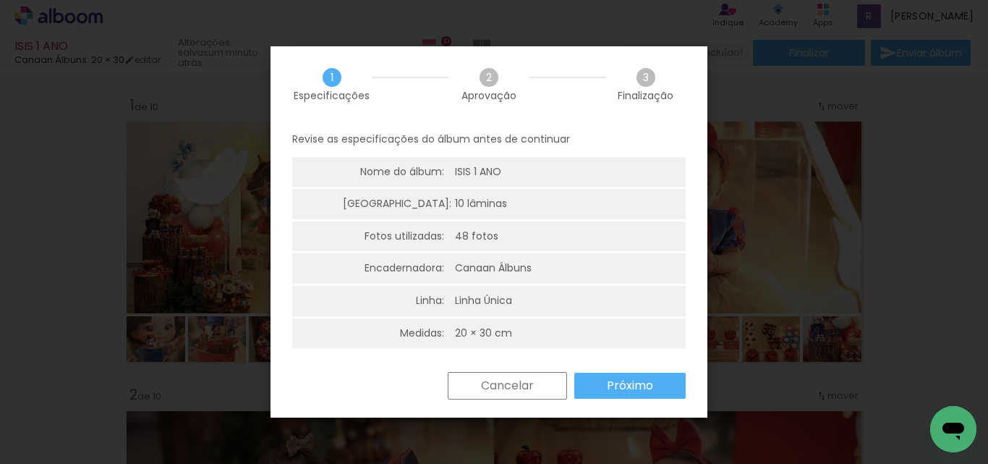
click at [0, 0] on slot "Próximo" at bounding box center [0, 0] width 0 height 0
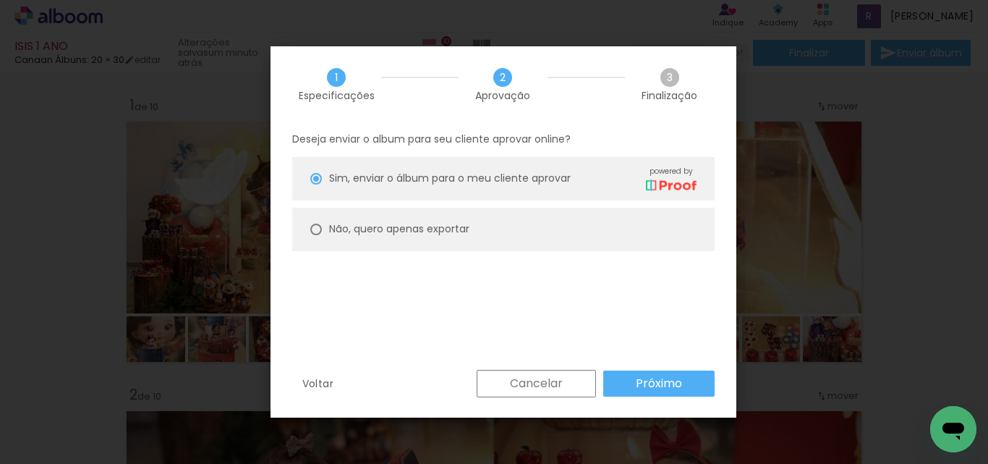
click at [319, 185] on div at bounding box center [316, 179] width 12 height 12
type paper-radio-button "on"
click at [0, 0] on slot "Próximo" at bounding box center [0, 0] width 0 height 0
type input "Alta, 300 DPI"
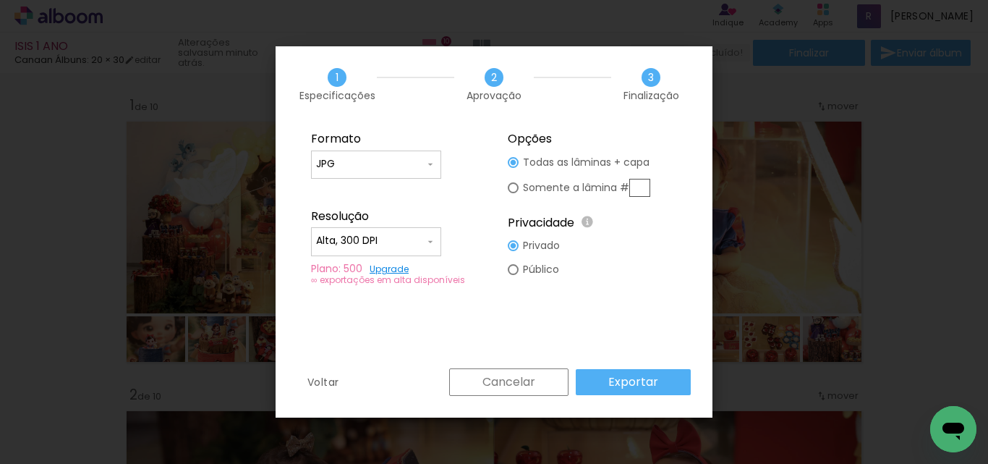
click at [0, 0] on slot "Exportar" at bounding box center [0, 0] width 0 height 0
